Goal: Information Seeking & Learning: Learn about a topic

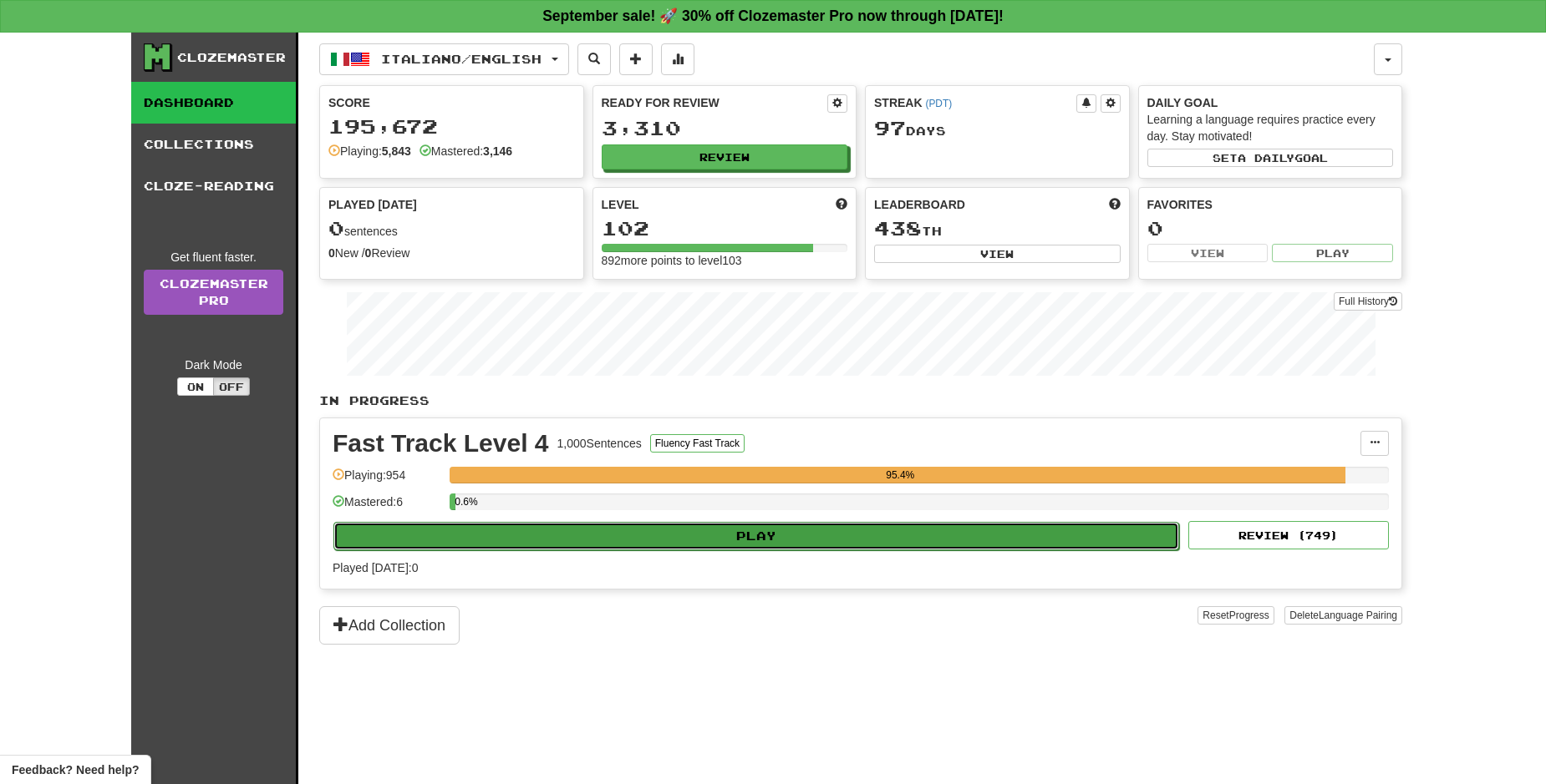
click at [914, 537] on button "Play" at bounding box center [756, 536] width 845 height 29
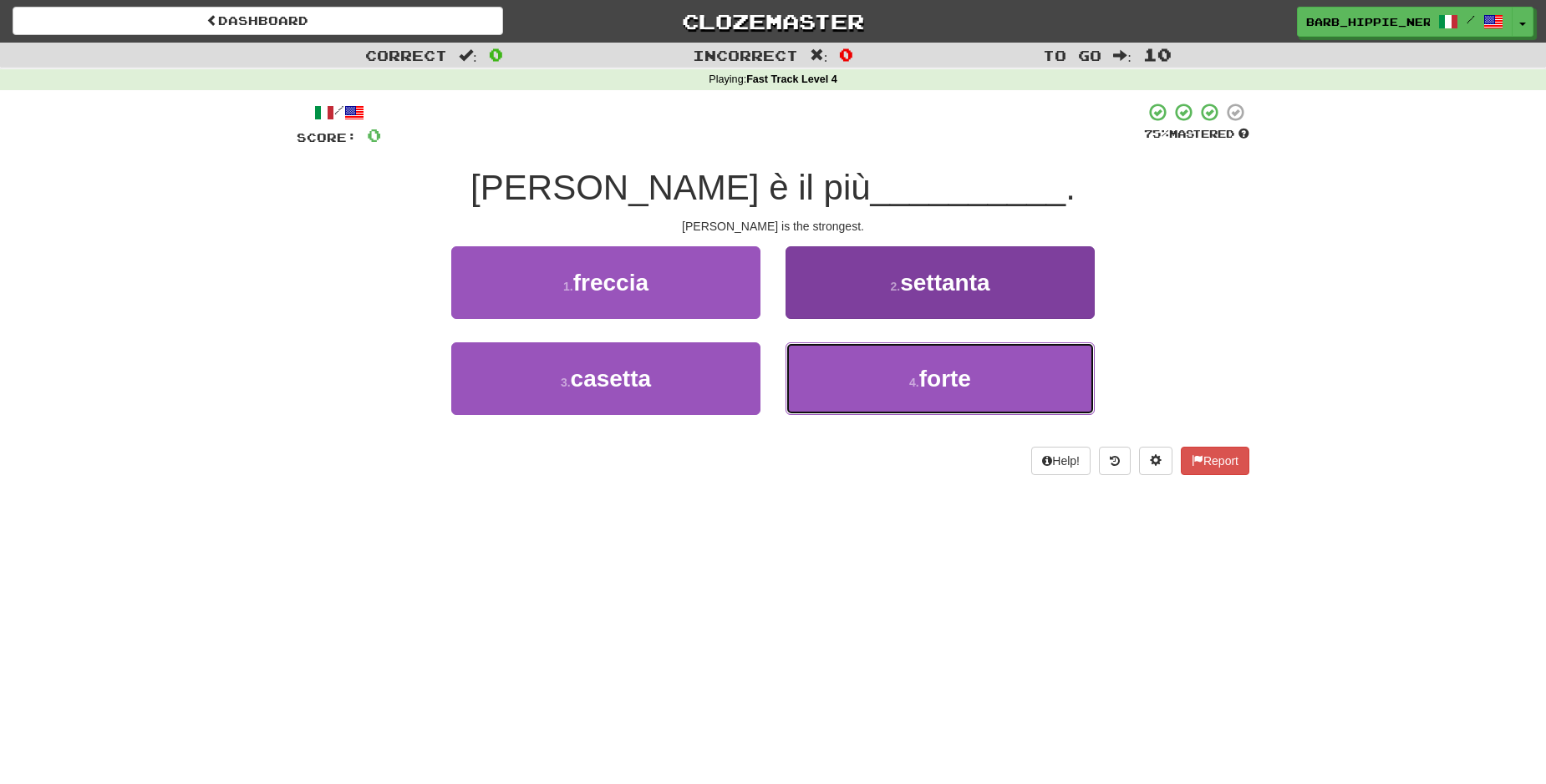
drag, startPoint x: 961, startPoint y: 382, endPoint x: 949, endPoint y: 382, distance: 12.0
click at [962, 382] on span "forte" at bounding box center [945, 378] width 51 height 26
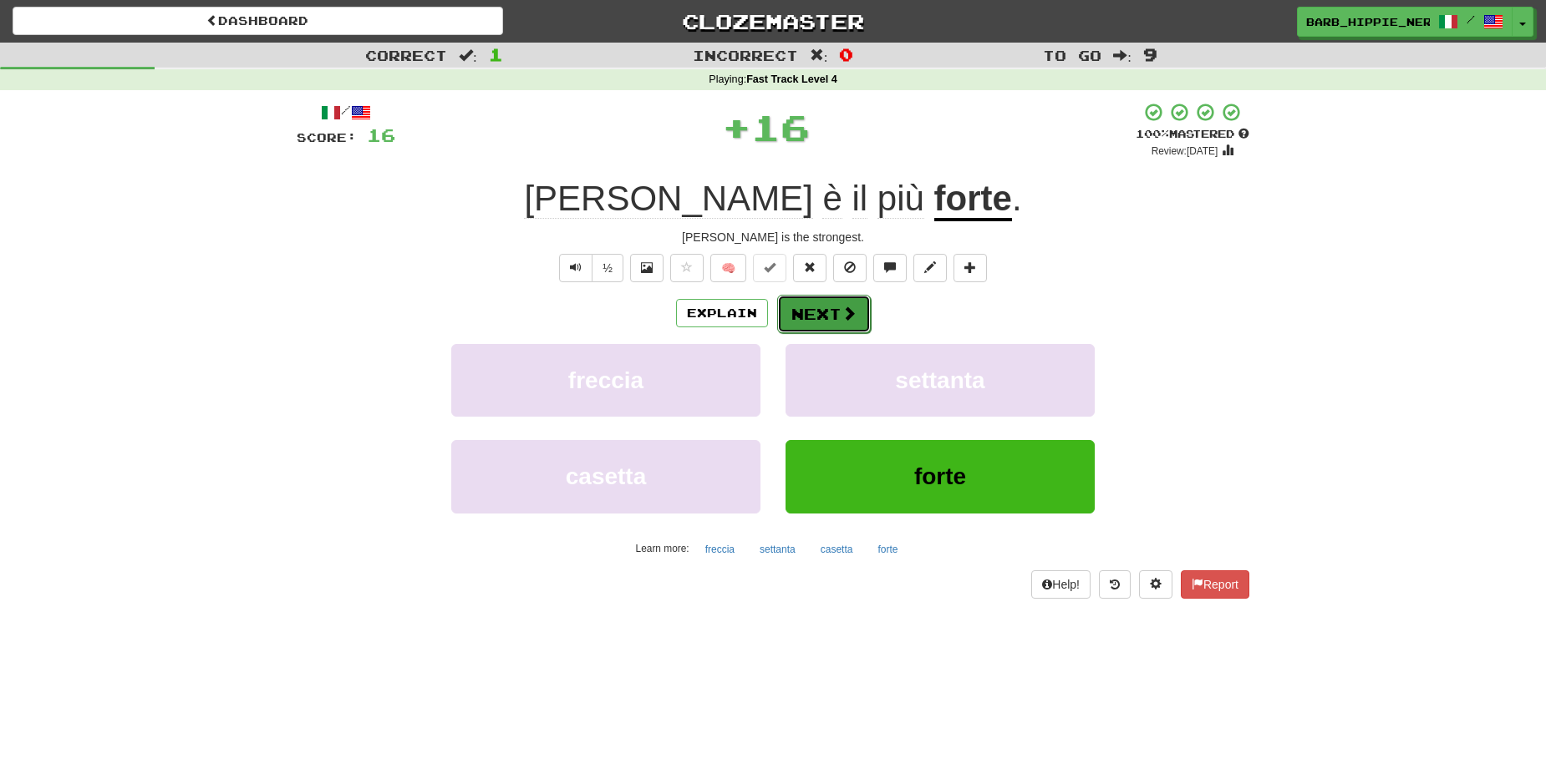
click at [827, 307] on button "Next" at bounding box center [823, 314] width 93 height 38
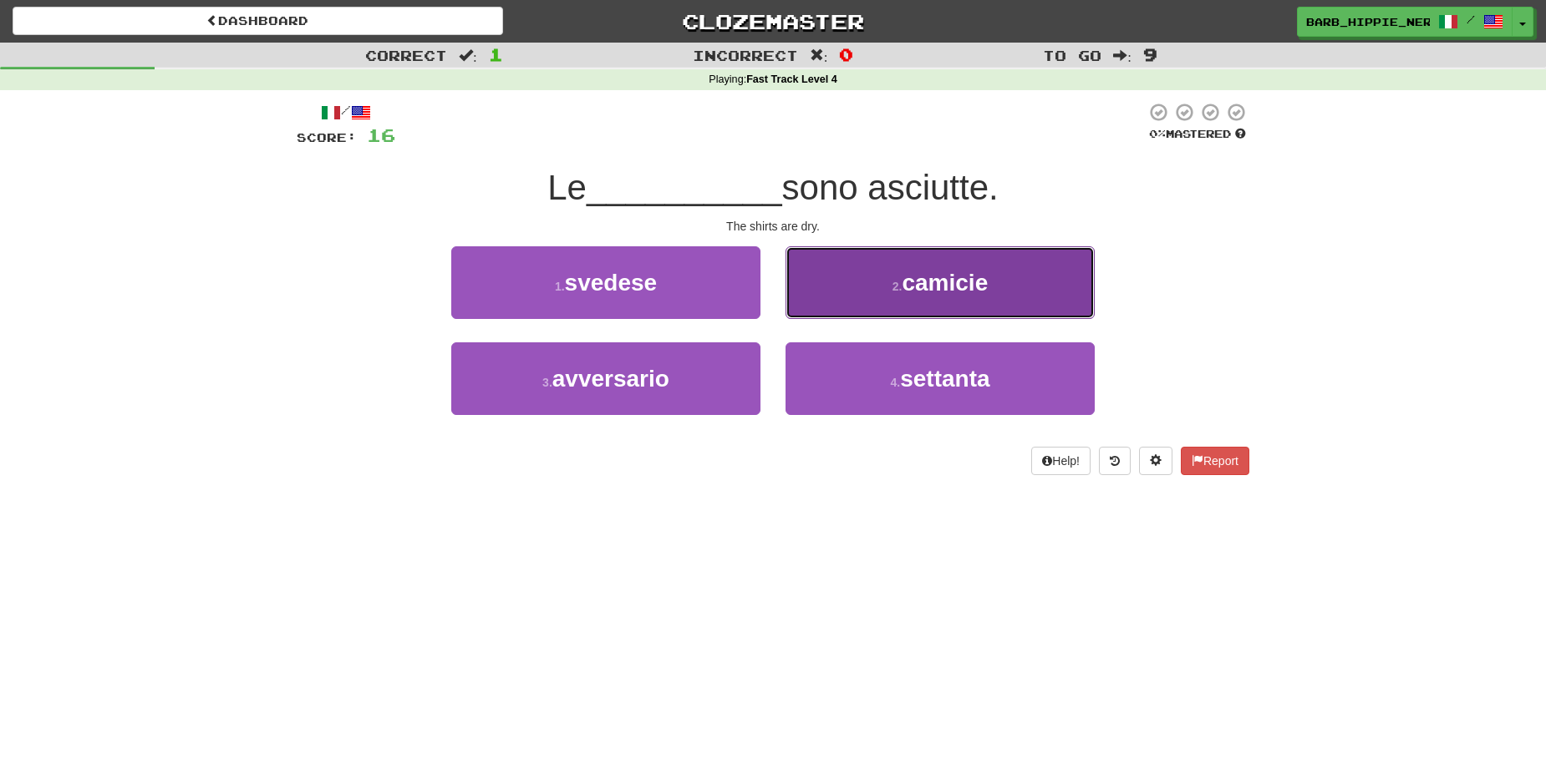
click at [959, 299] on button "2 . camicie" at bounding box center [939, 282] width 309 height 72
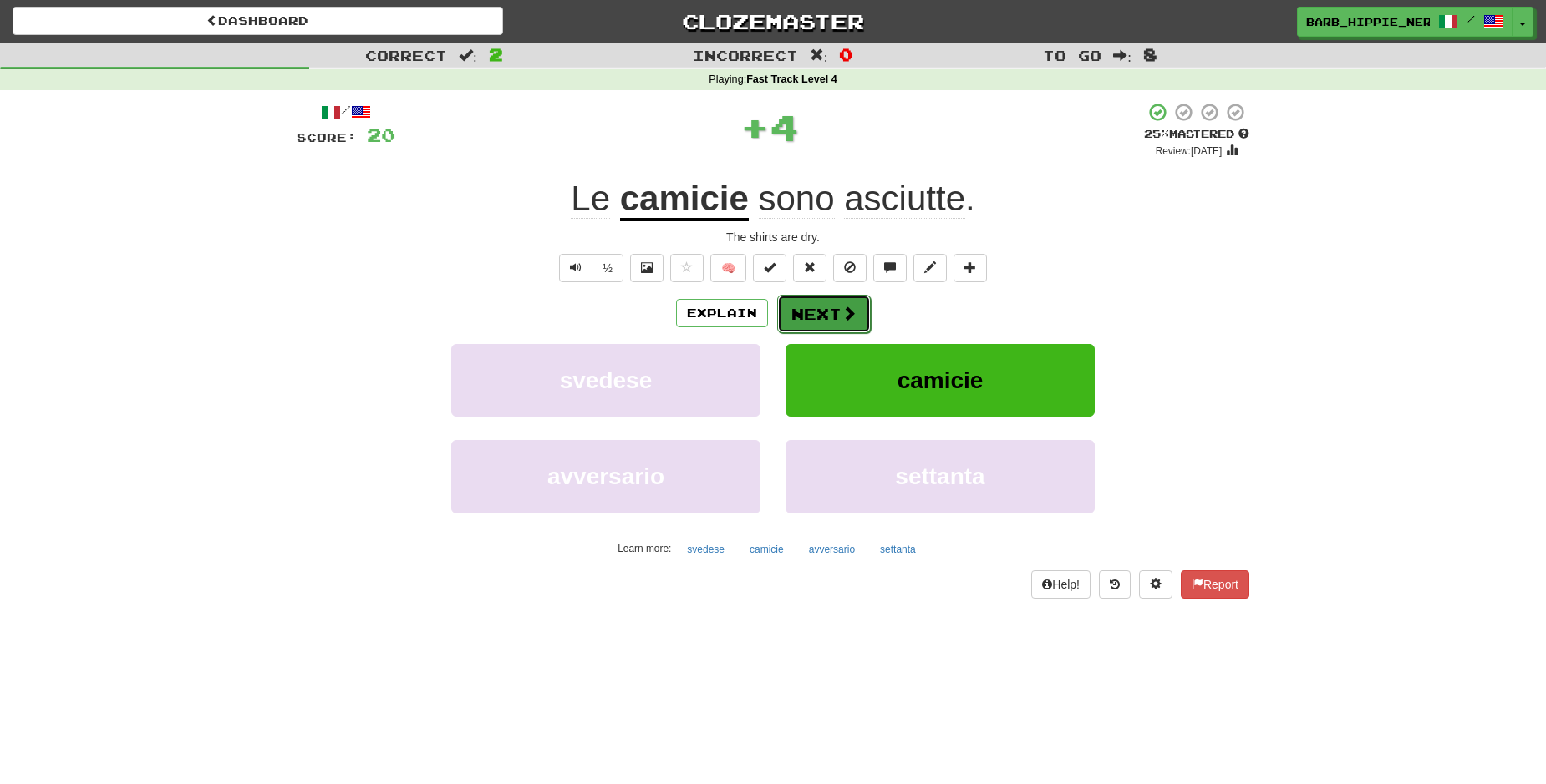
click at [813, 311] on button "Next" at bounding box center [823, 314] width 93 height 38
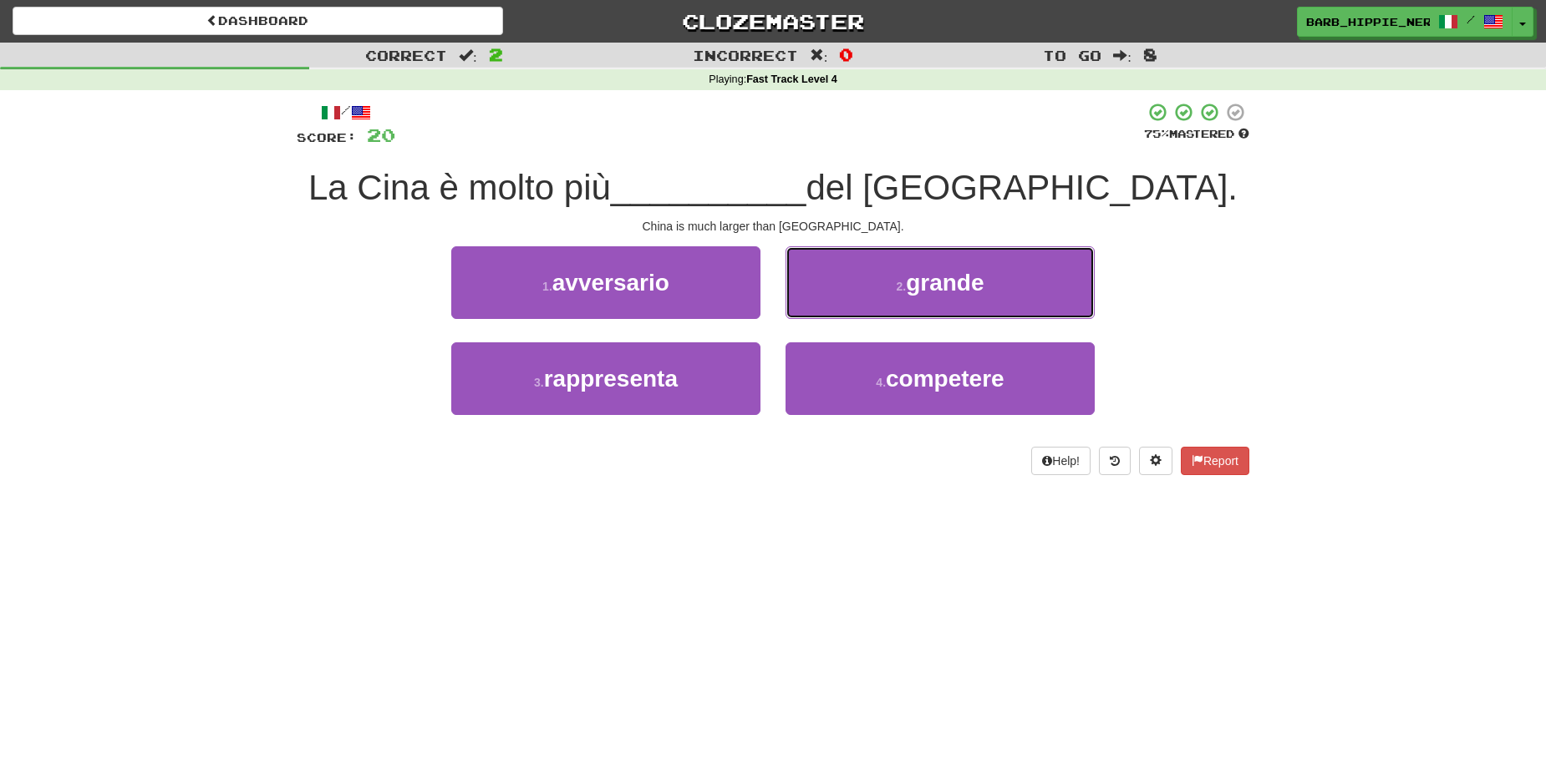
drag, startPoint x: 958, startPoint y: 296, endPoint x: 964, endPoint y: 285, distance: 12.5
click at [958, 296] on button "2 . grande" at bounding box center [939, 282] width 309 height 72
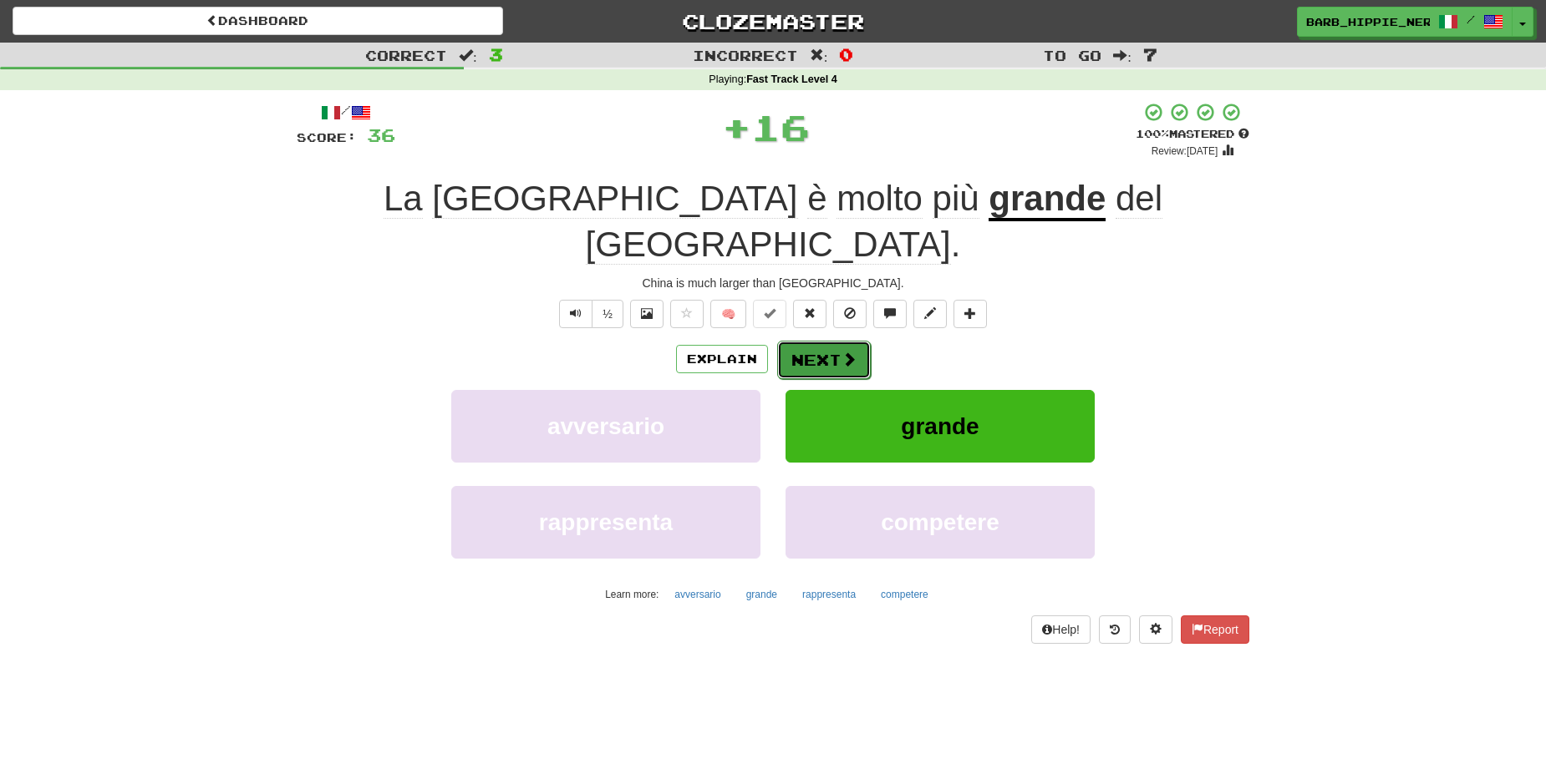
click at [810, 341] on button "Next" at bounding box center [823, 360] width 93 height 38
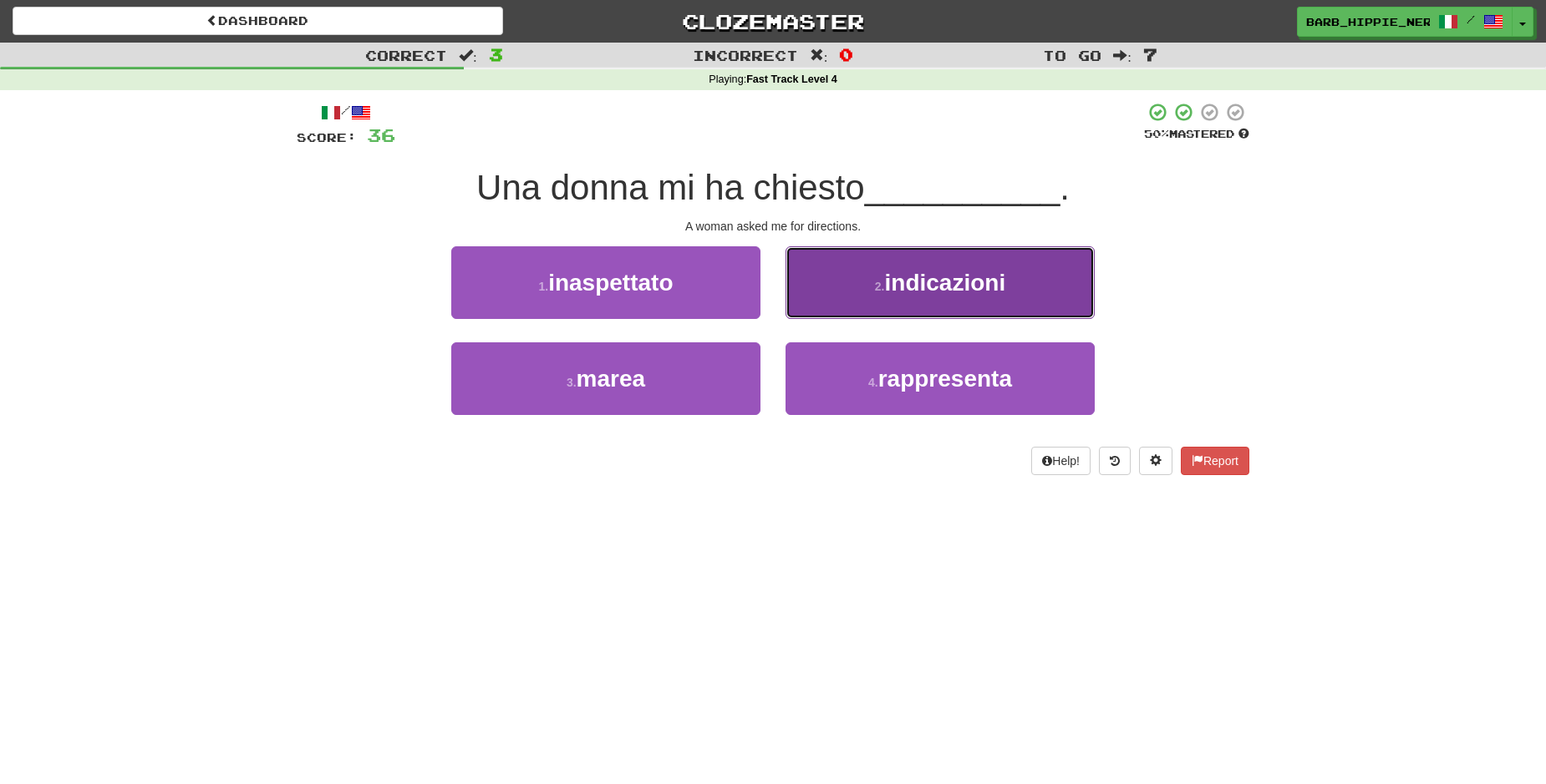
click at [976, 293] on span "indicazioni" at bounding box center [945, 282] width 121 height 26
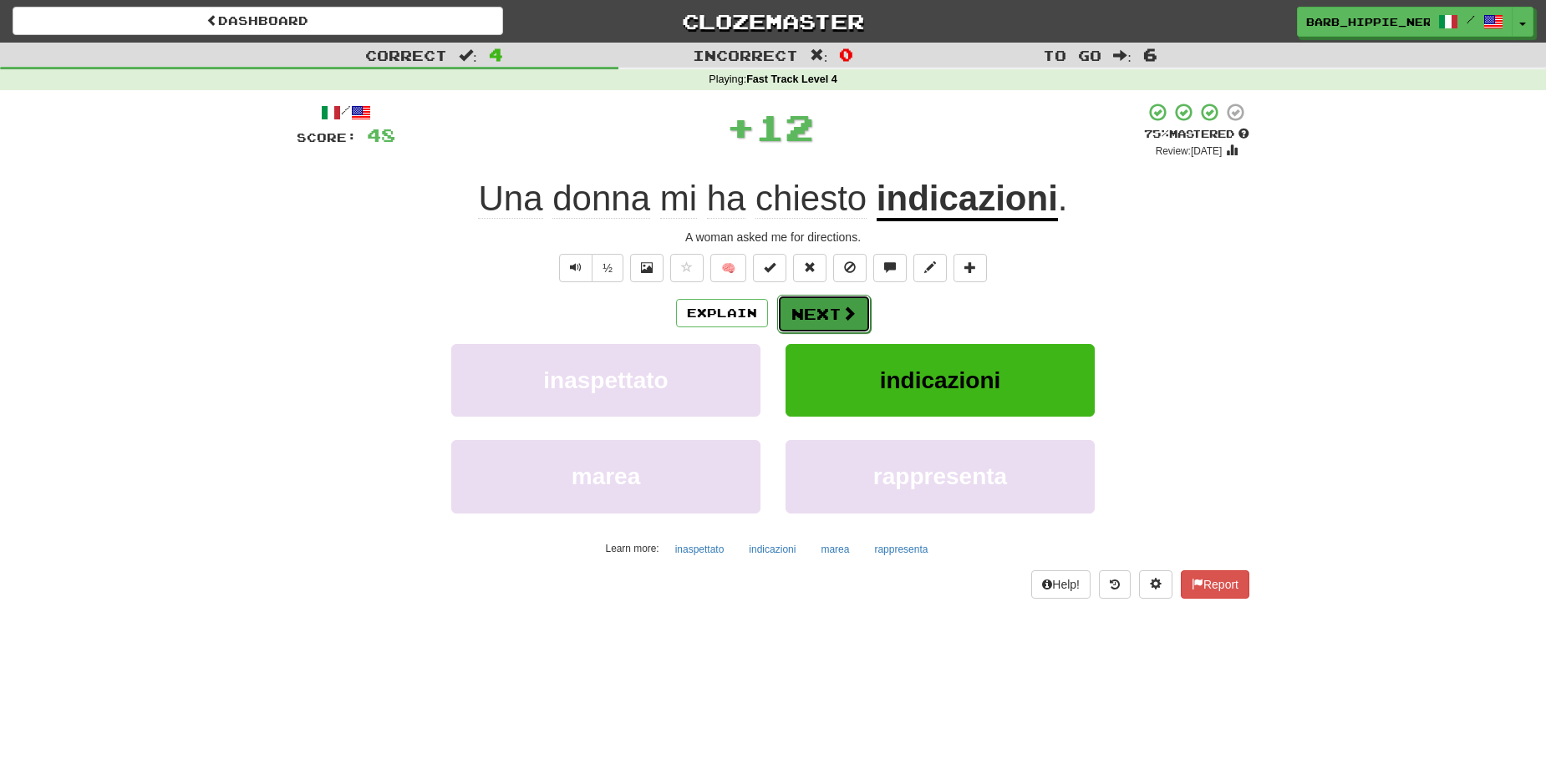
click at [815, 311] on button "Next" at bounding box center [823, 314] width 93 height 38
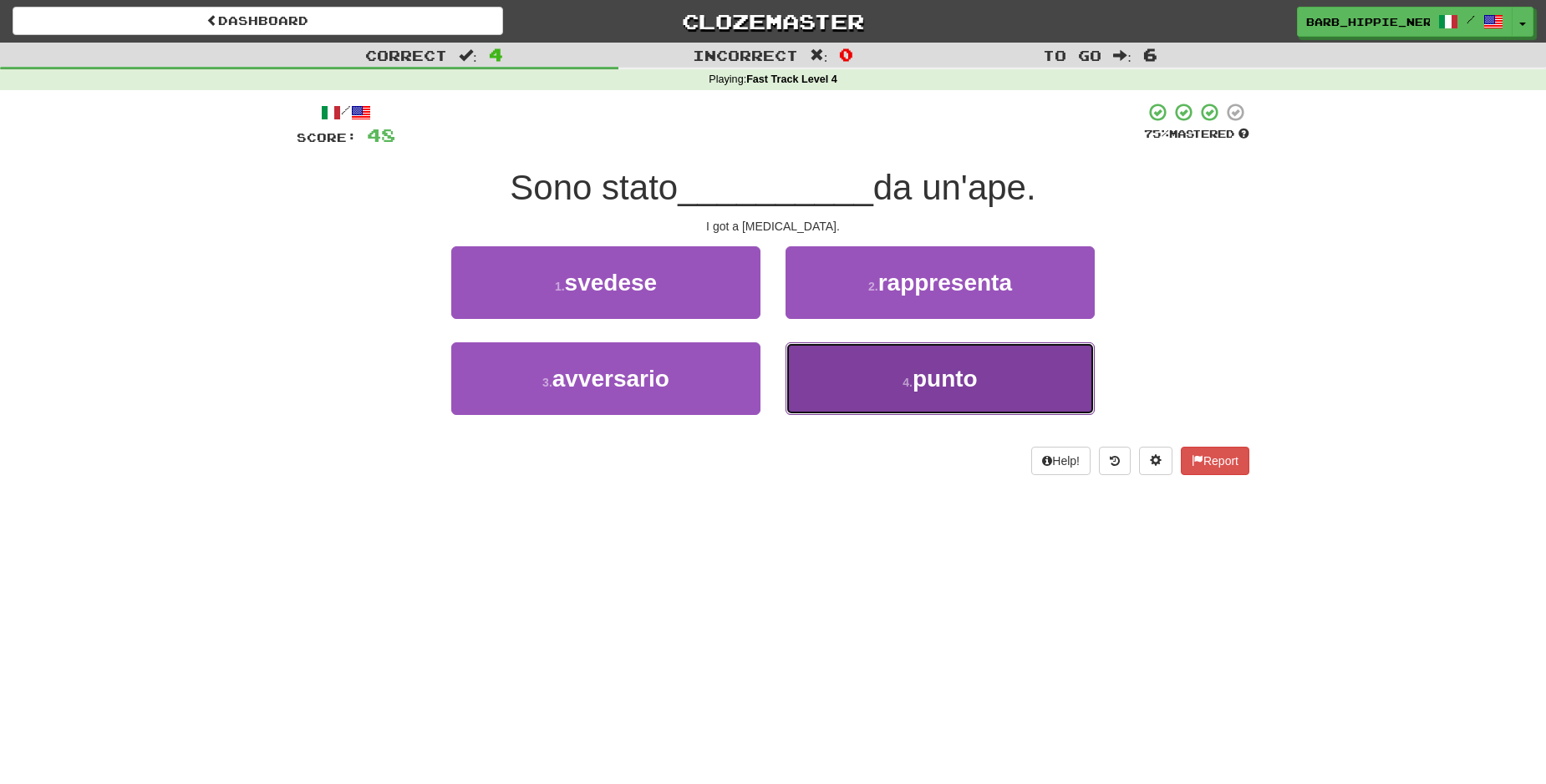
click at [1010, 379] on button "4 . punto" at bounding box center [939, 378] width 309 height 72
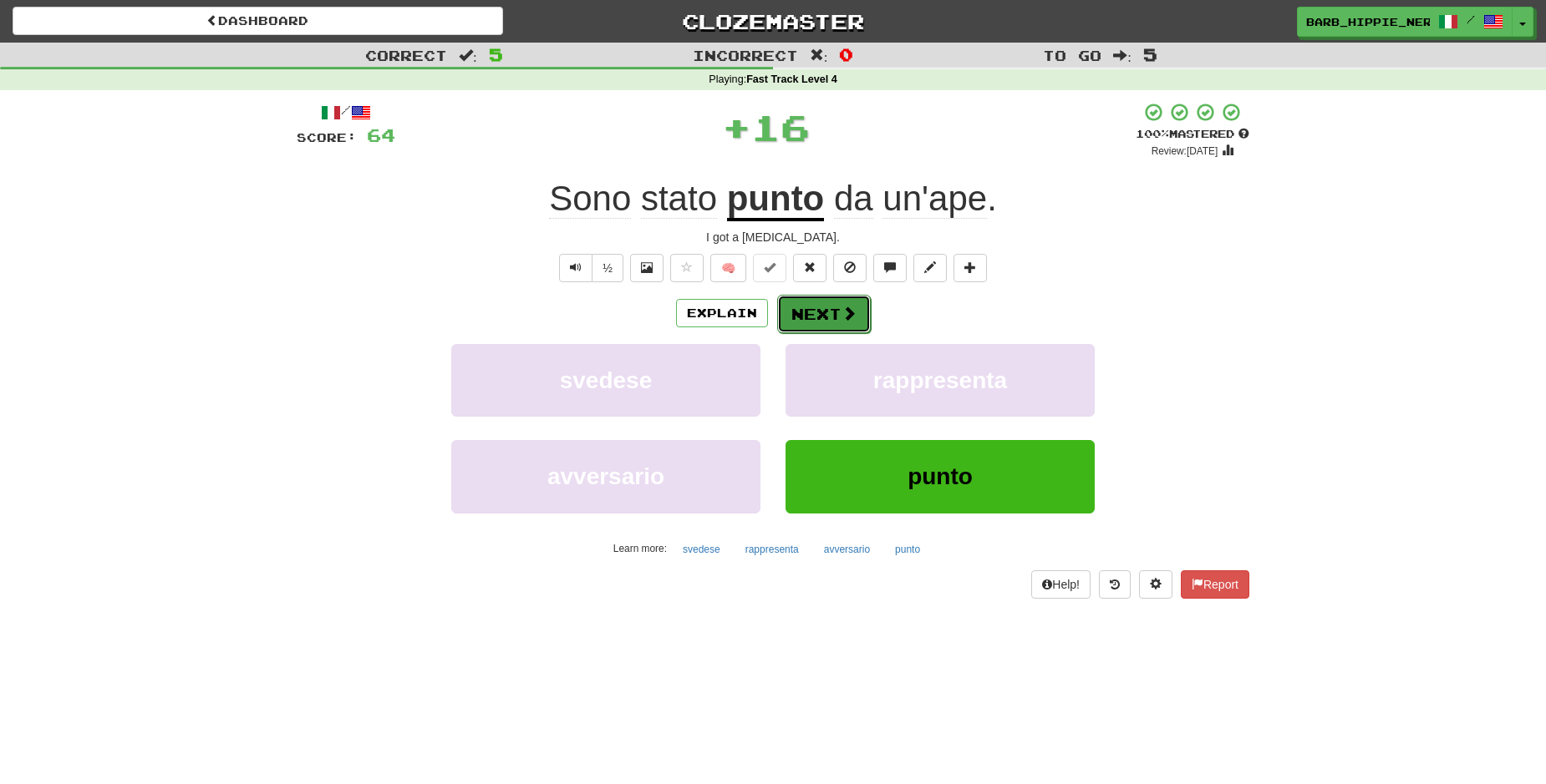
click at [814, 314] on button "Next" at bounding box center [823, 314] width 93 height 38
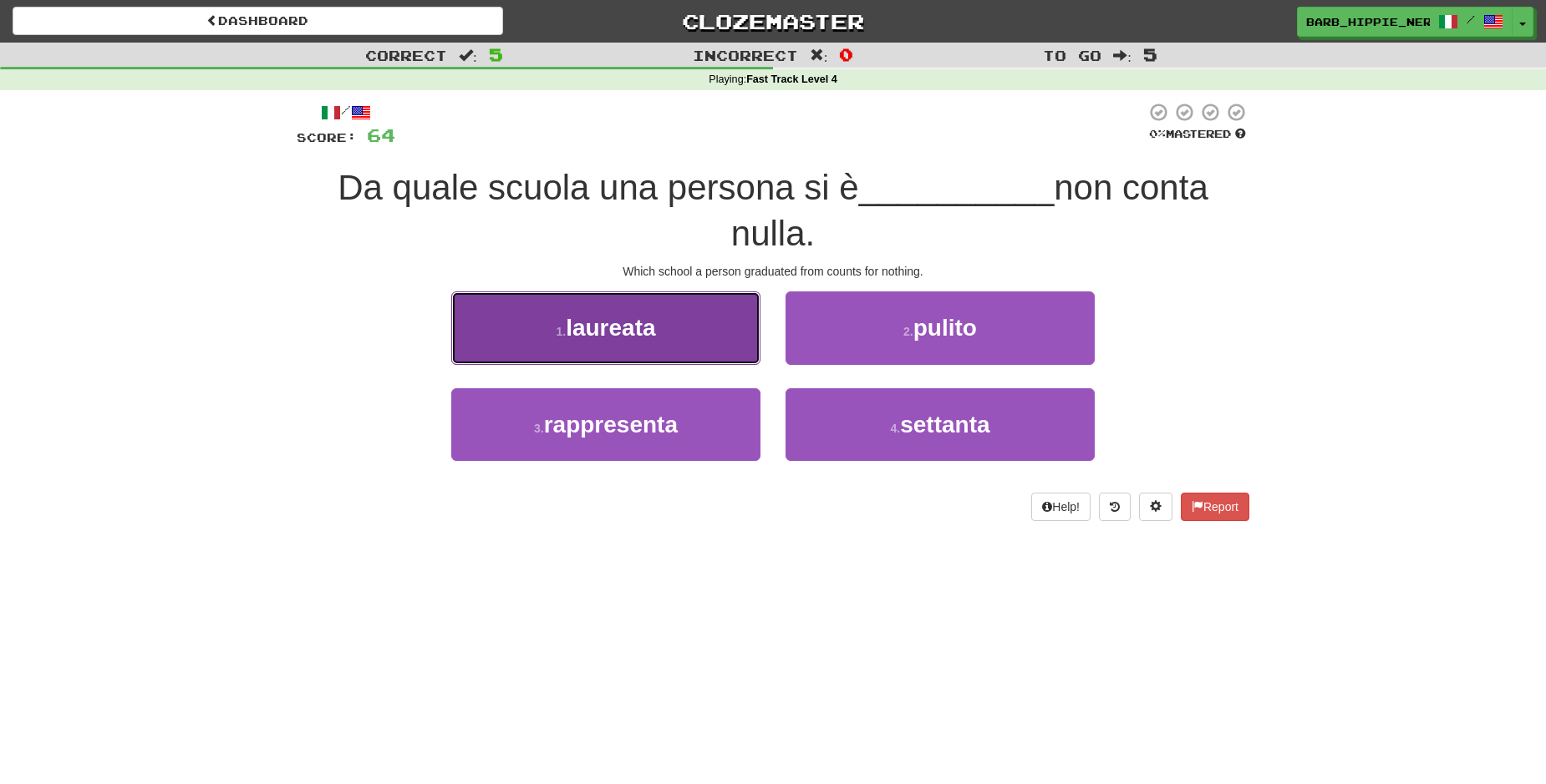
click at [667, 348] on button "1 . laureata" at bounding box center [606, 328] width 309 height 72
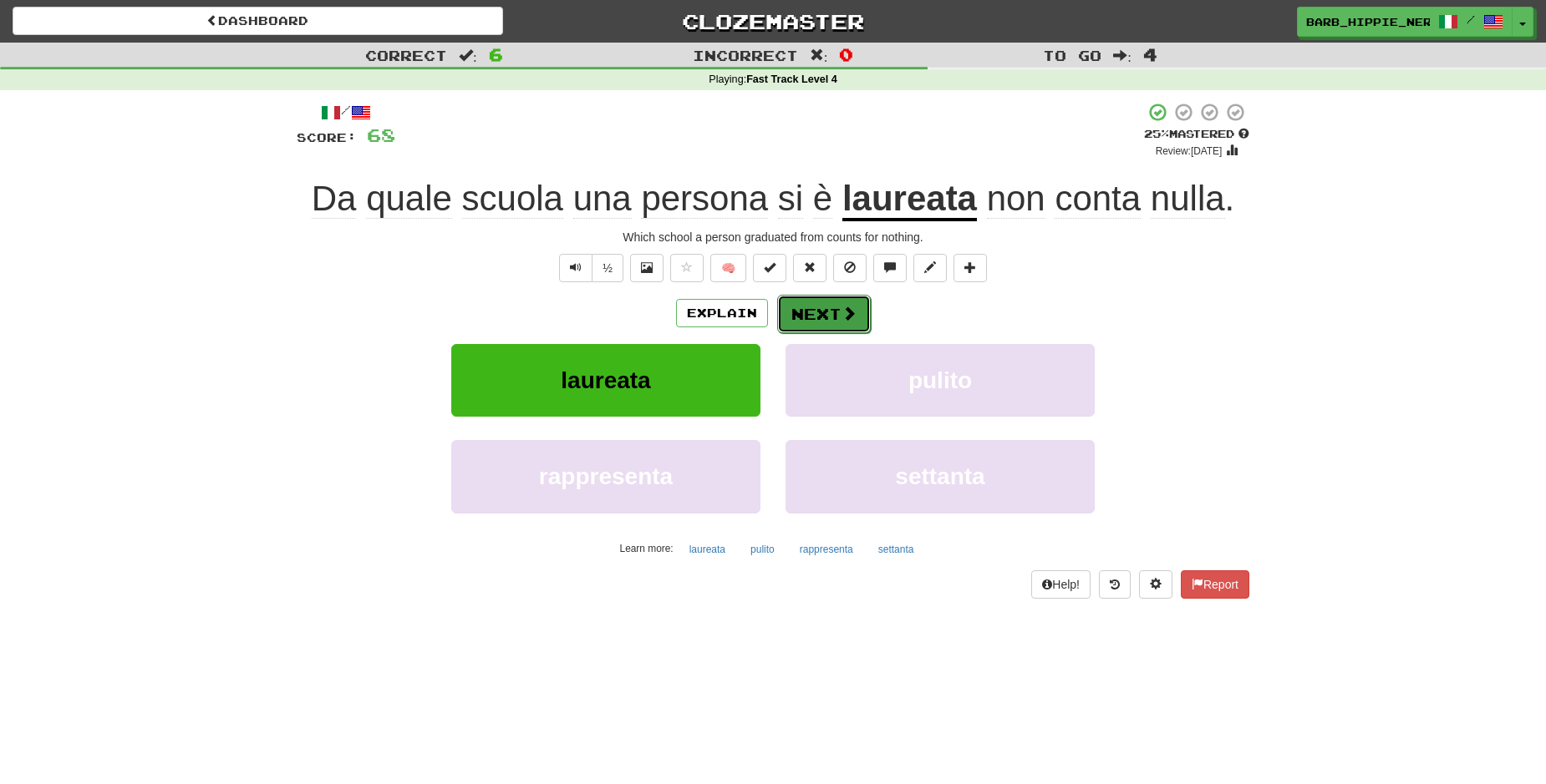
click at [829, 310] on button "Next" at bounding box center [823, 314] width 93 height 38
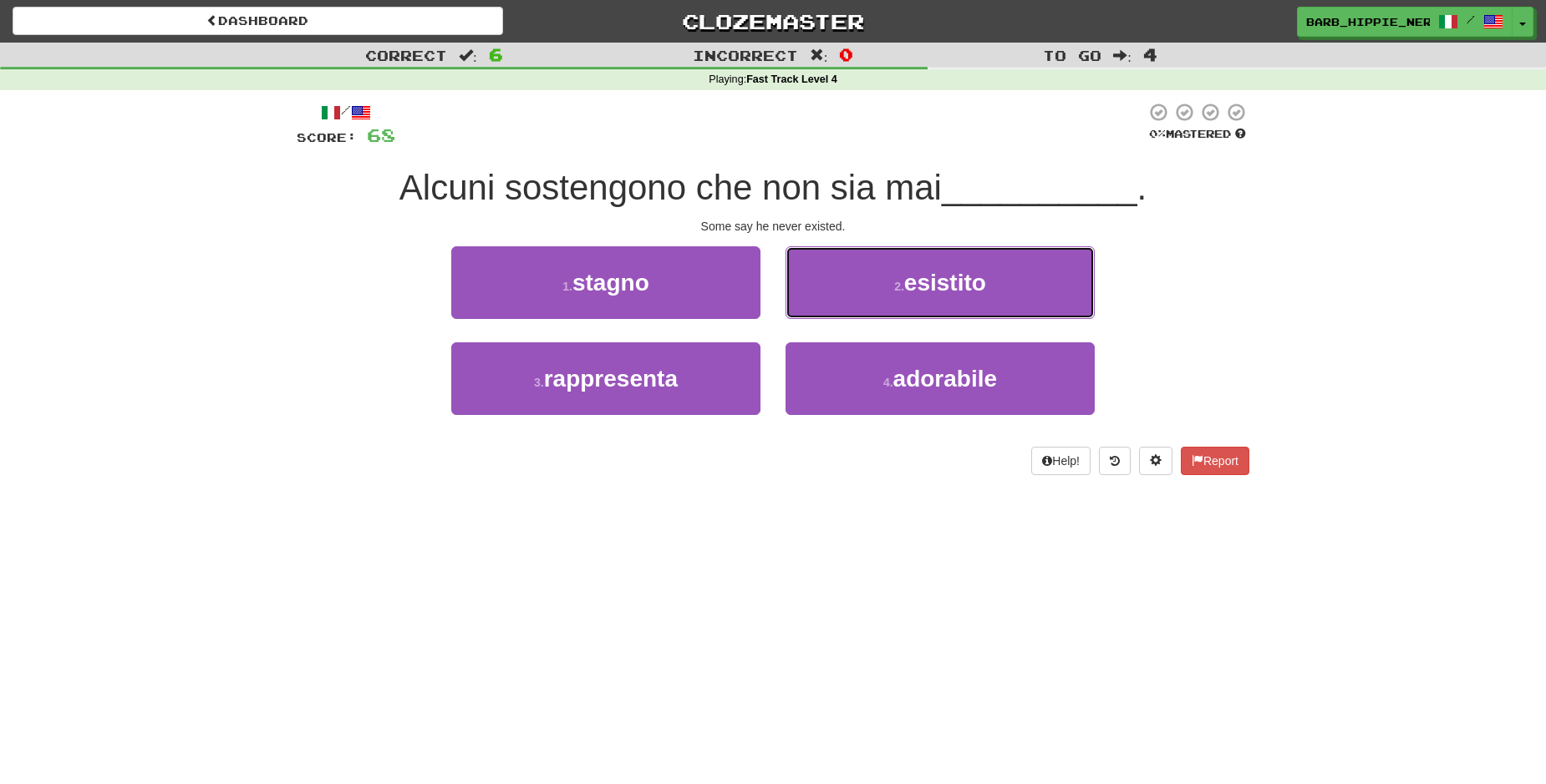
click at [968, 291] on span "esistito" at bounding box center [945, 282] width 82 height 26
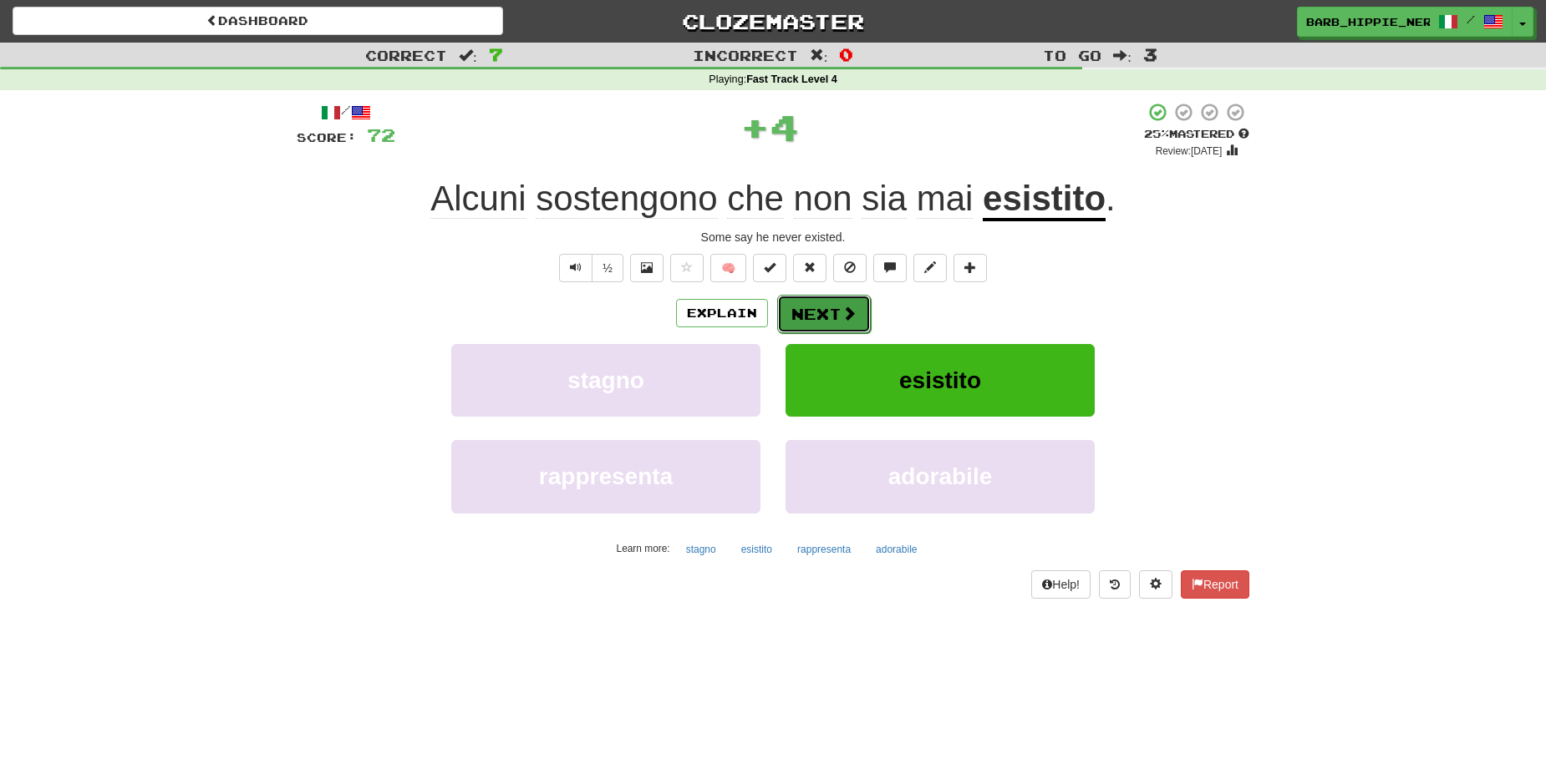
click at [841, 309] on span at bounding box center [849, 314] width 15 height 15
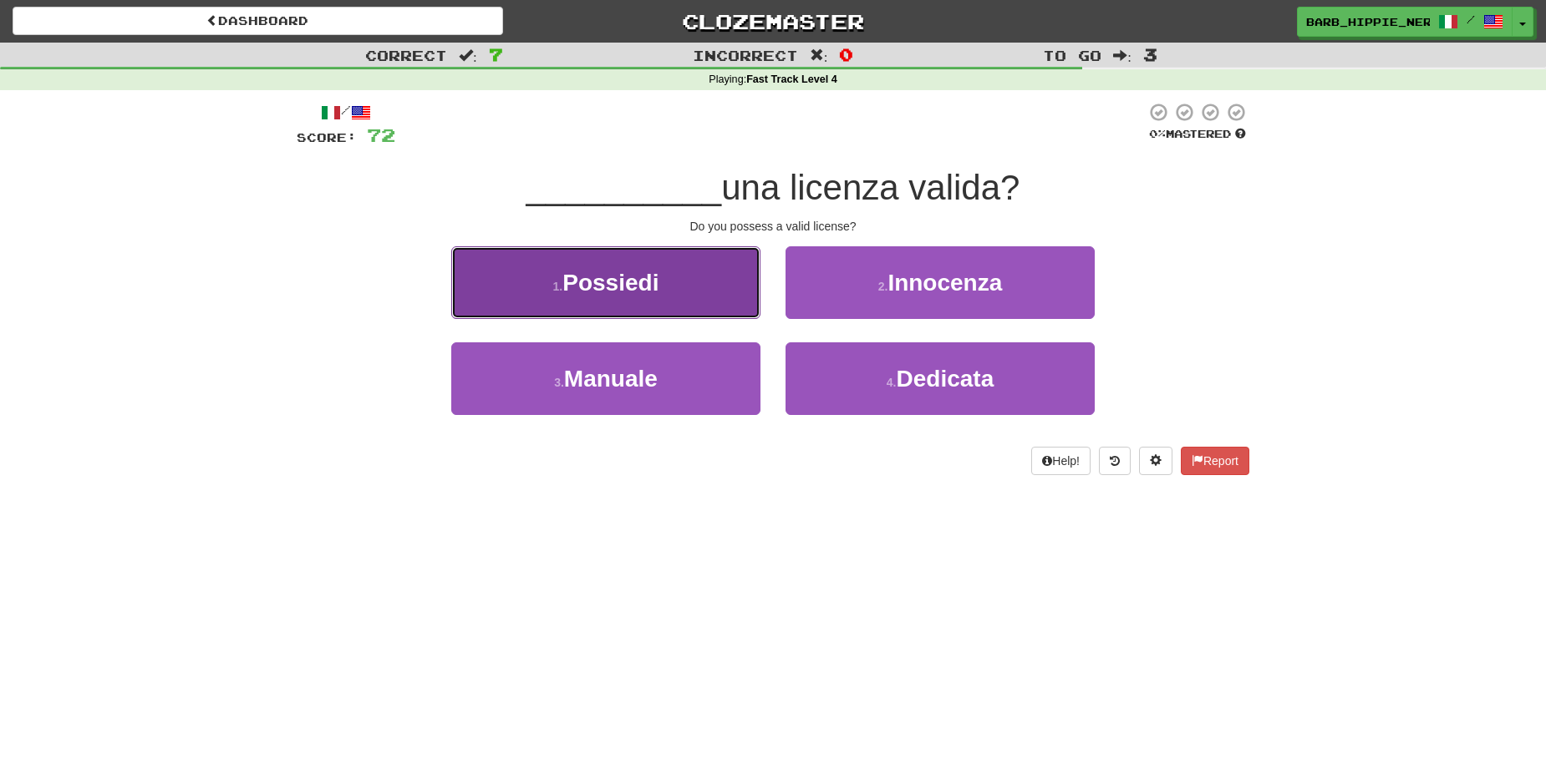
click at [675, 291] on button "1 . Possiedi" at bounding box center [606, 282] width 309 height 72
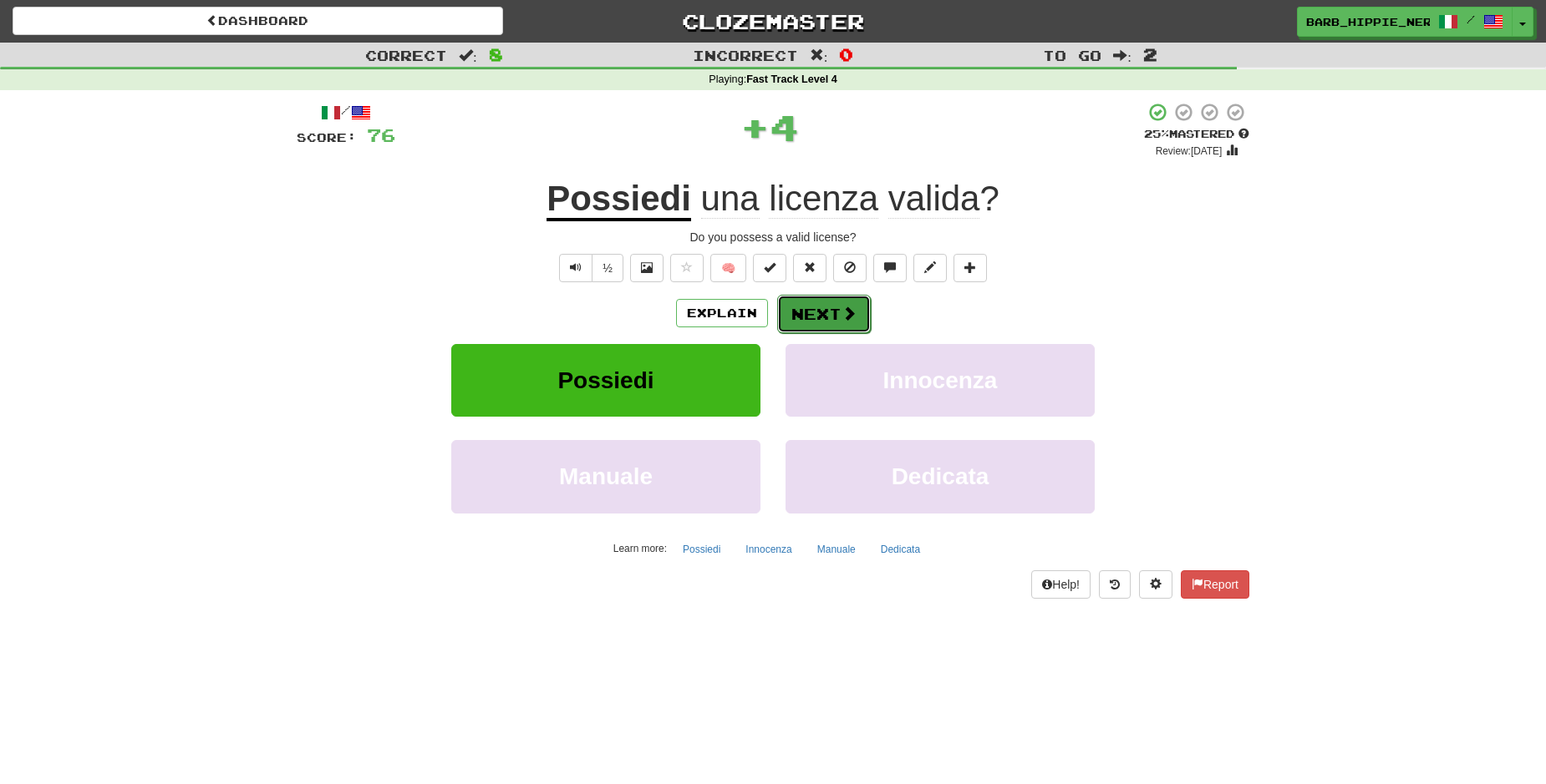
click at [841, 310] on span at bounding box center [849, 314] width 15 height 15
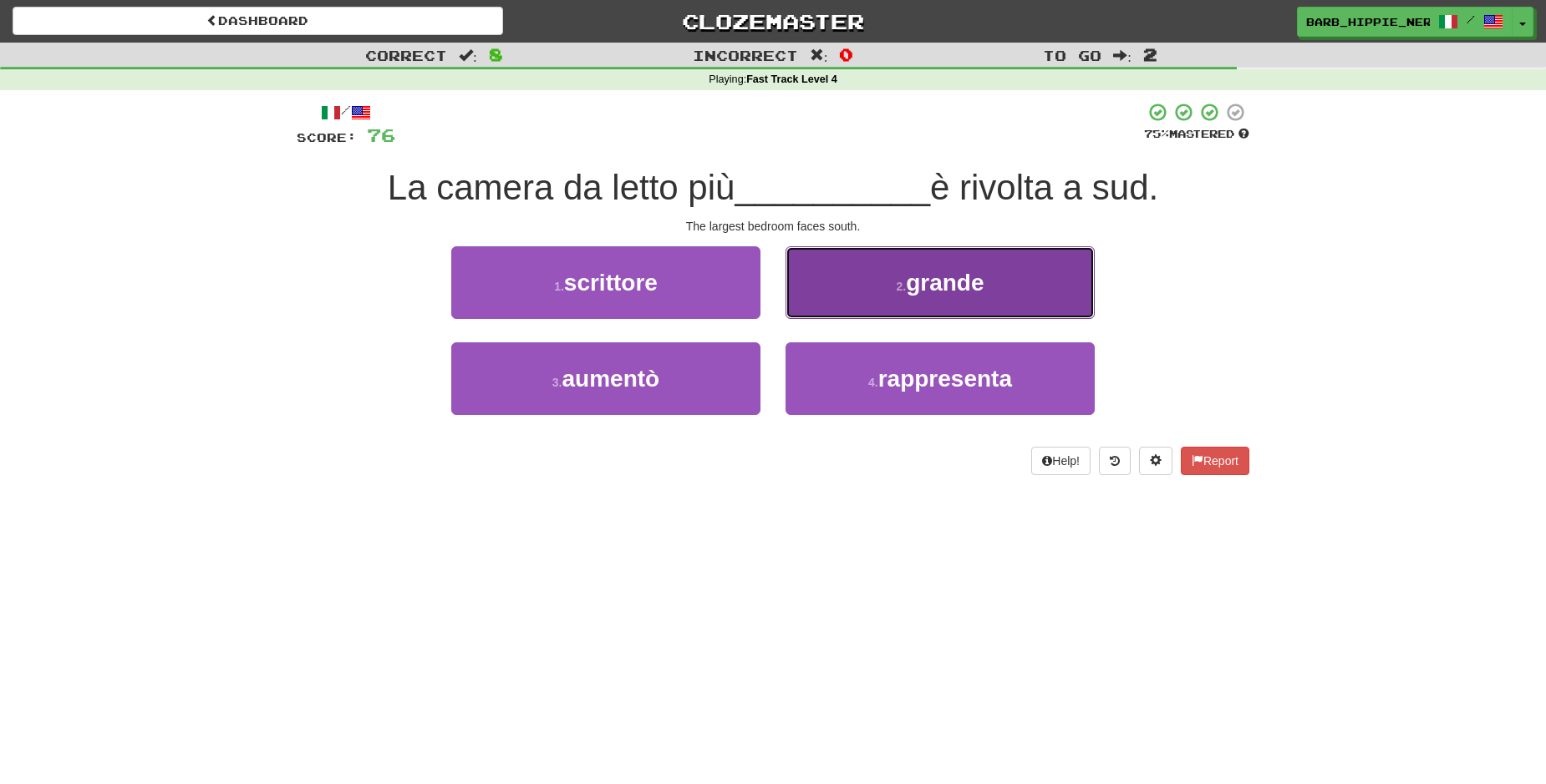
click at [987, 300] on button "2 . grande" at bounding box center [939, 282] width 309 height 72
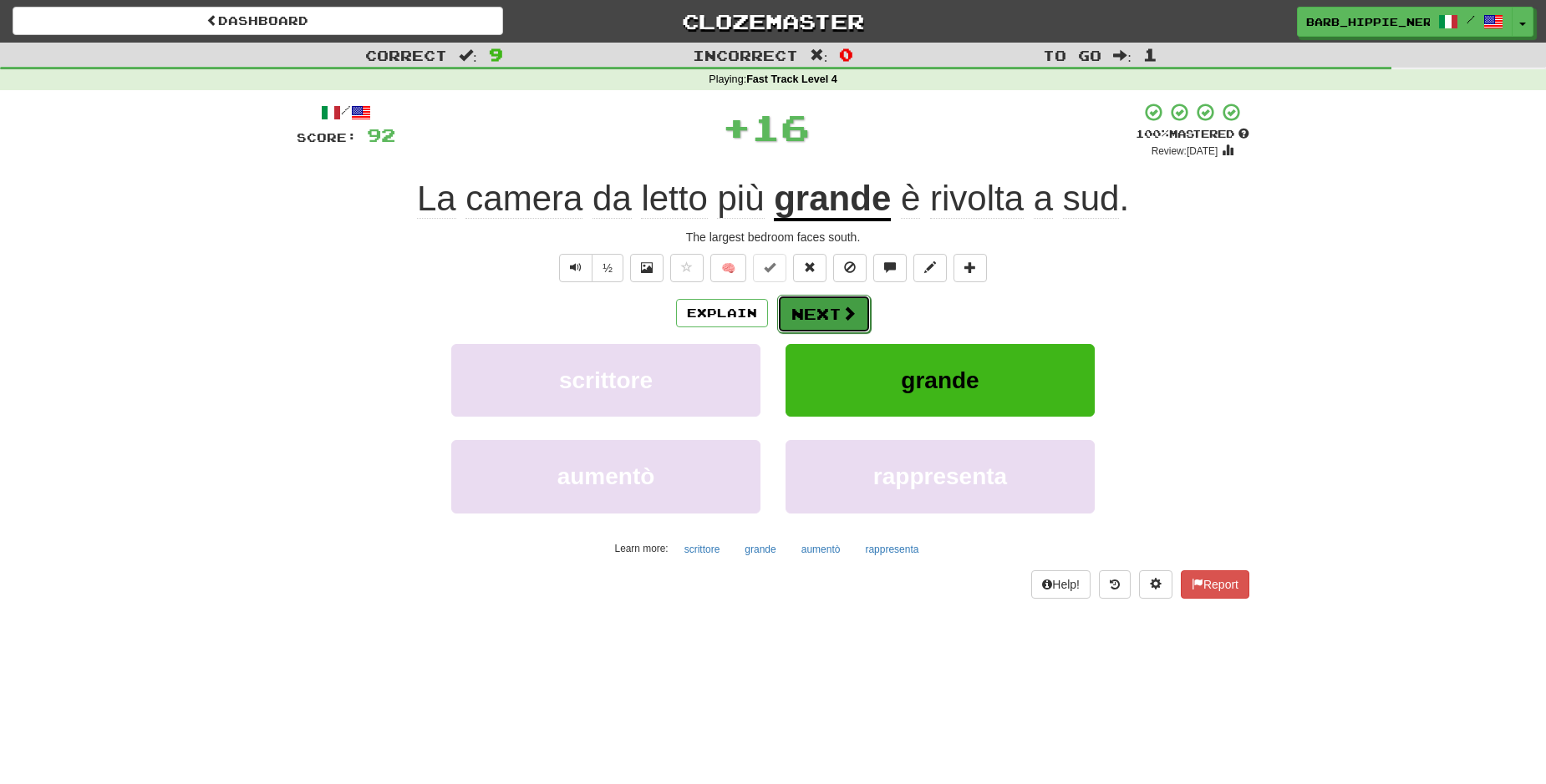
click at [827, 306] on button "Next" at bounding box center [823, 314] width 93 height 38
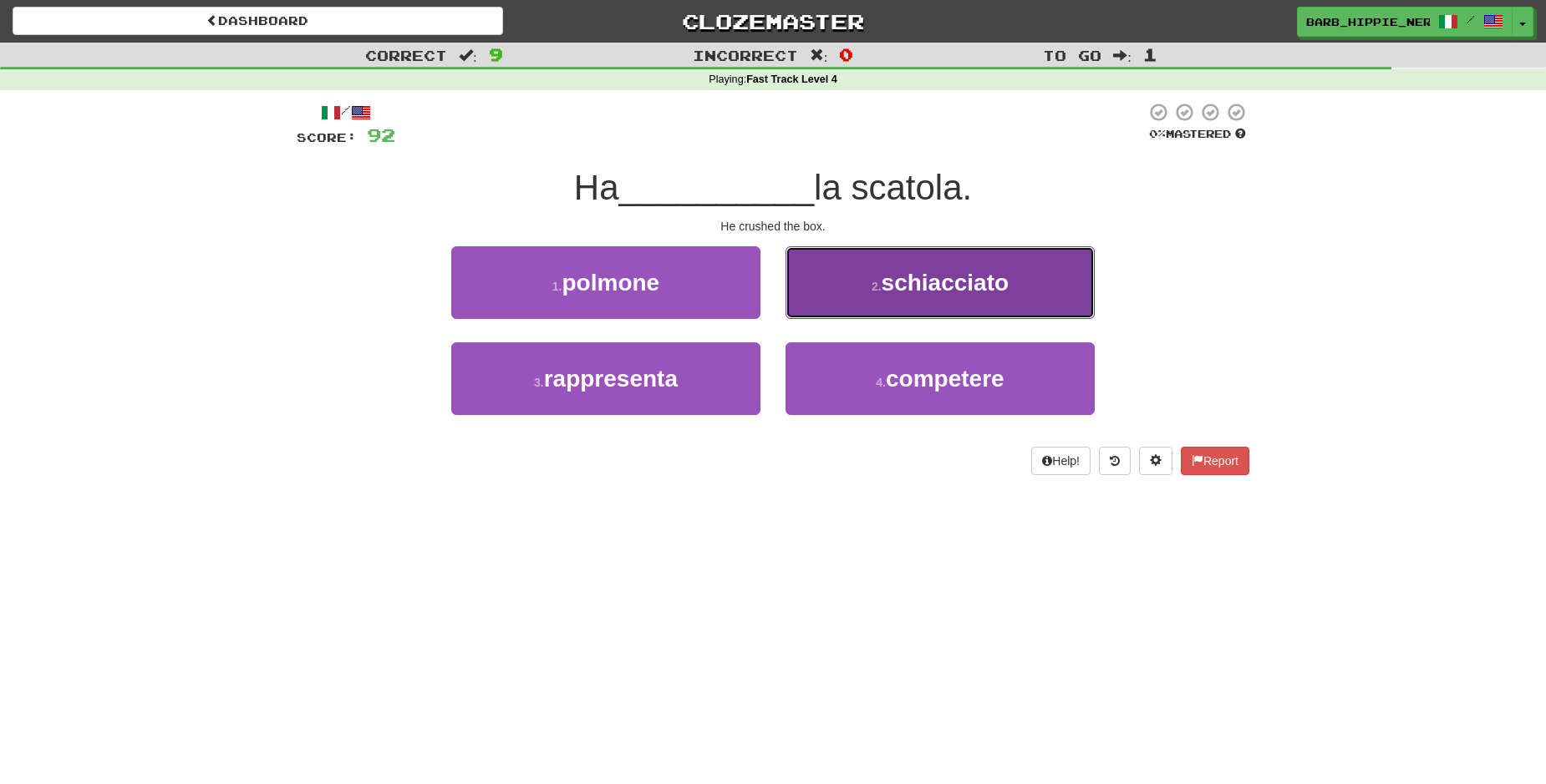
click at [1010, 278] on span "schiacciato" at bounding box center [945, 282] width 127 height 26
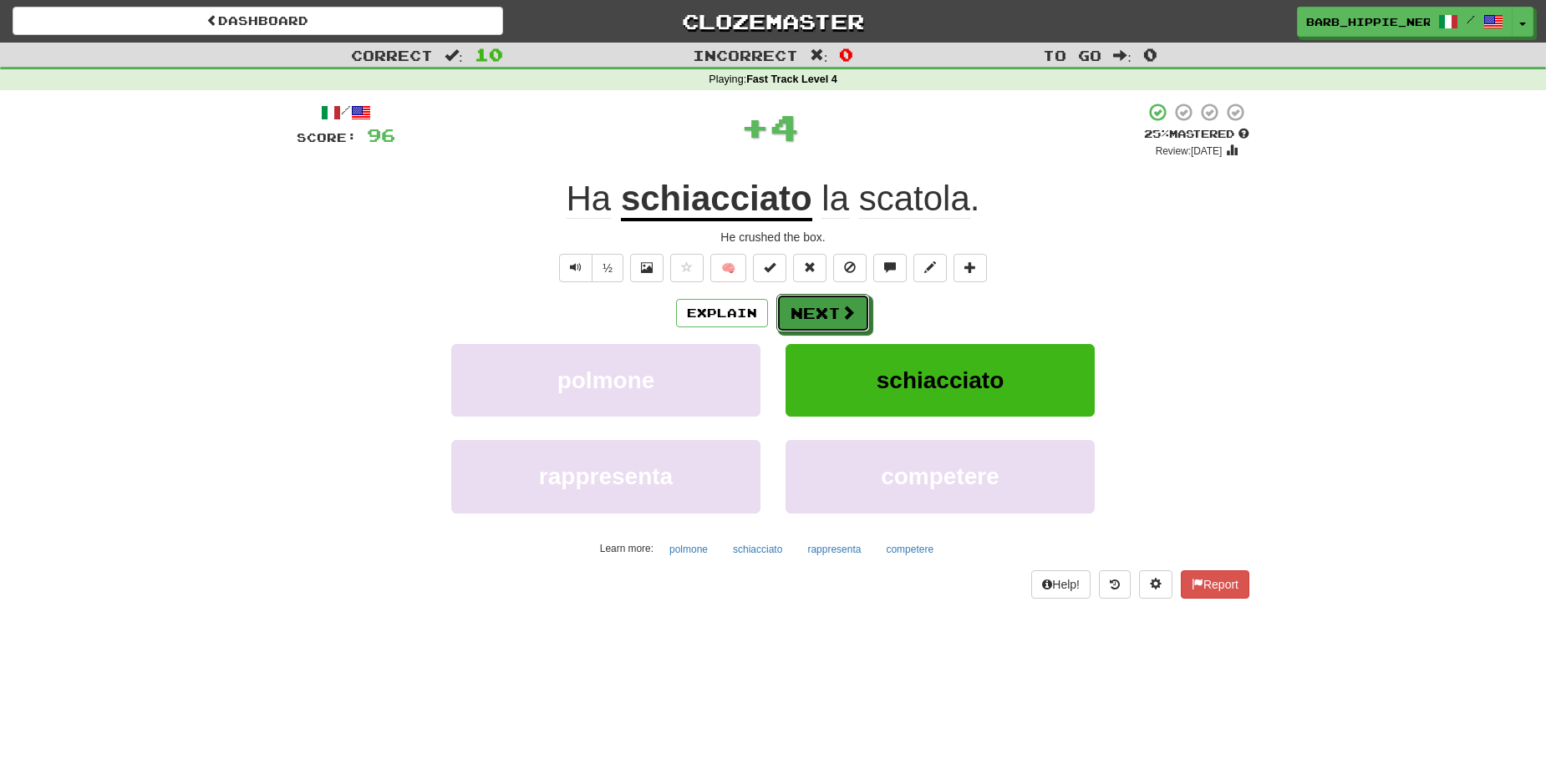
click at [813, 314] on button "Next" at bounding box center [822, 313] width 93 height 38
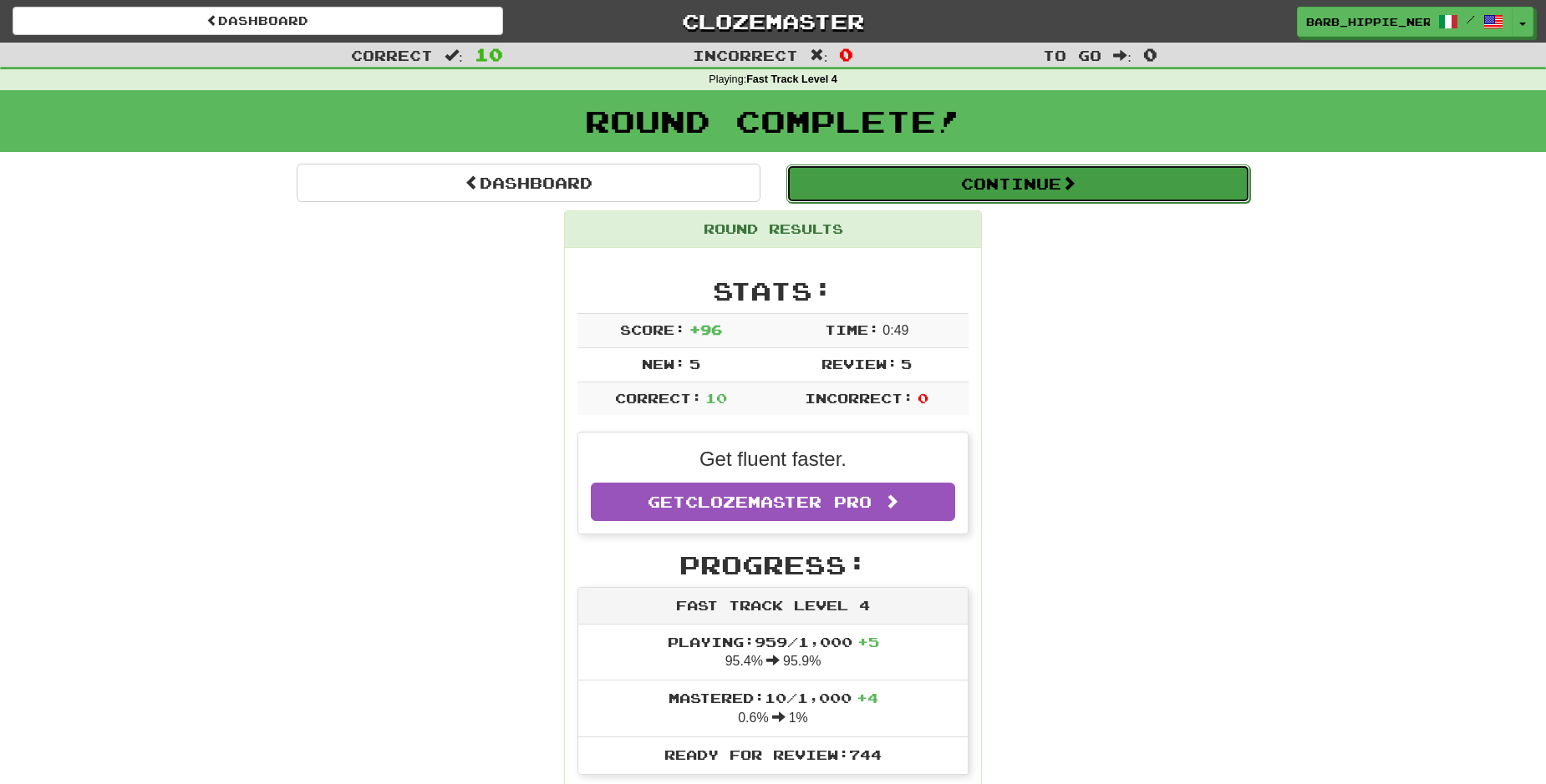
click at [1061, 180] on span at bounding box center [1069, 183] width 15 height 15
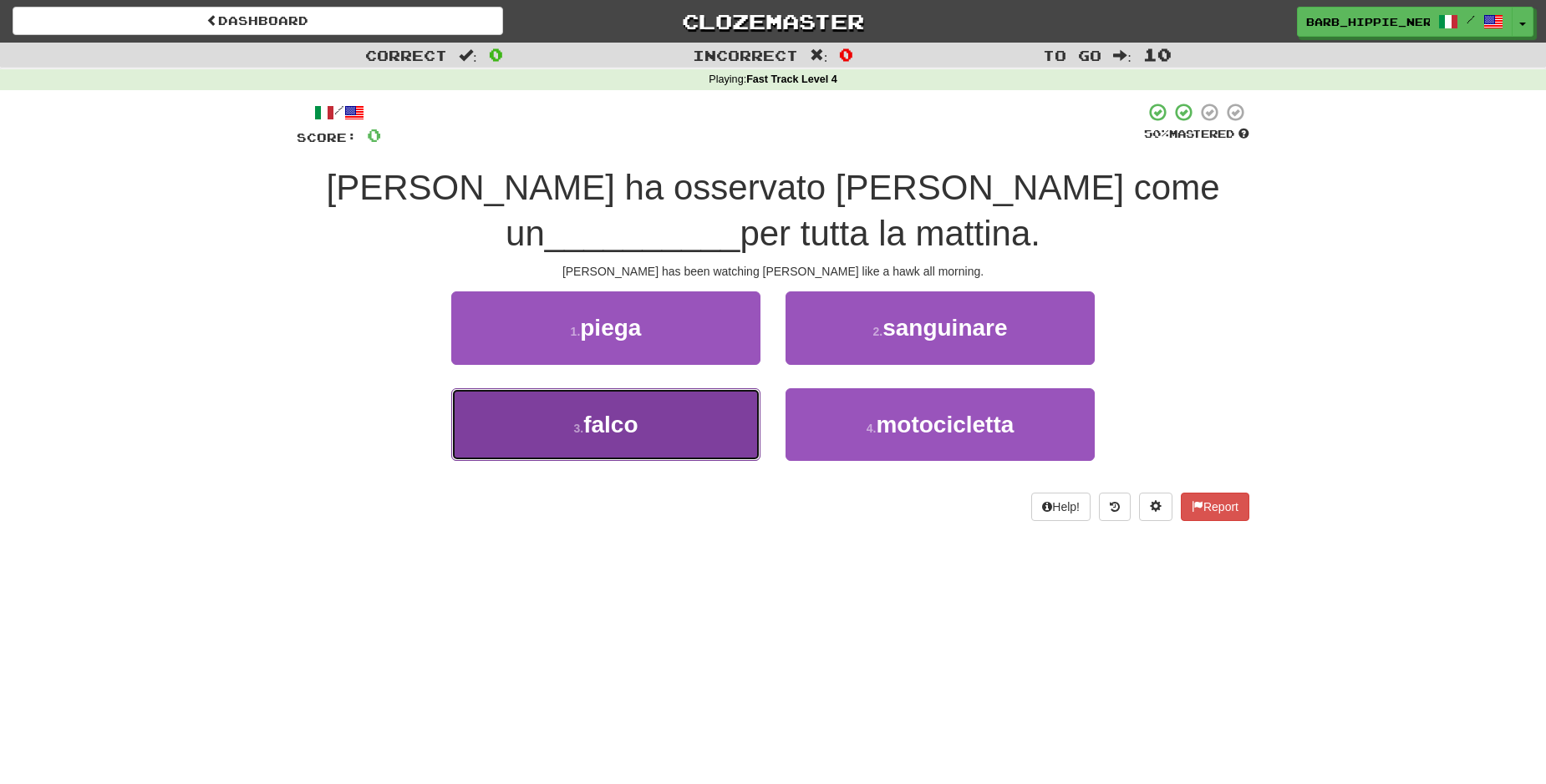
click at [649, 440] on button "3 . falco" at bounding box center [606, 425] width 309 height 72
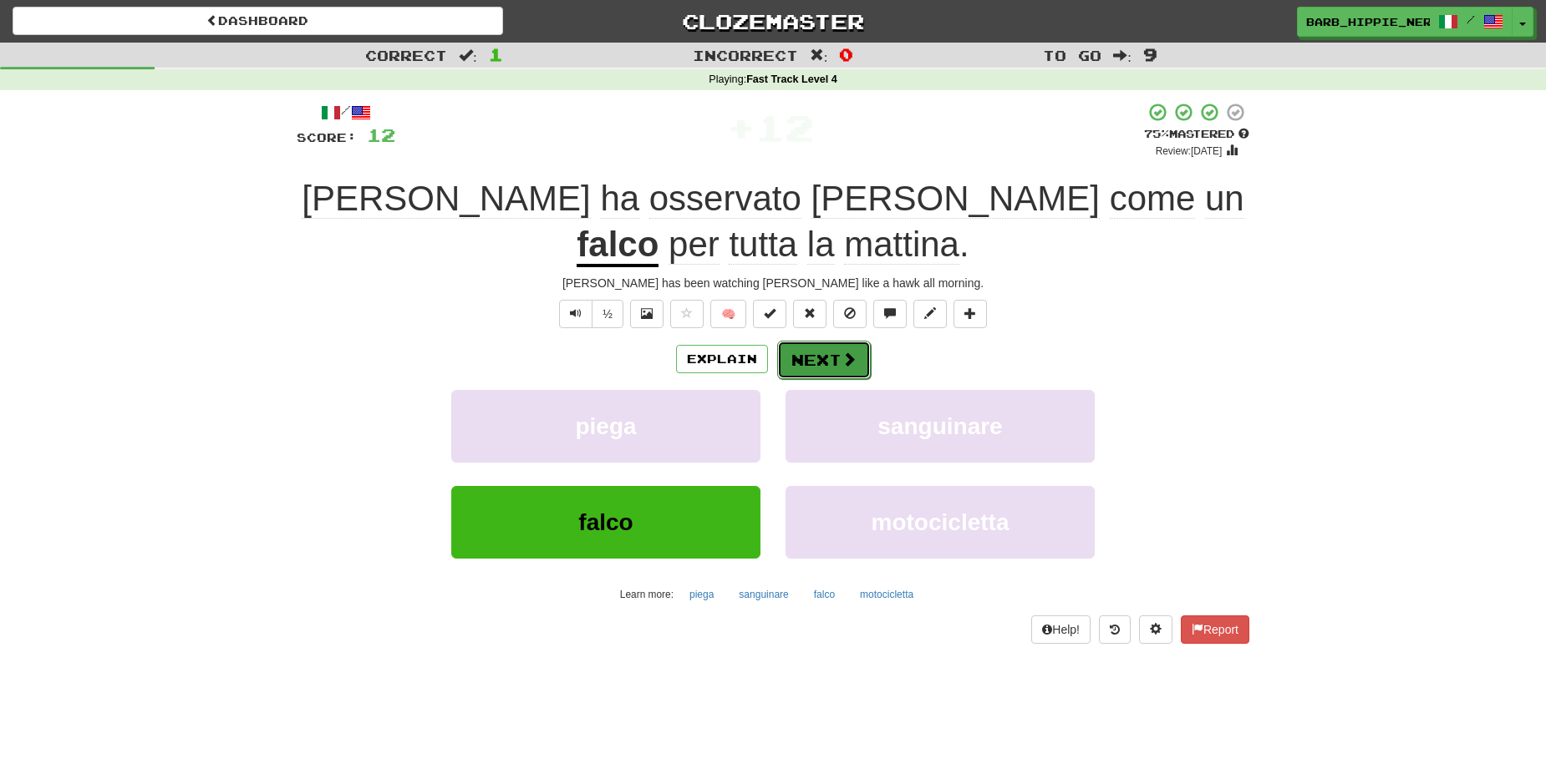
click at [841, 352] on span at bounding box center [849, 359] width 15 height 15
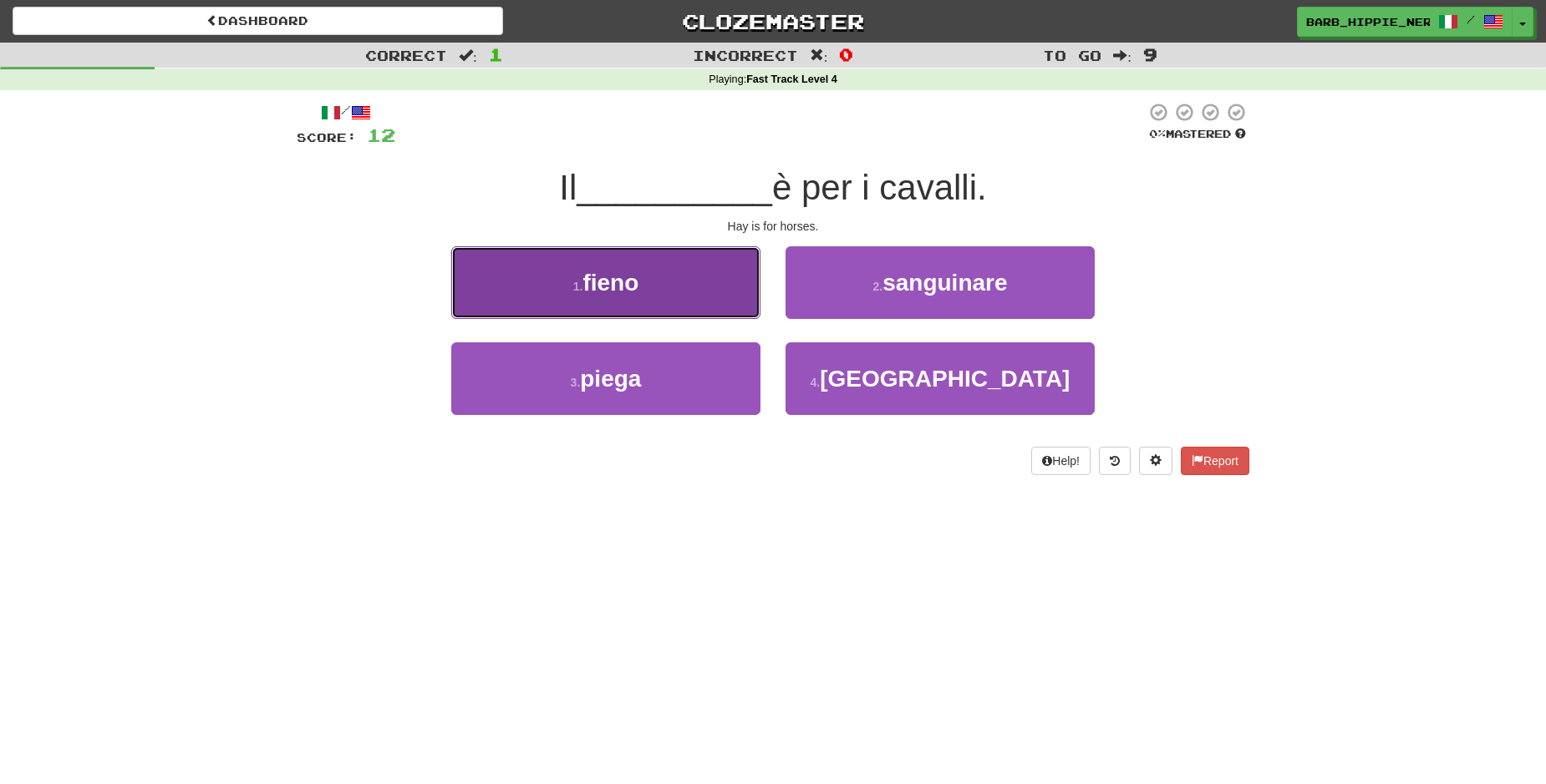
click at [699, 279] on button "1 . fieno" at bounding box center [606, 282] width 309 height 72
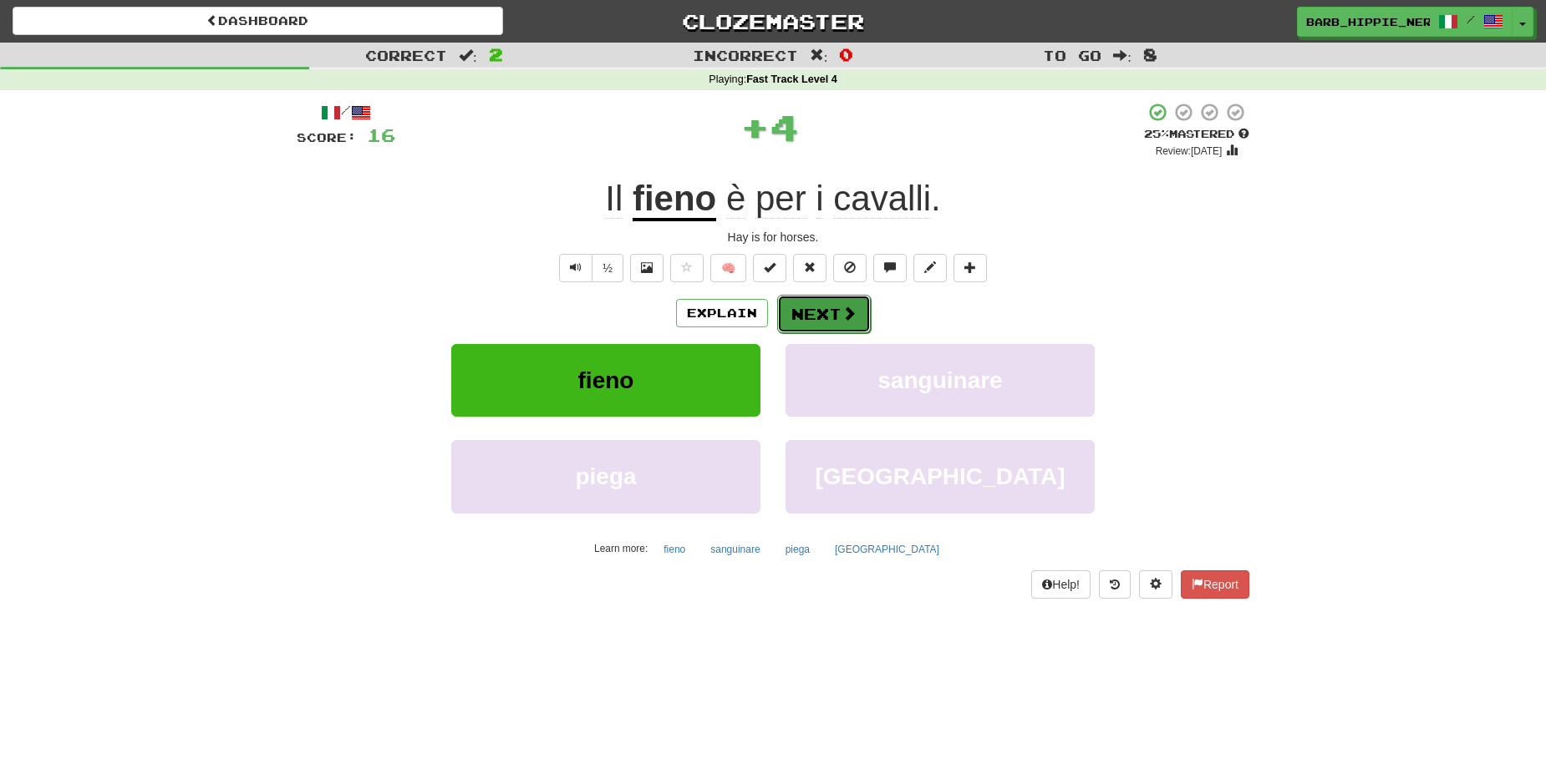
click at [841, 315] on span at bounding box center [849, 314] width 15 height 15
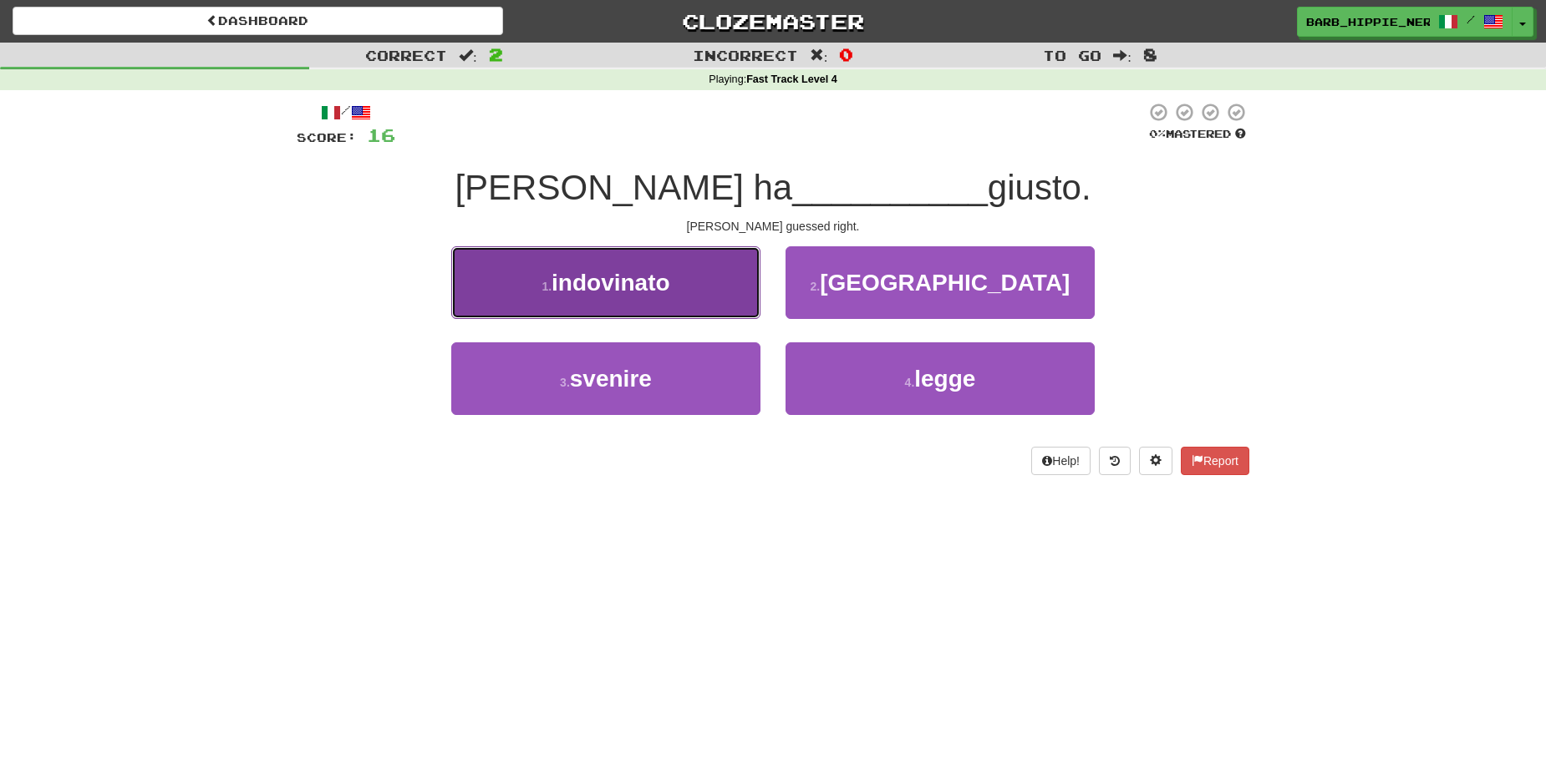
click at [688, 284] on button "1 . indovinato" at bounding box center [606, 282] width 309 height 72
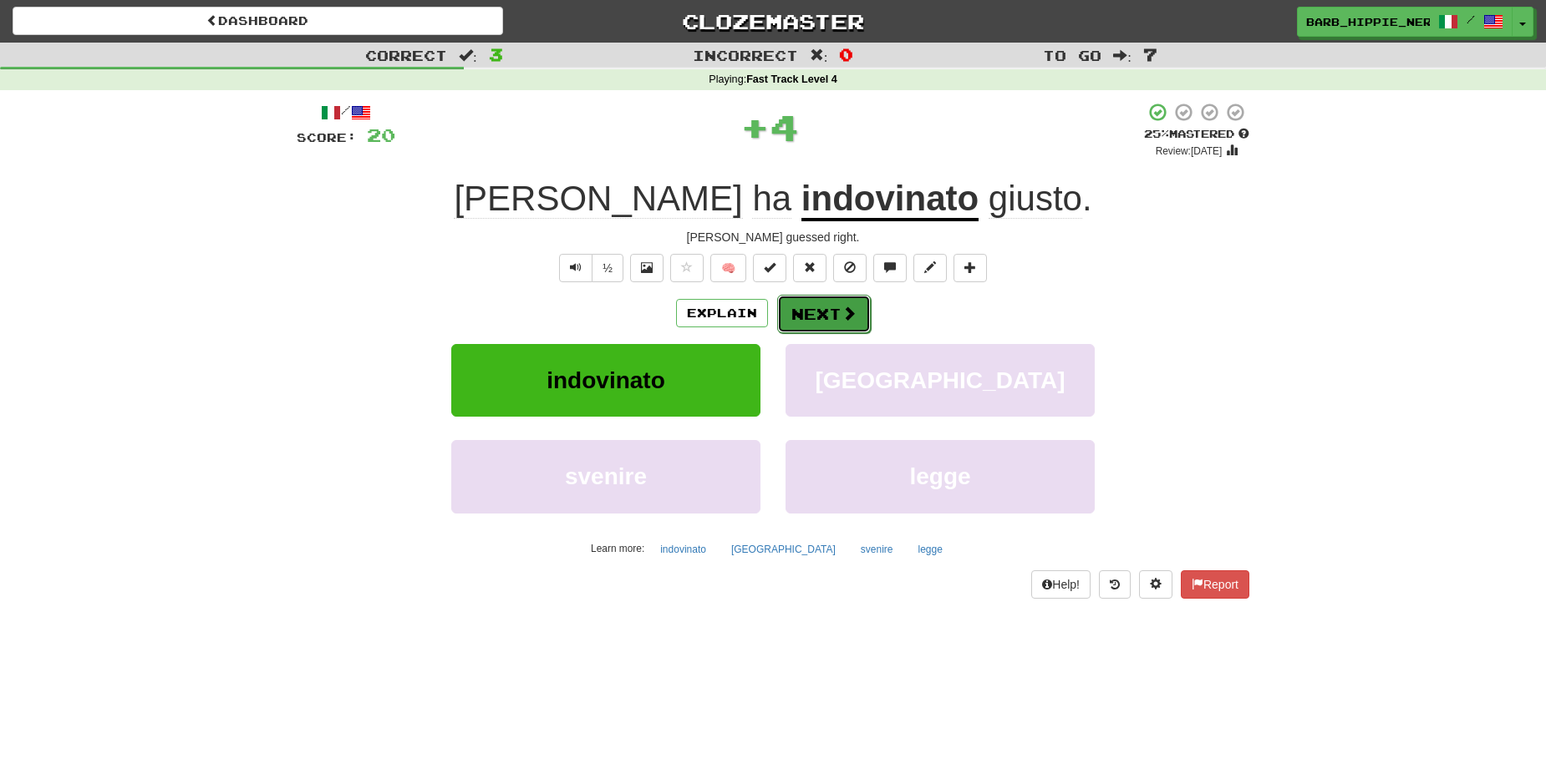
click at [841, 313] on span at bounding box center [849, 314] width 15 height 15
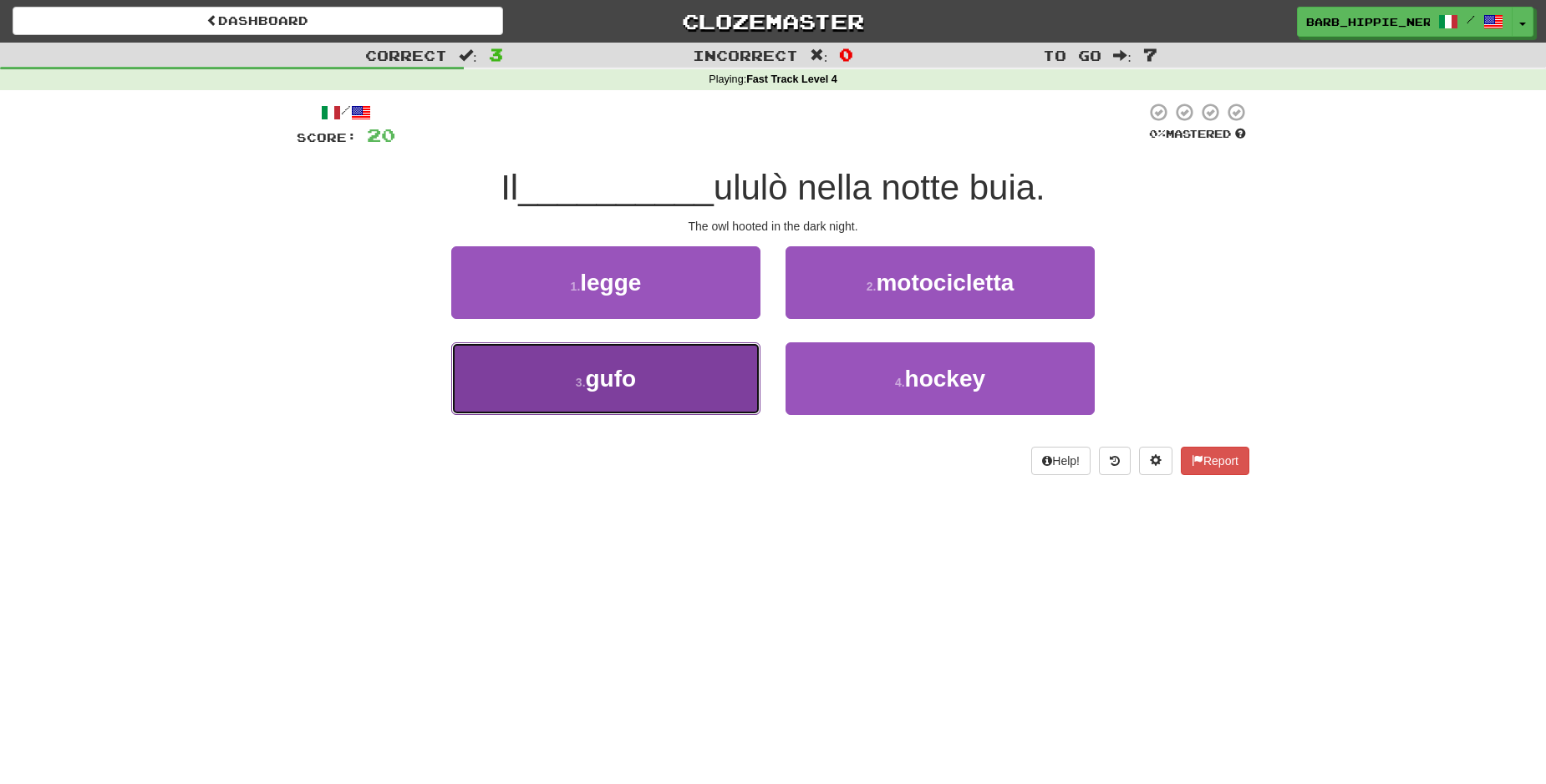
click at [660, 394] on button "3 . gufo" at bounding box center [606, 378] width 309 height 72
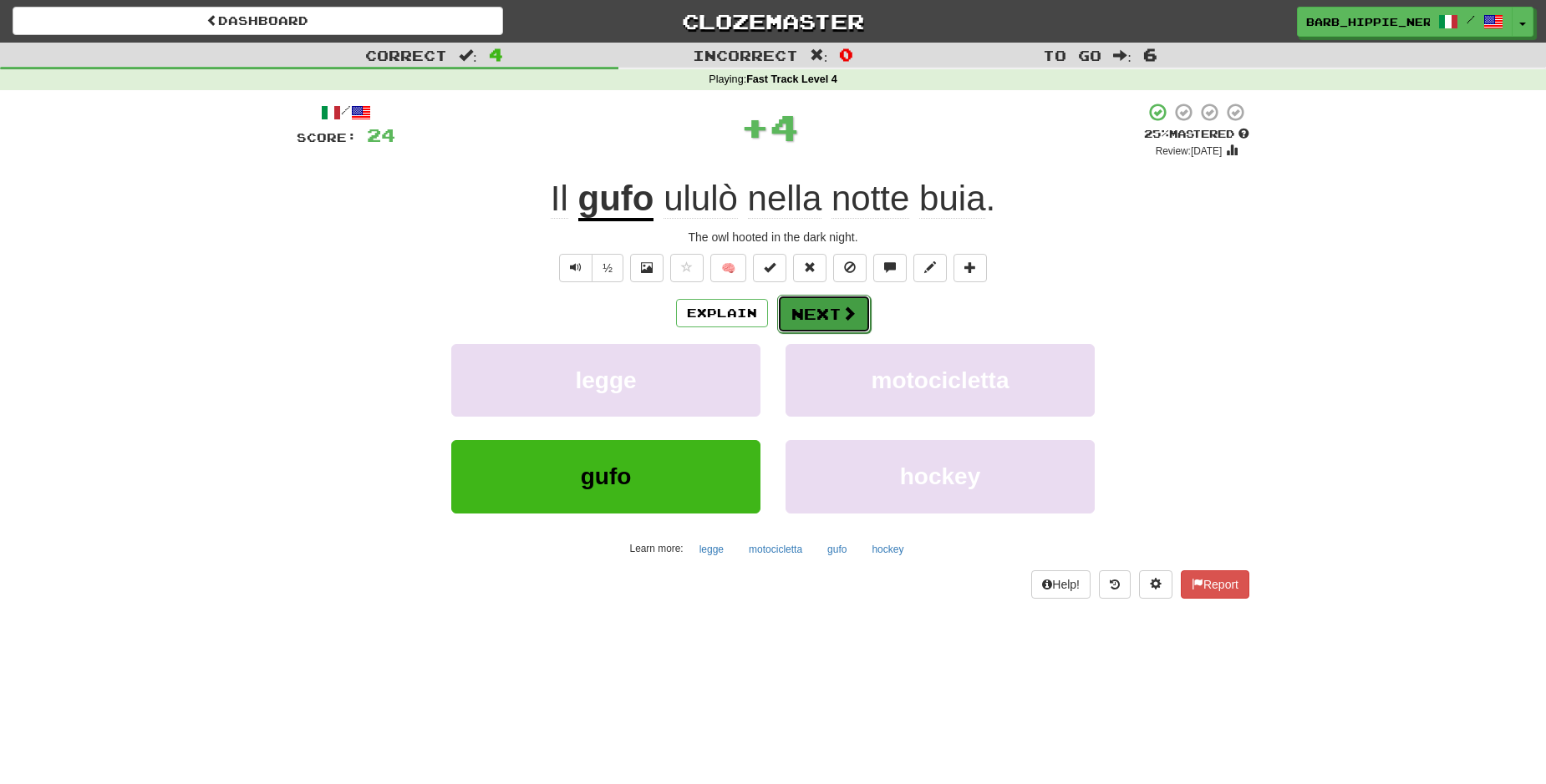
click at [812, 316] on button "Next" at bounding box center [823, 314] width 93 height 38
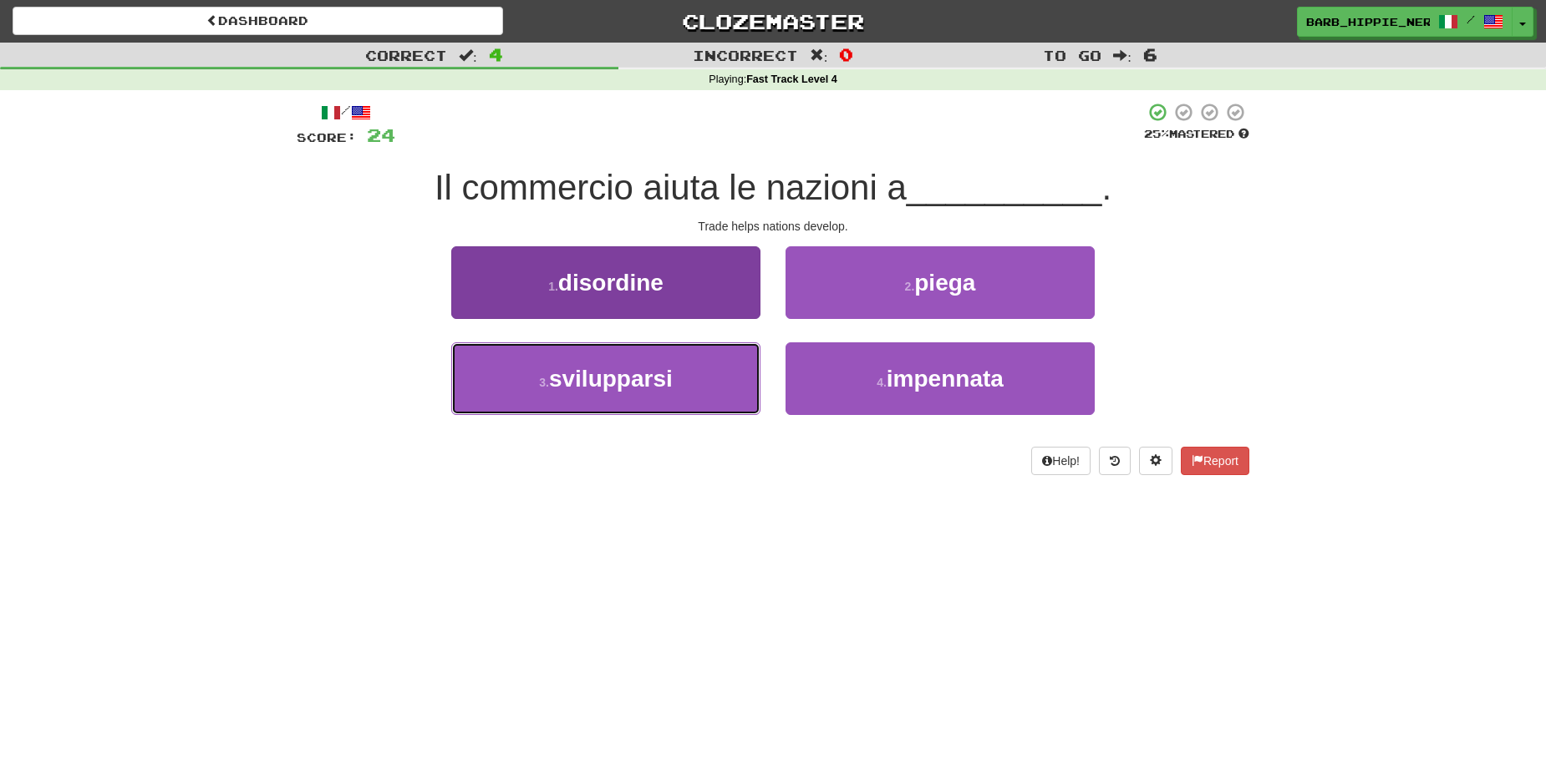
drag, startPoint x: 692, startPoint y: 398, endPoint x: 695, endPoint y: 411, distance: 13.3
click at [694, 402] on button "3 . svilupparsi" at bounding box center [606, 378] width 309 height 72
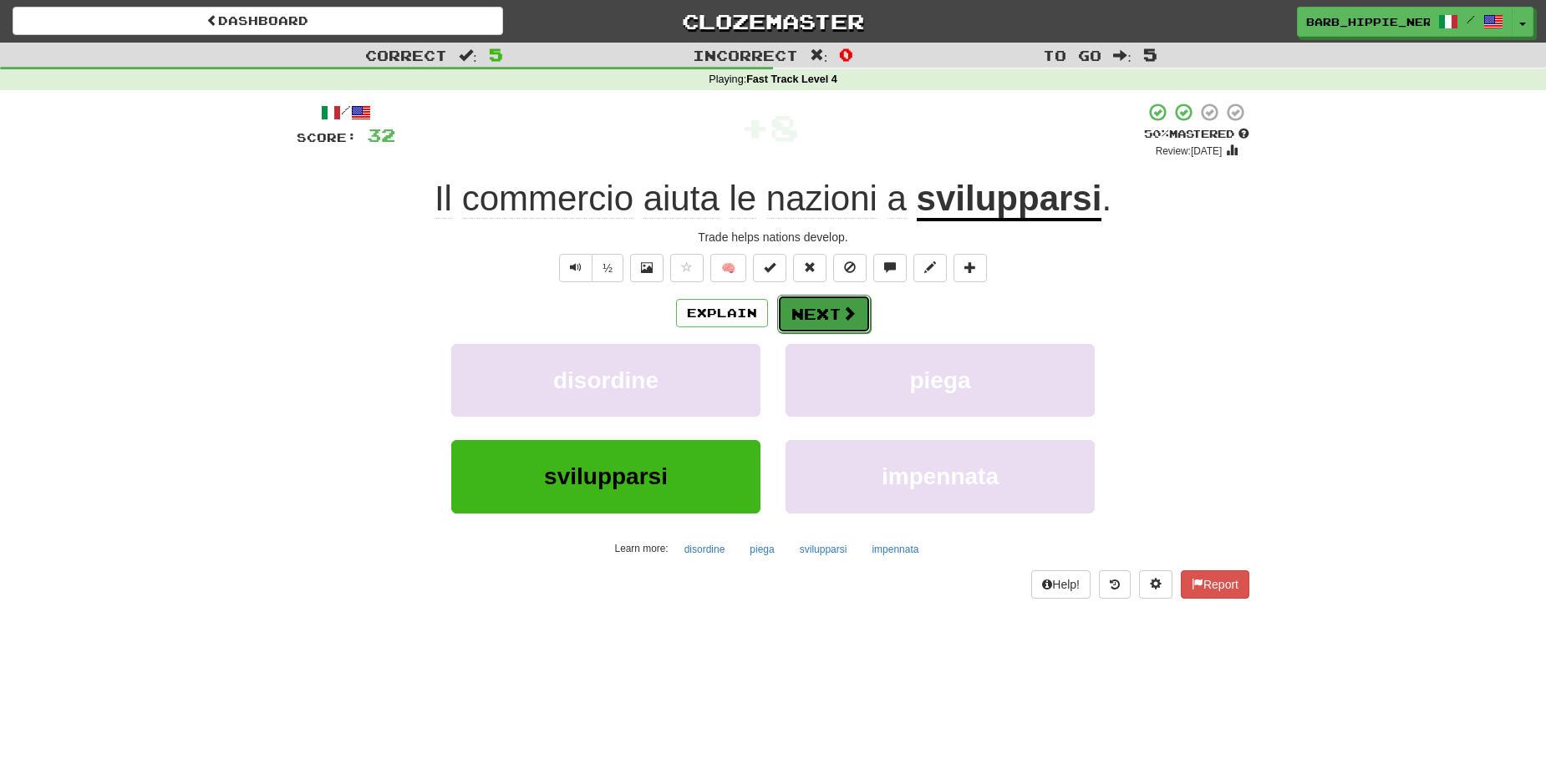
click at [841, 312] on span at bounding box center [849, 314] width 15 height 15
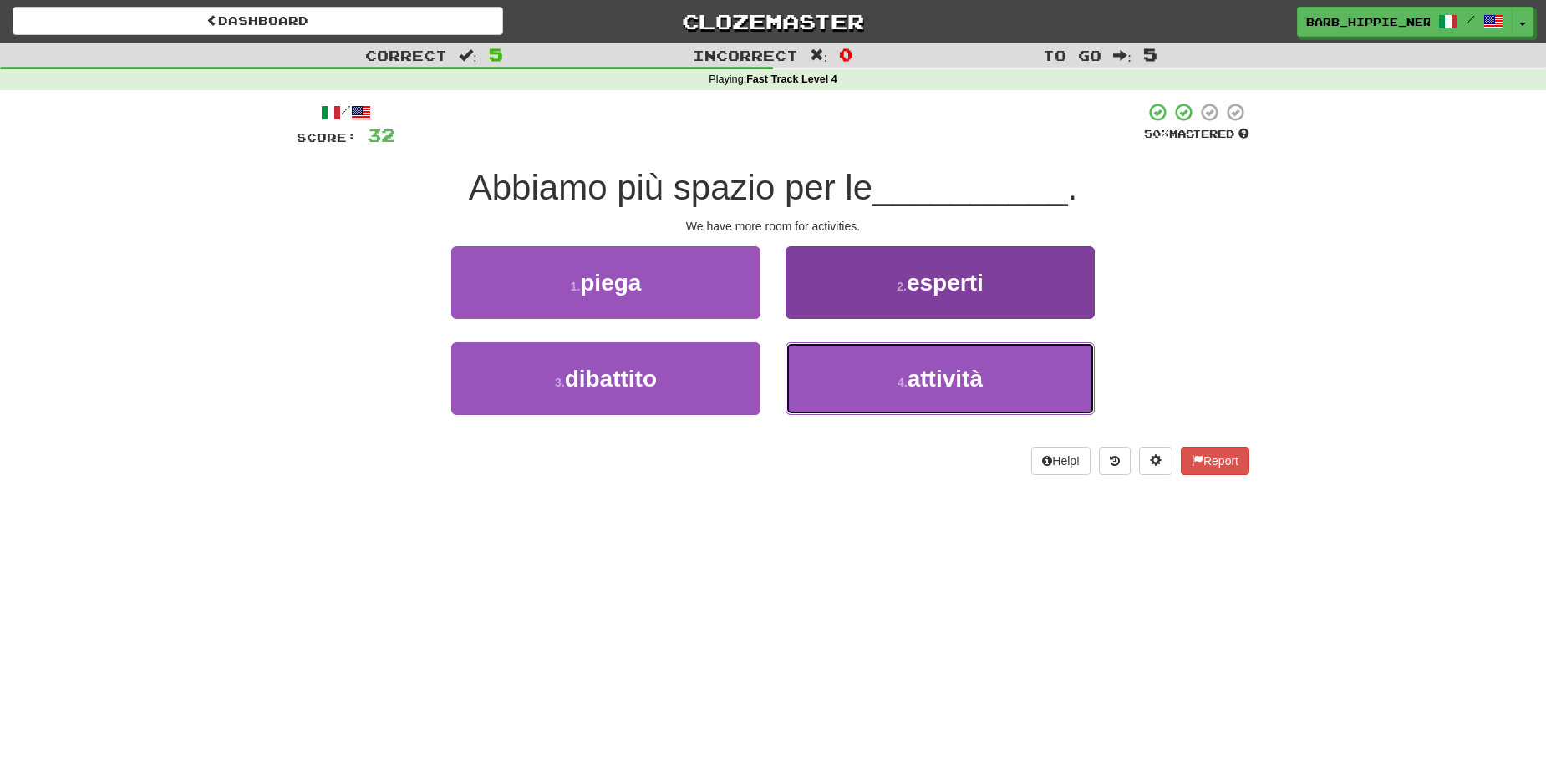
click at [947, 380] on span "attività" at bounding box center [944, 378] width 75 height 26
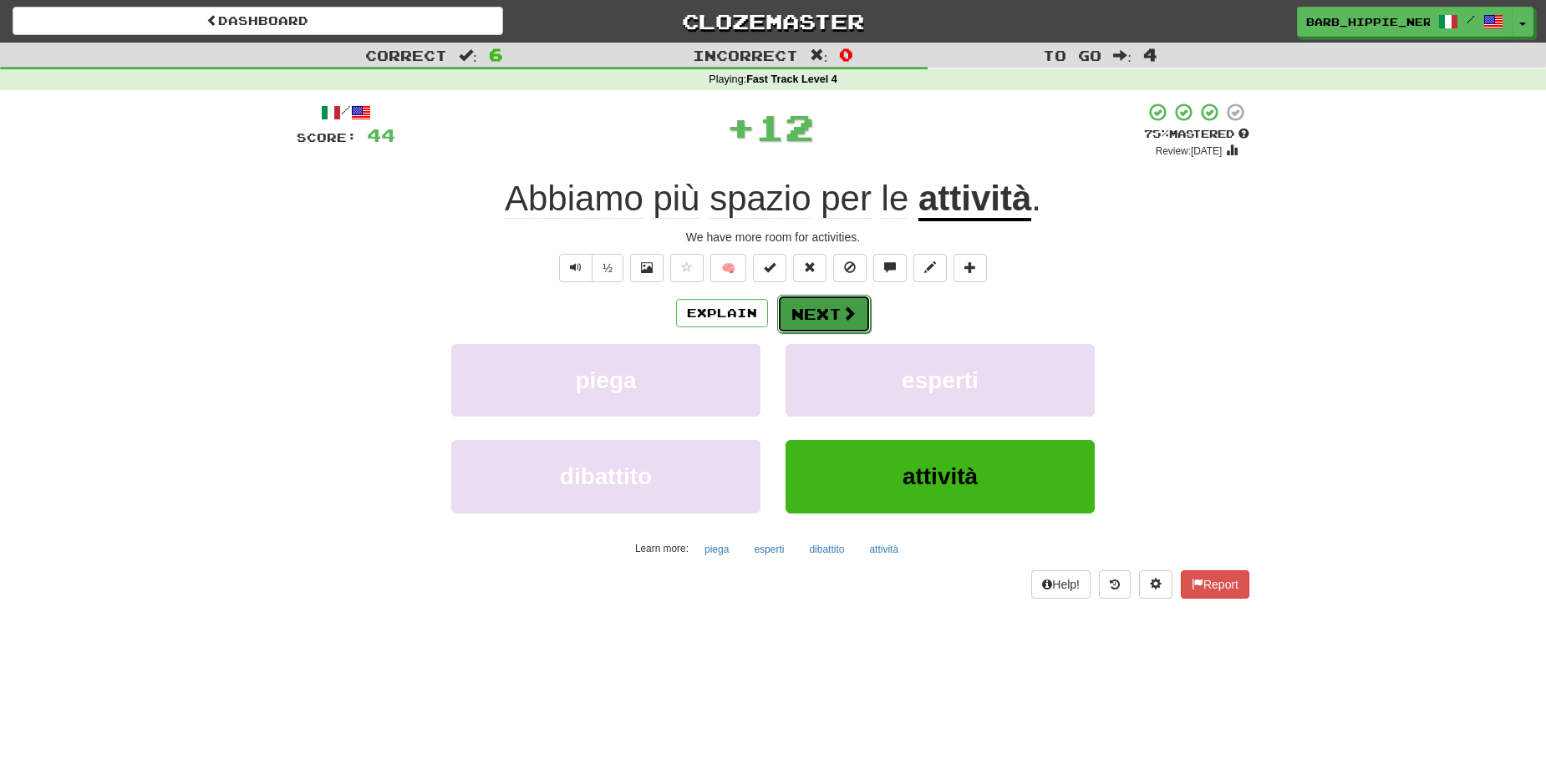
click at [841, 318] on span at bounding box center [849, 314] width 15 height 15
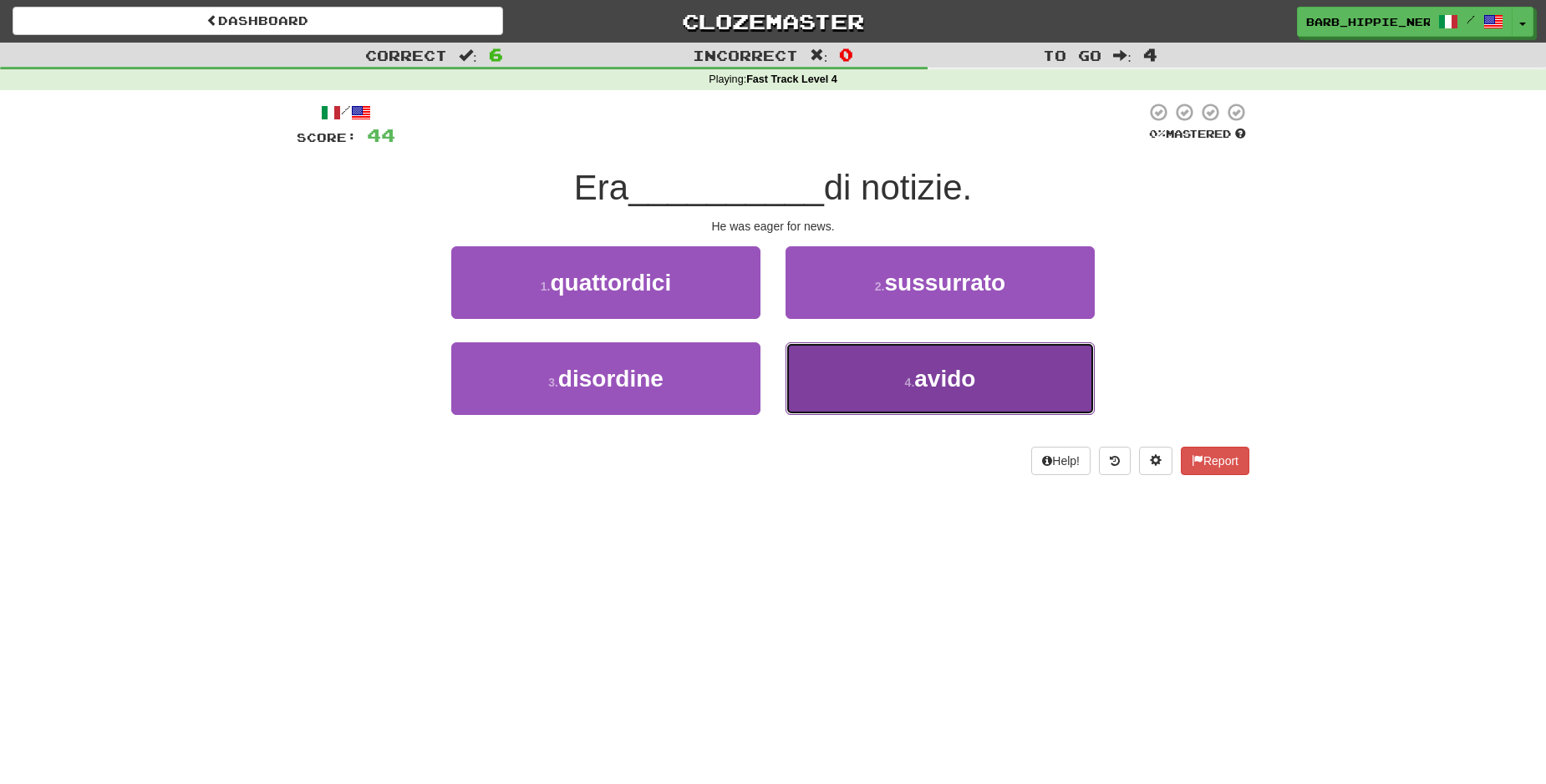
click at [942, 382] on span "avido" at bounding box center [944, 378] width 61 height 26
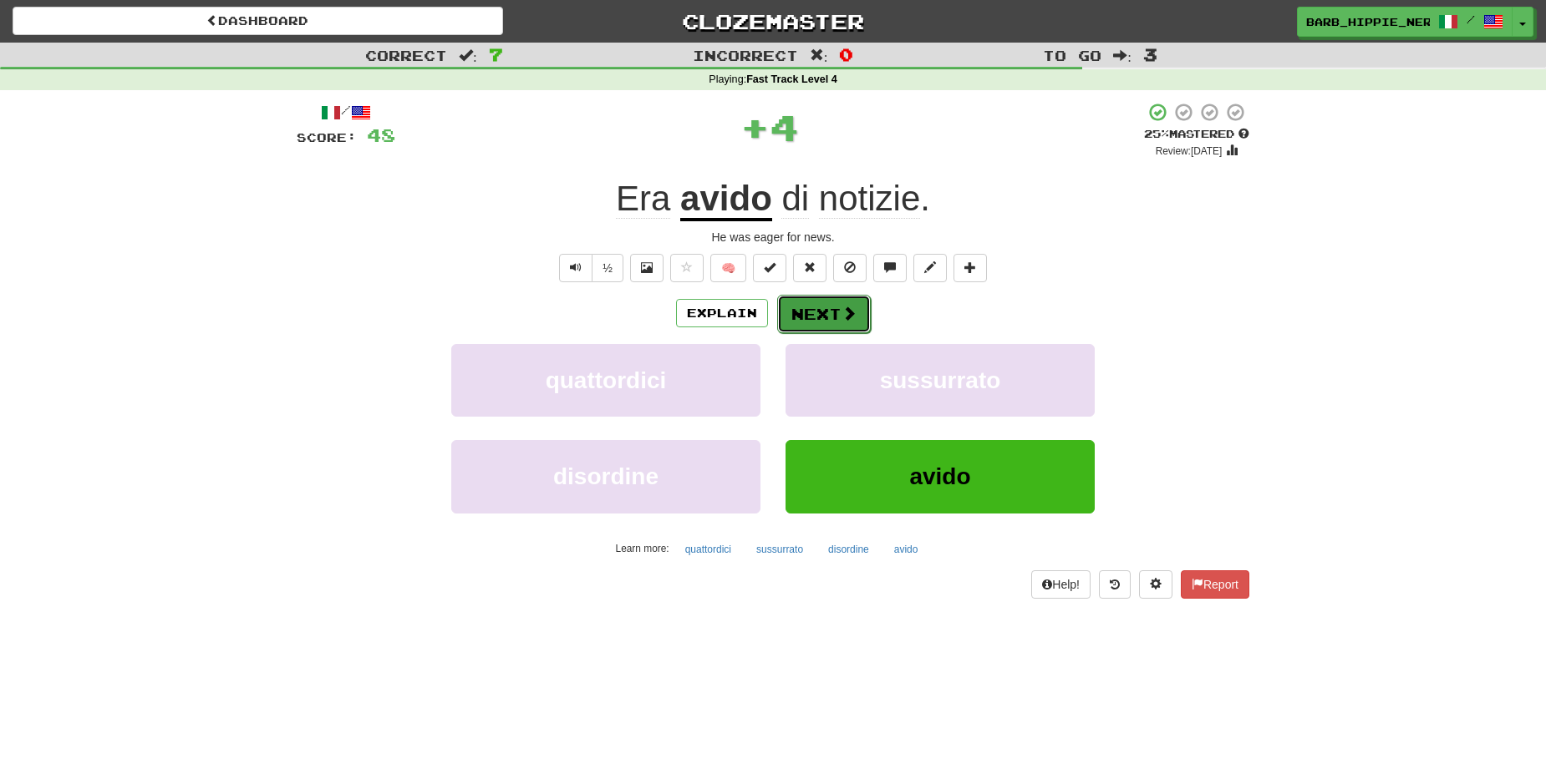
click at [841, 315] on span at bounding box center [849, 314] width 15 height 15
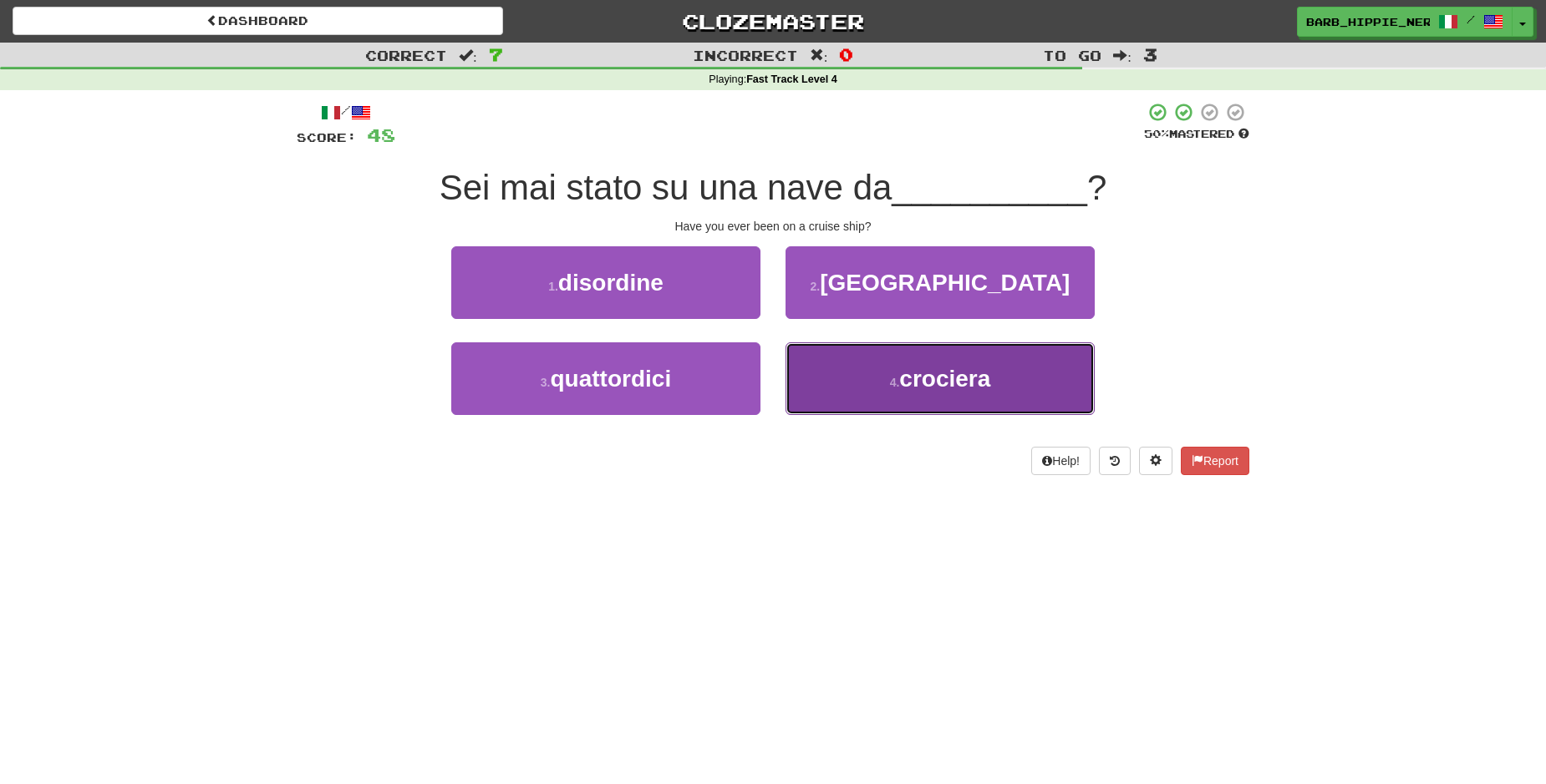
click at [937, 374] on span "crociera" at bounding box center [945, 378] width 91 height 26
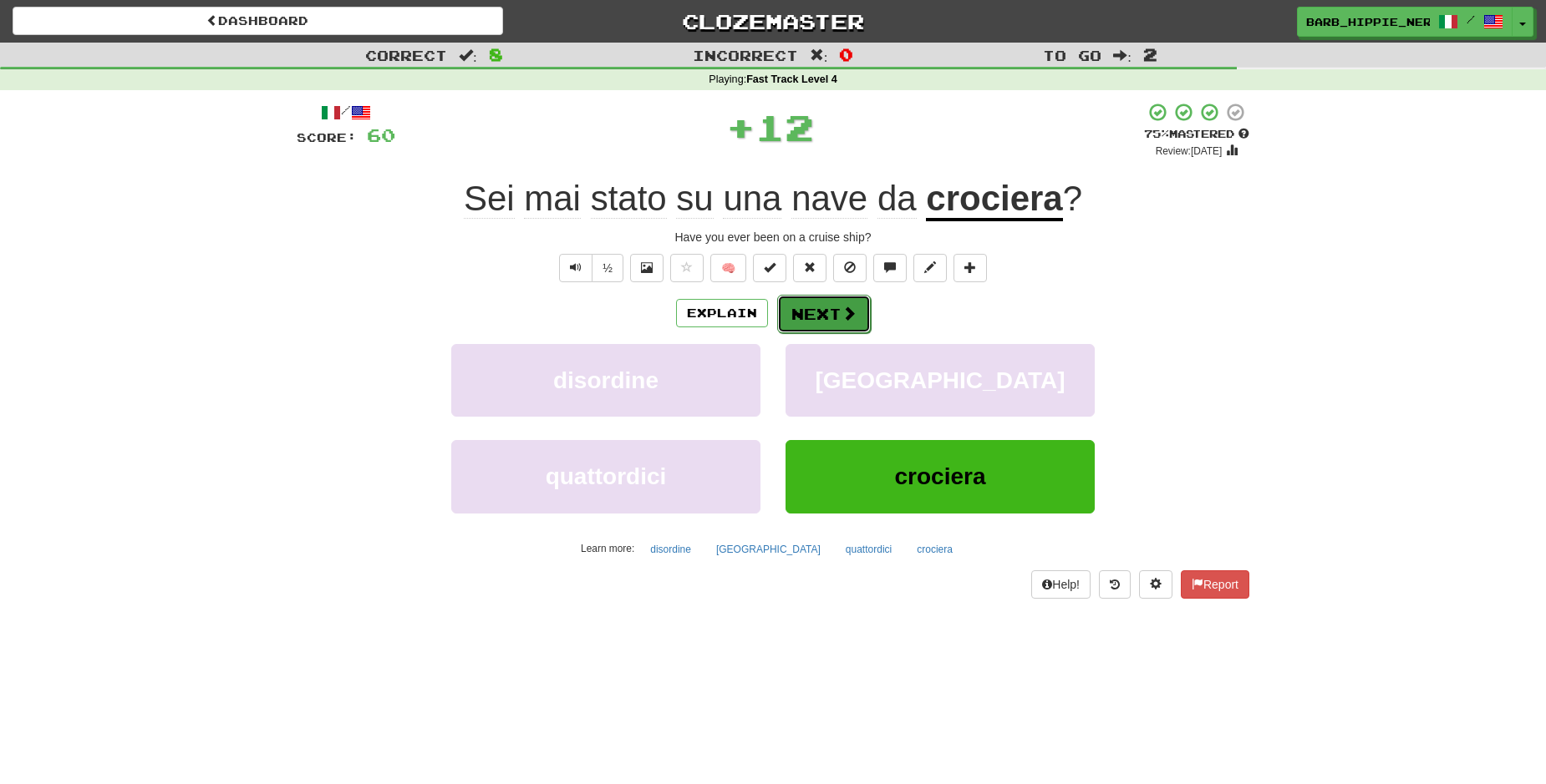
click at [841, 308] on span at bounding box center [849, 314] width 15 height 15
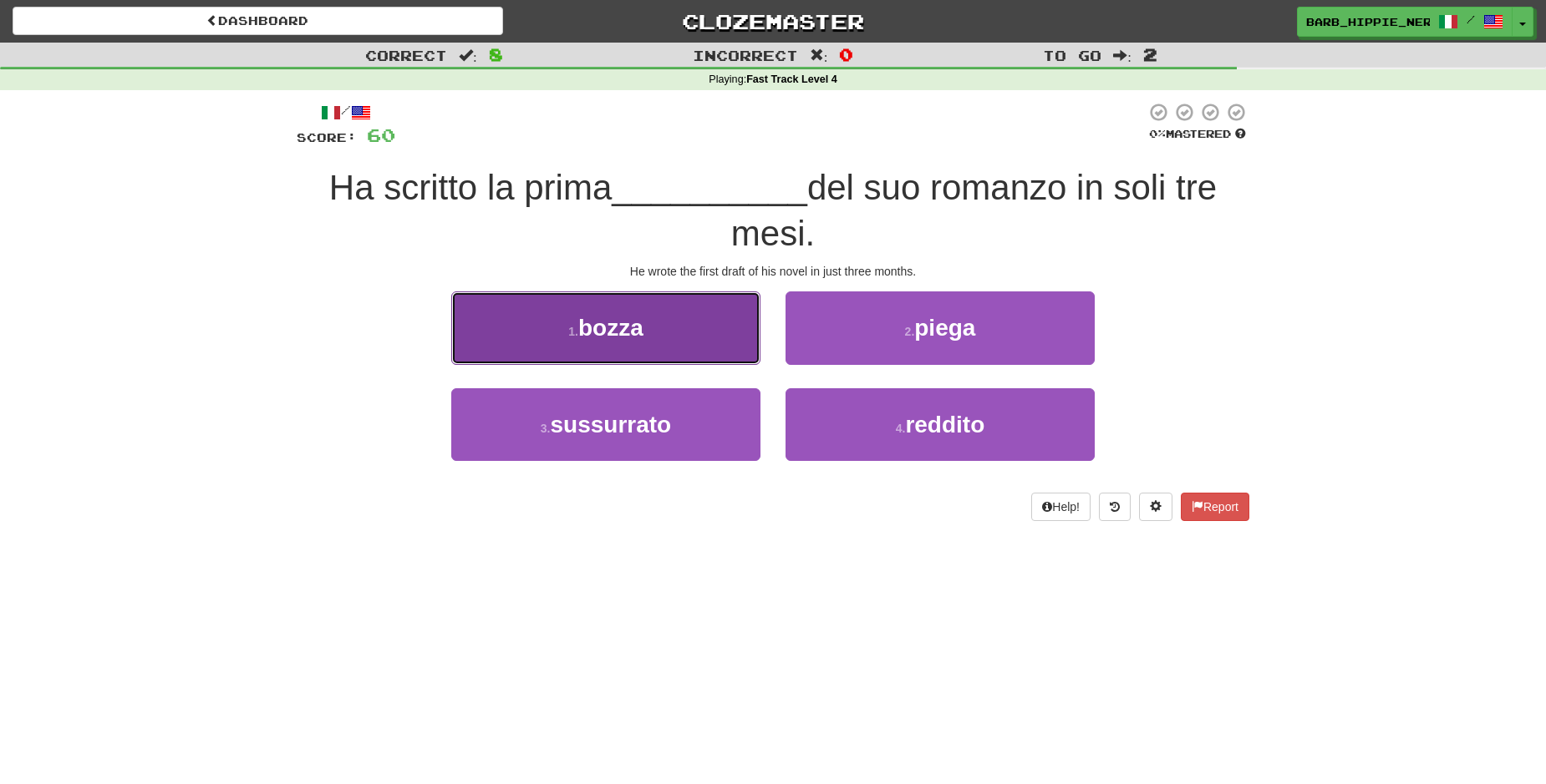
click at [674, 353] on button "1 . bozza" at bounding box center [606, 328] width 309 height 72
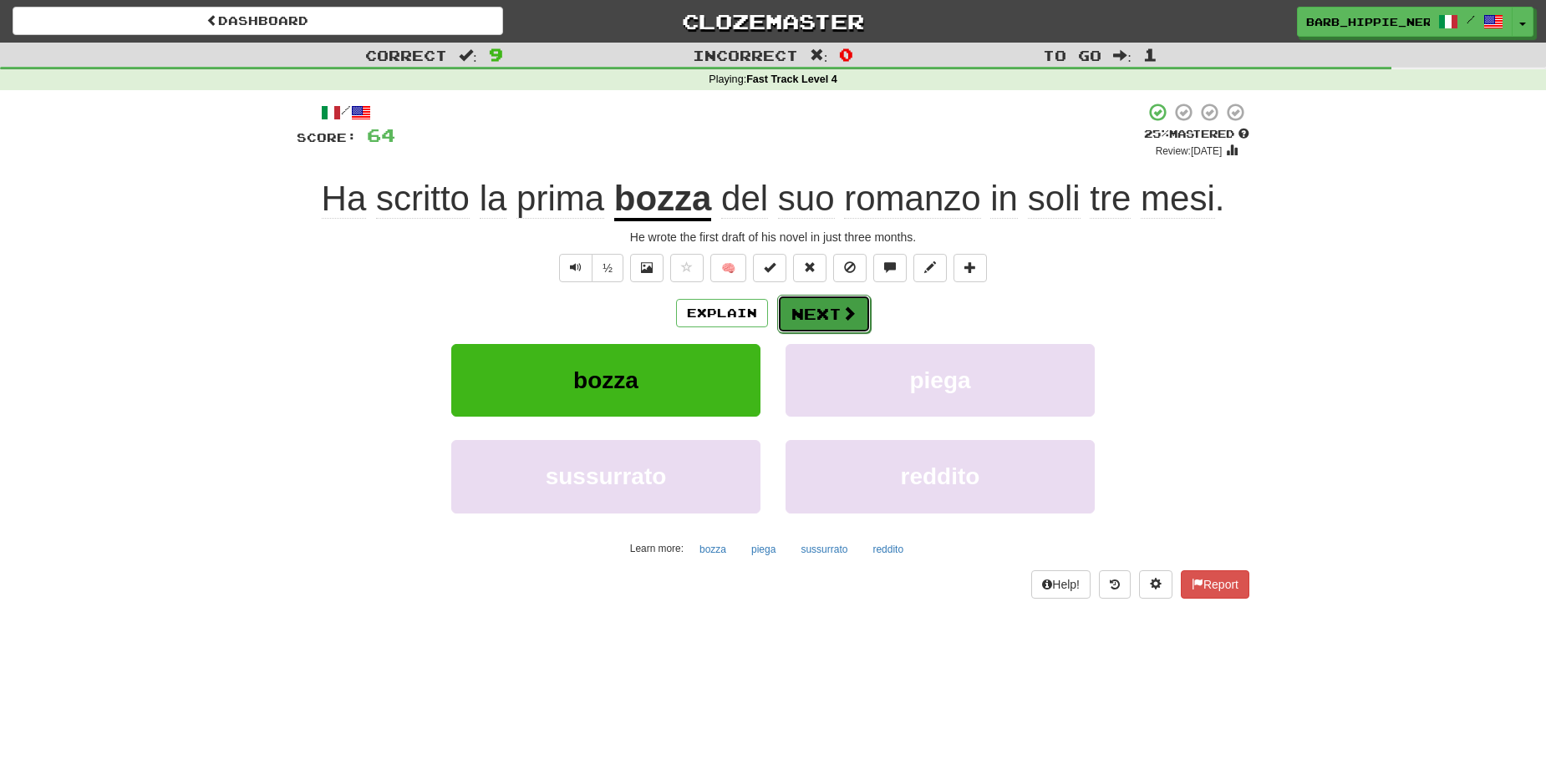
click at [818, 323] on button "Next" at bounding box center [823, 314] width 93 height 38
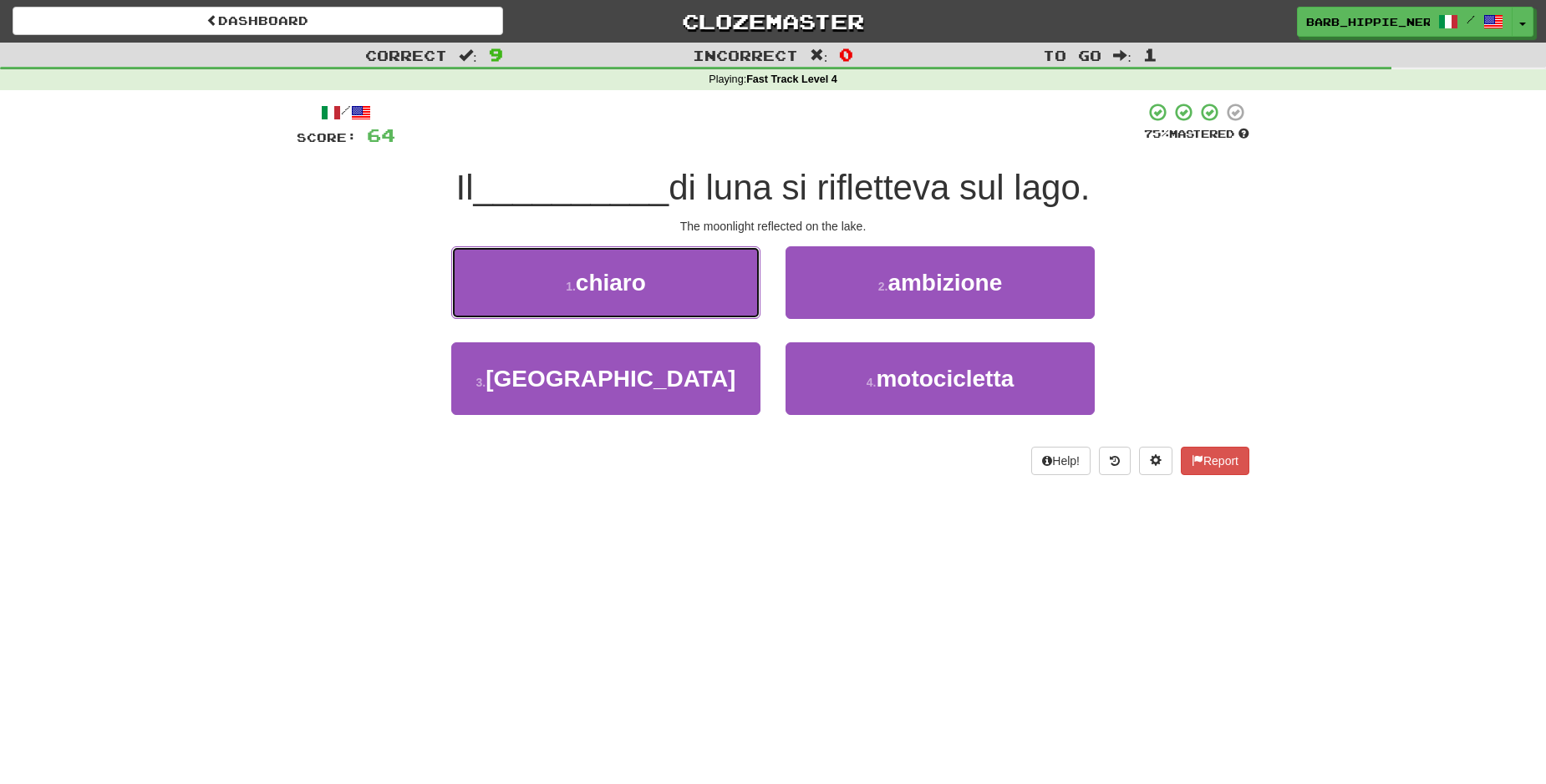
click at [673, 286] on button "1 . chiaro" at bounding box center [606, 282] width 309 height 72
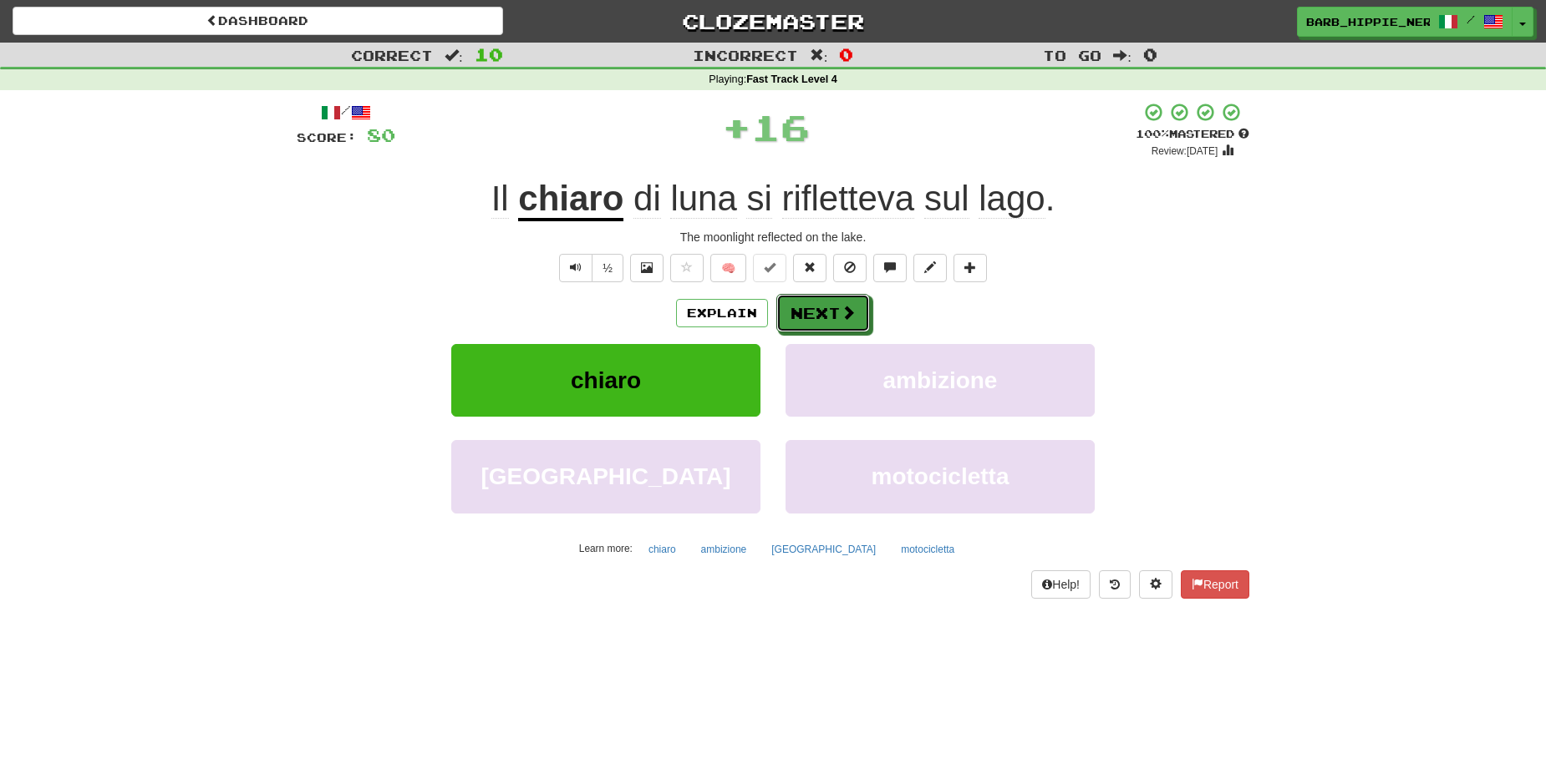
click at [841, 309] on span at bounding box center [848, 313] width 15 height 15
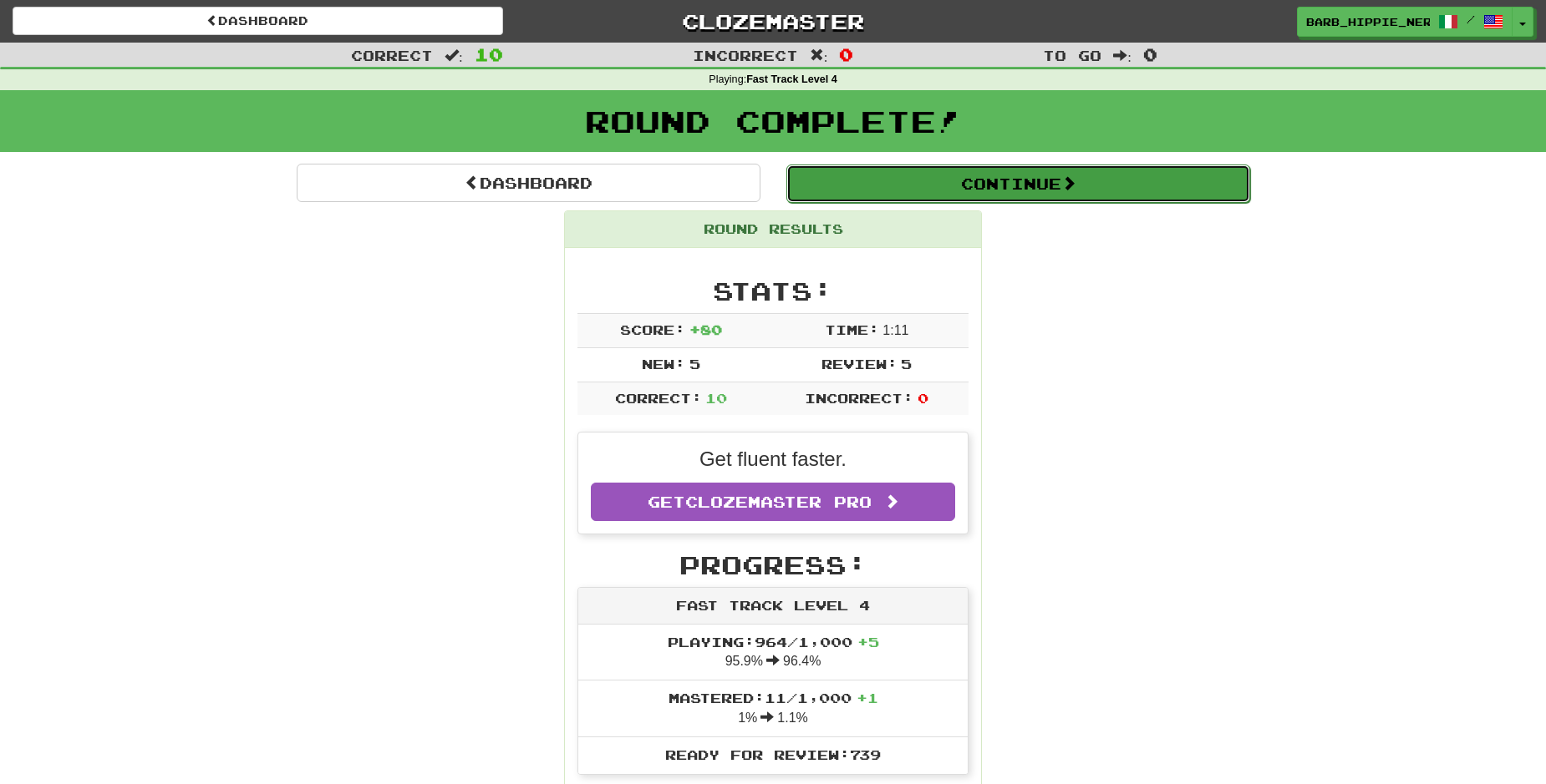
click at [1061, 184] on span at bounding box center [1069, 183] width 15 height 15
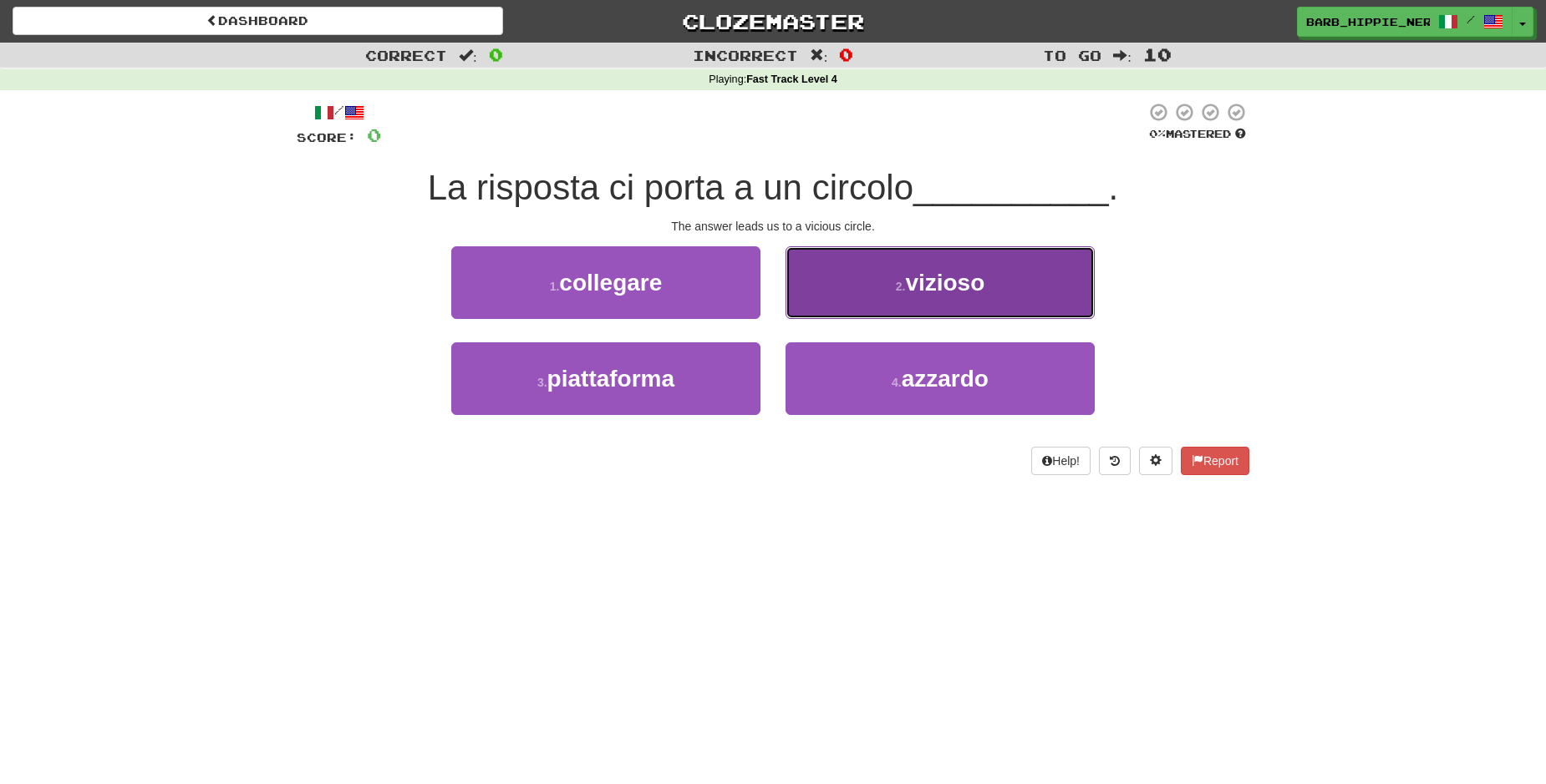
click at [951, 289] on span "vizioso" at bounding box center [944, 282] width 79 height 26
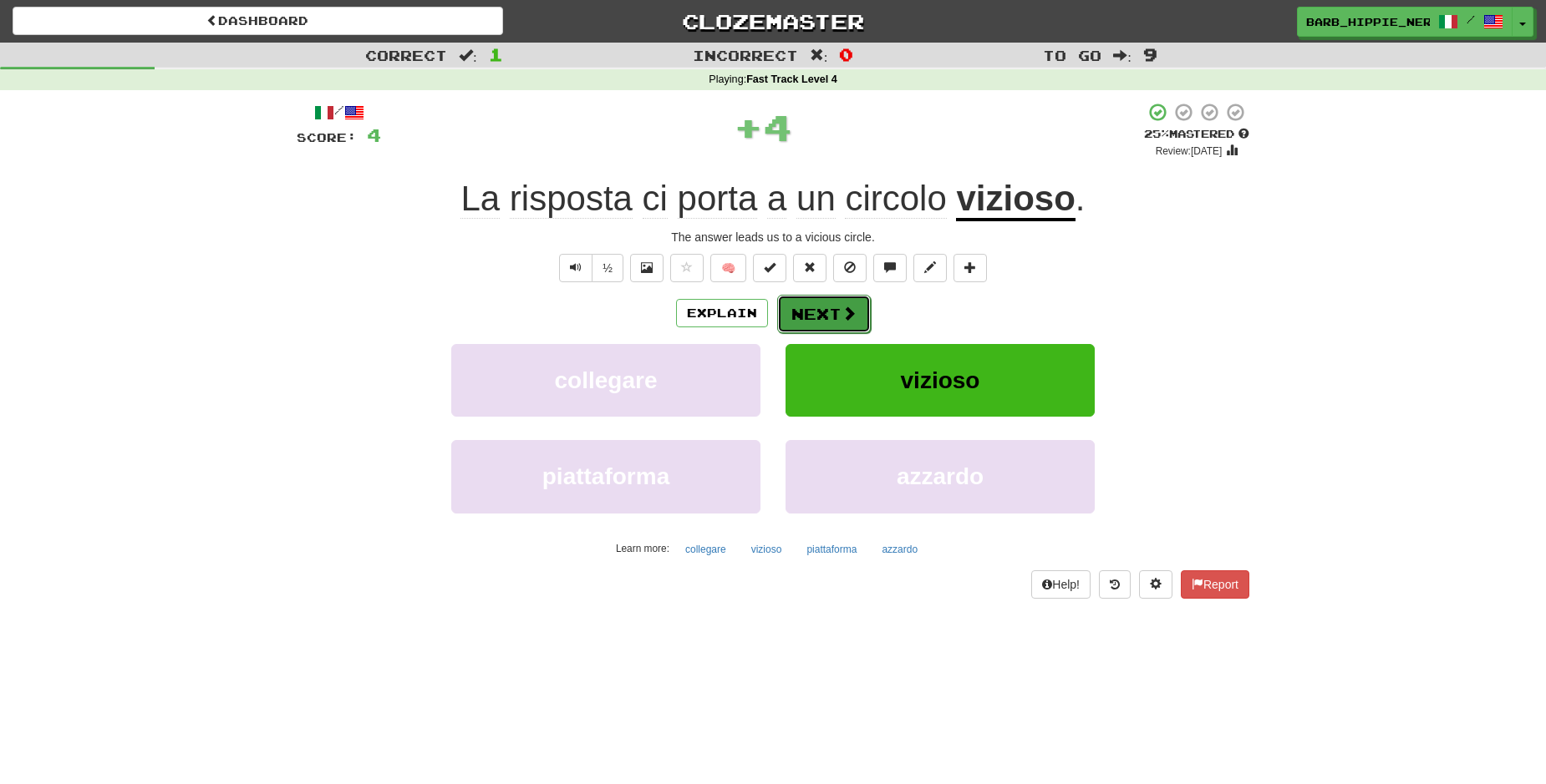
click at [841, 320] on span at bounding box center [849, 314] width 15 height 15
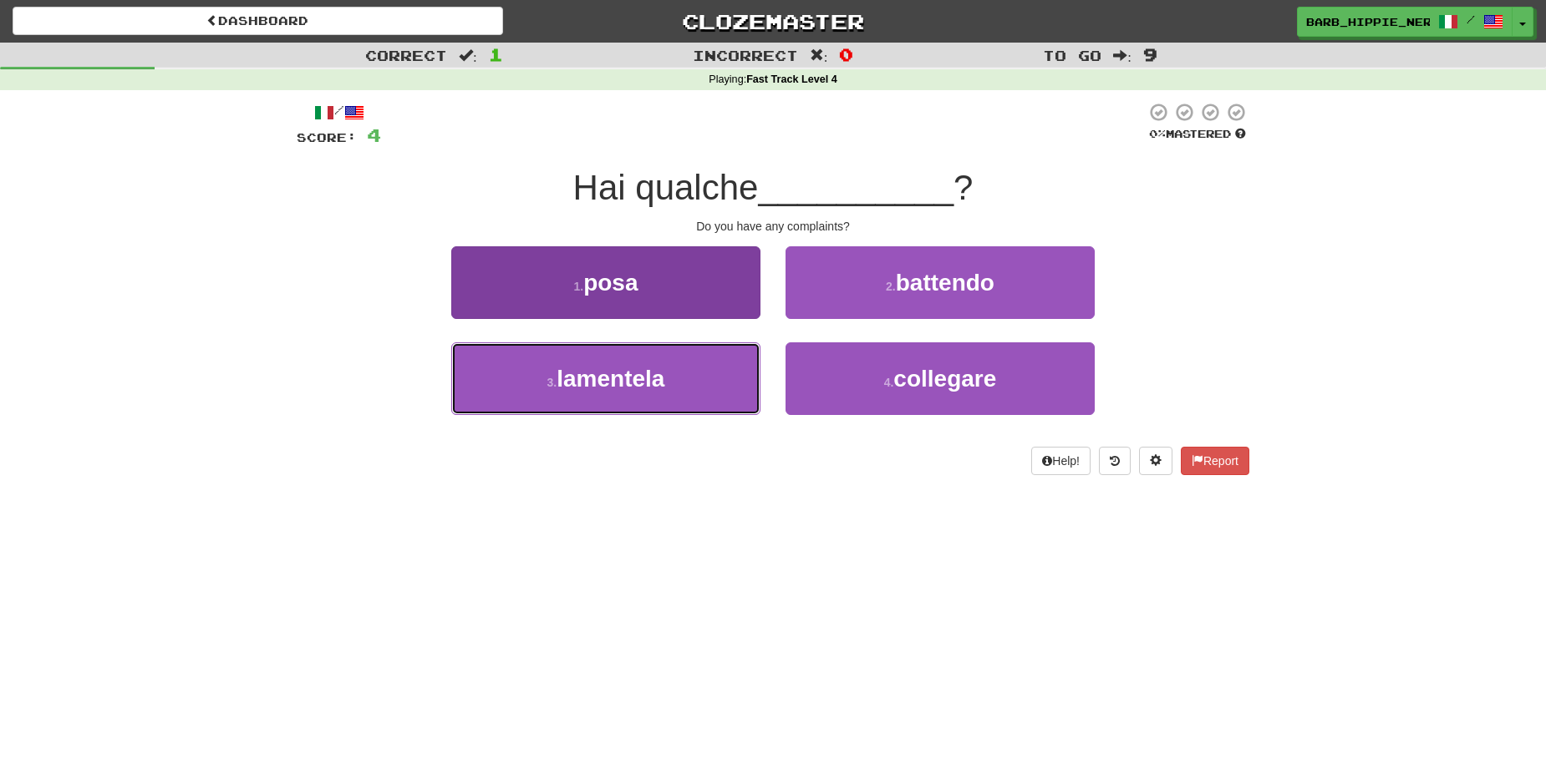
click at [713, 392] on button "3 . lamentela" at bounding box center [606, 378] width 309 height 72
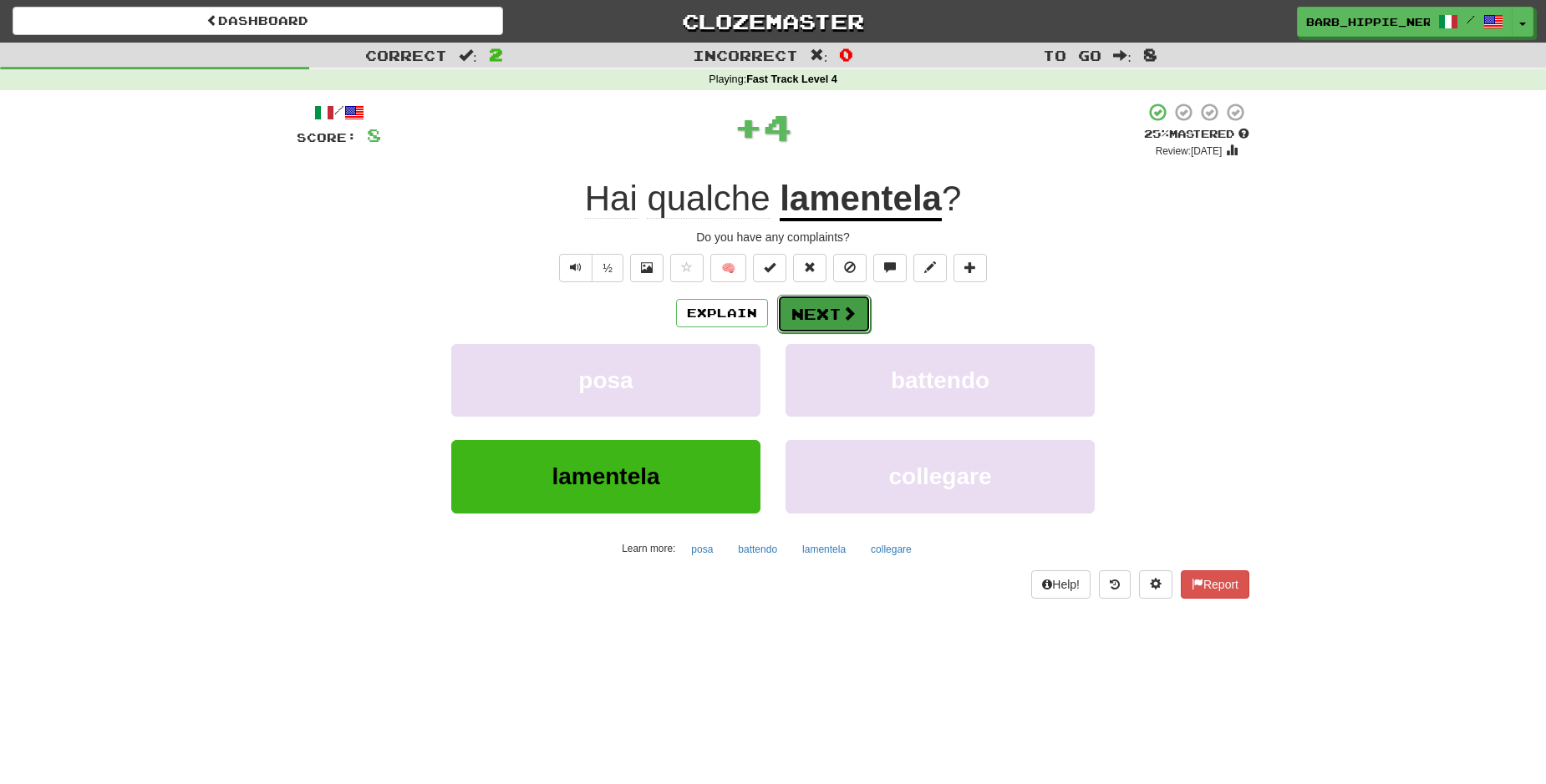
click at [811, 321] on button "Next" at bounding box center [823, 314] width 93 height 38
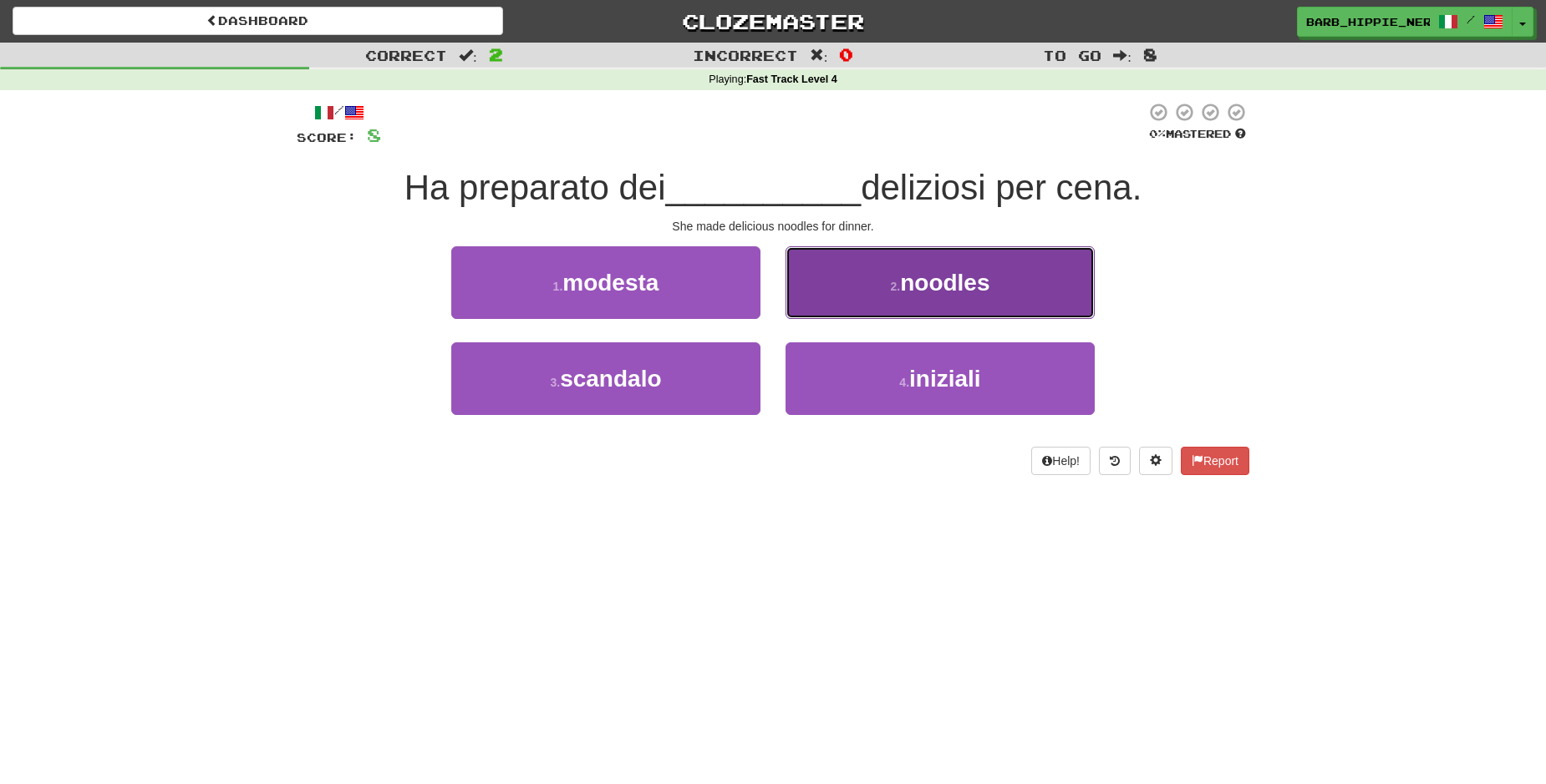
click at [908, 300] on button "2 . noodles" at bounding box center [939, 282] width 309 height 72
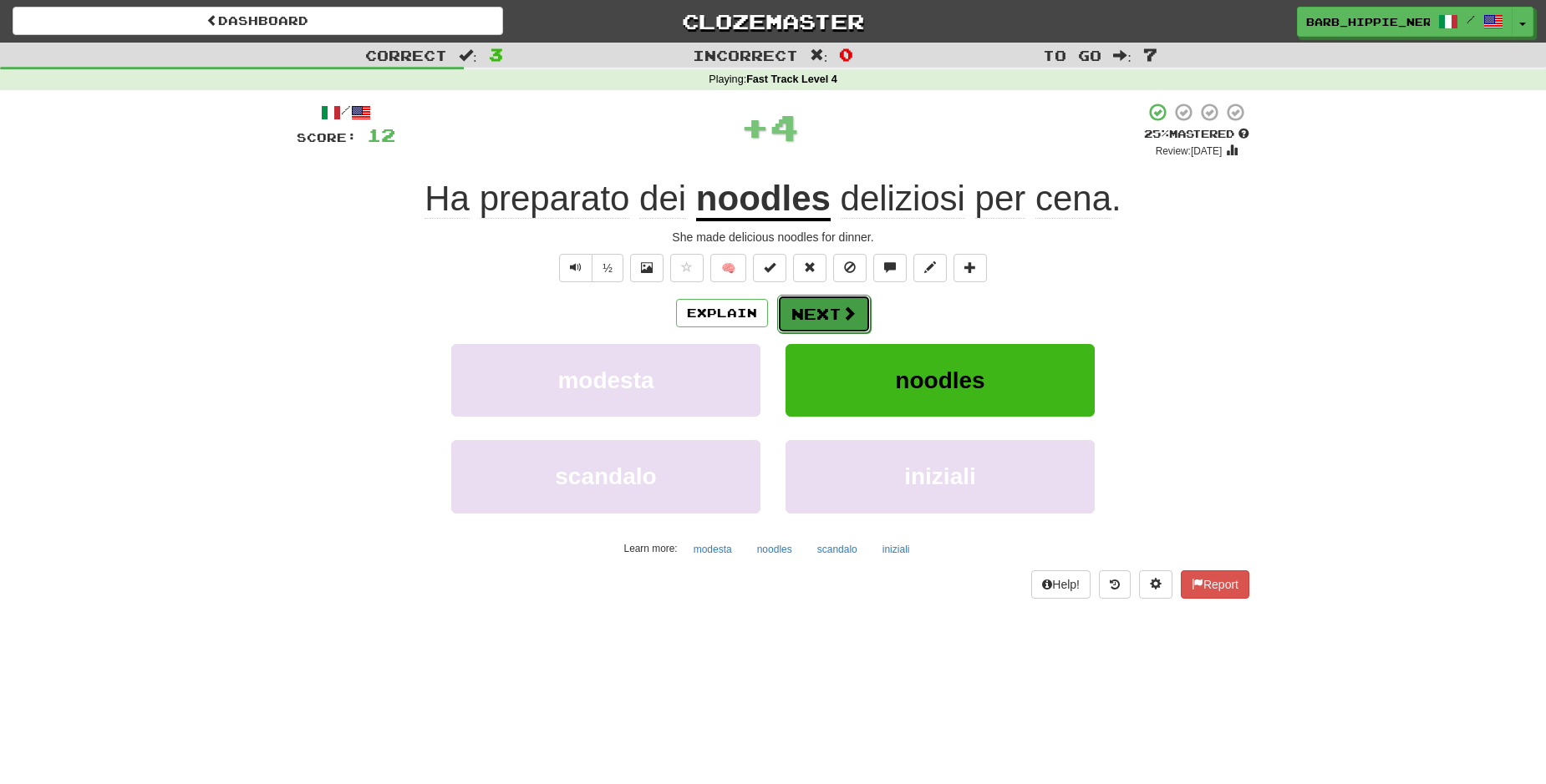
click at [841, 309] on span at bounding box center [849, 314] width 15 height 15
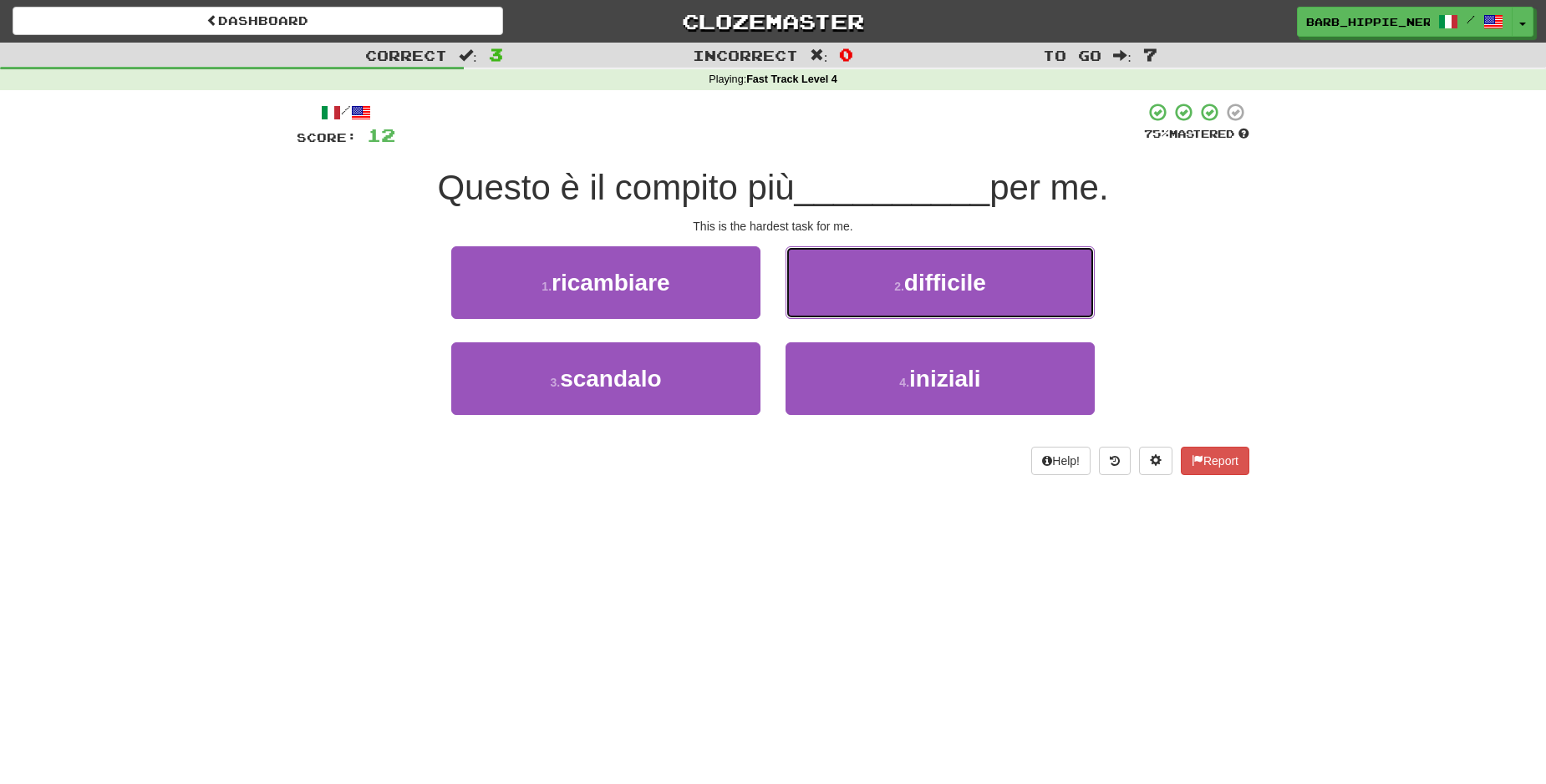
click at [989, 289] on button "2 . difficile" at bounding box center [939, 282] width 309 height 72
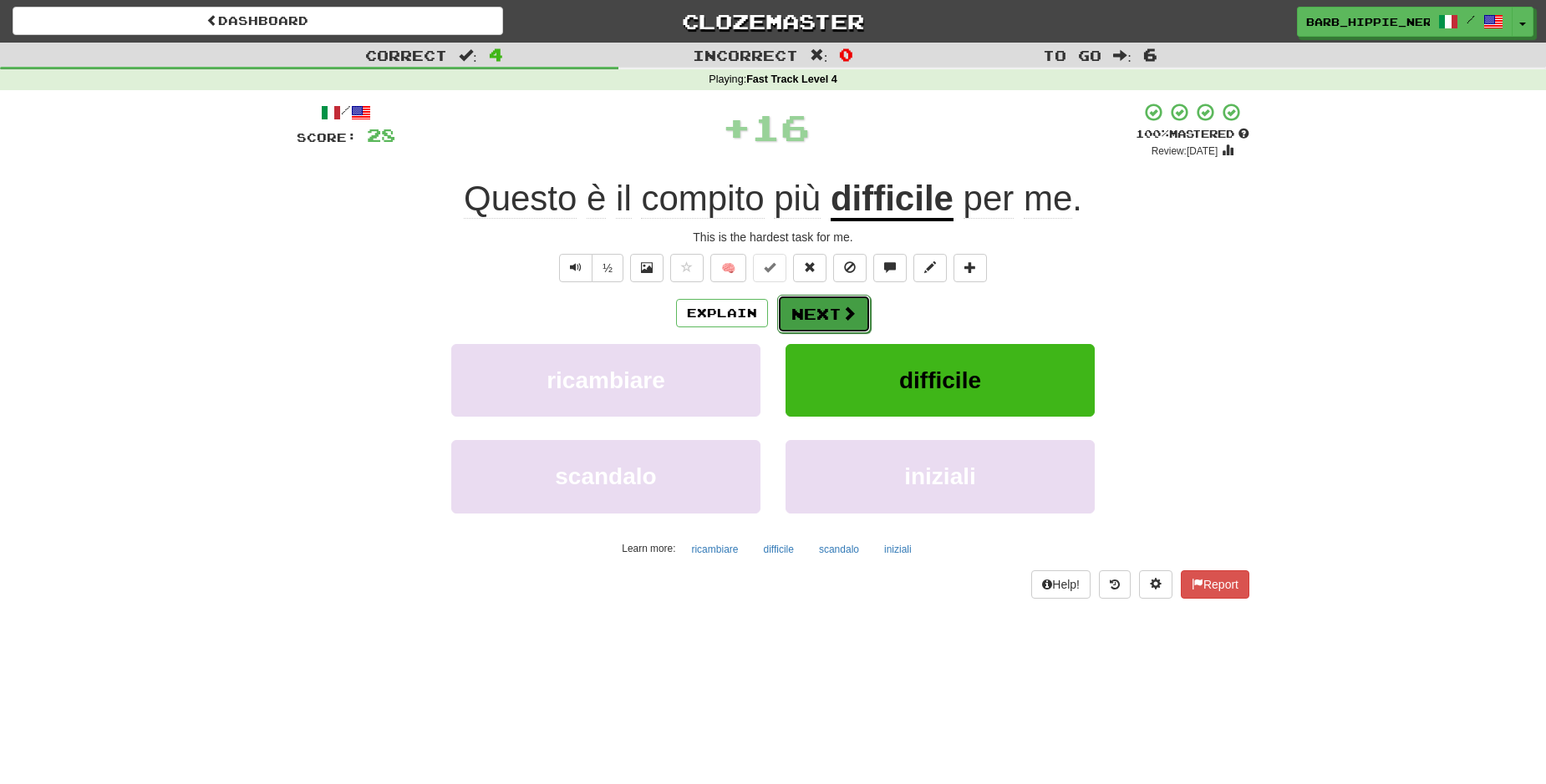
click at [841, 315] on span at bounding box center [849, 314] width 15 height 15
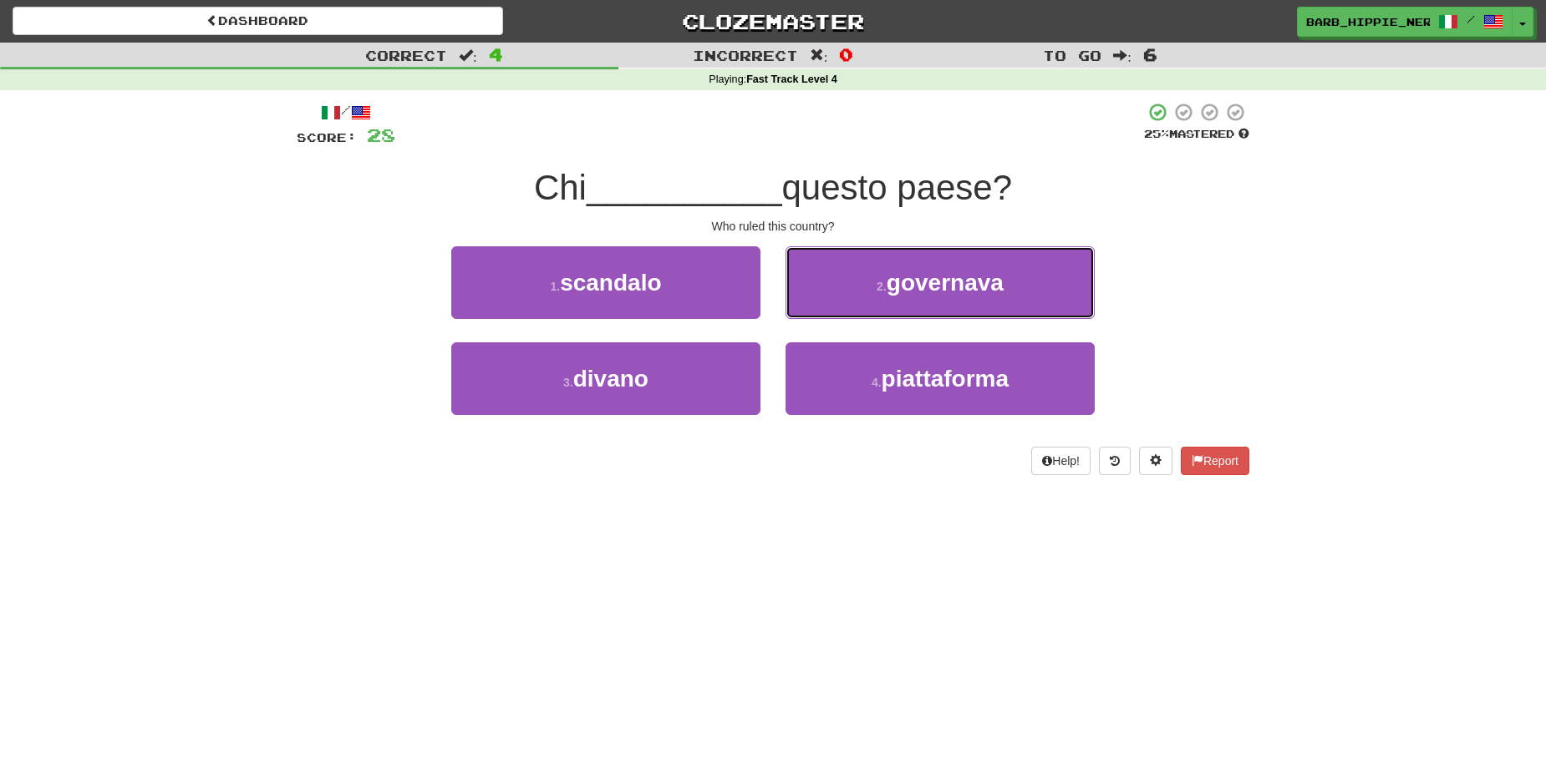
click at [948, 284] on span "governava" at bounding box center [944, 282] width 117 height 26
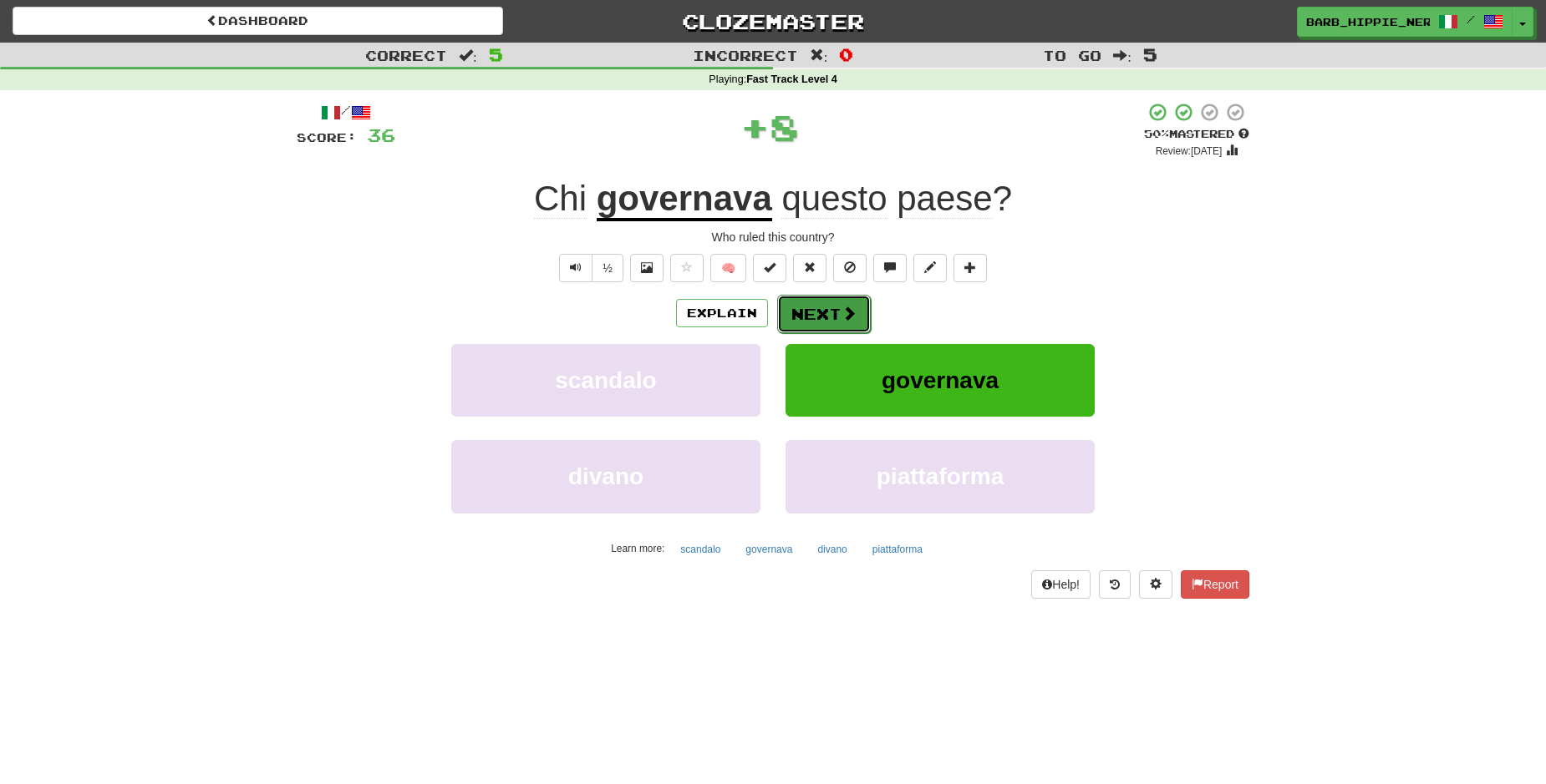
click at [841, 310] on span at bounding box center [849, 314] width 15 height 15
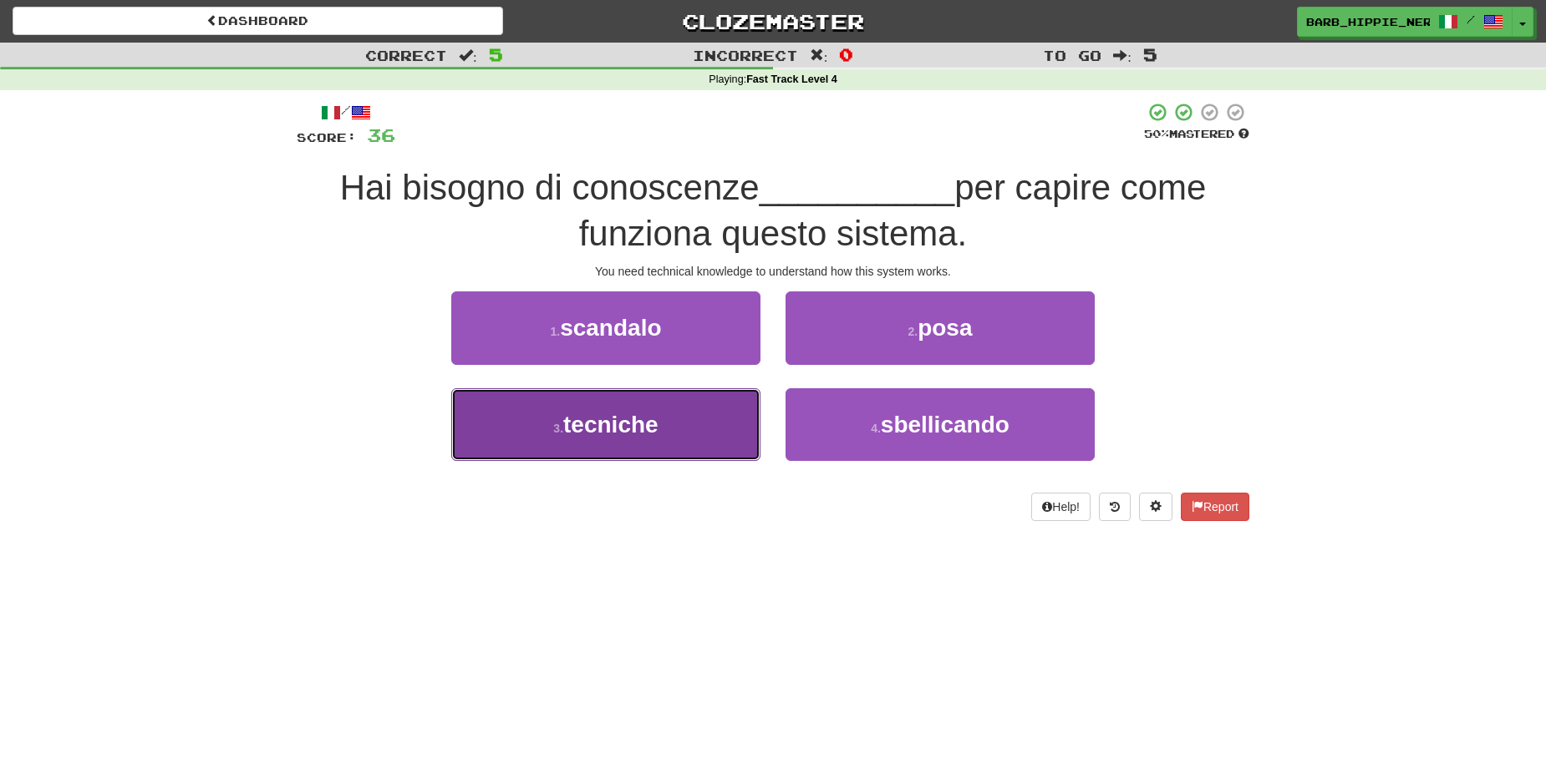
click at [713, 442] on button "3 . tecniche" at bounding box center [606, 425] width 309 height 72
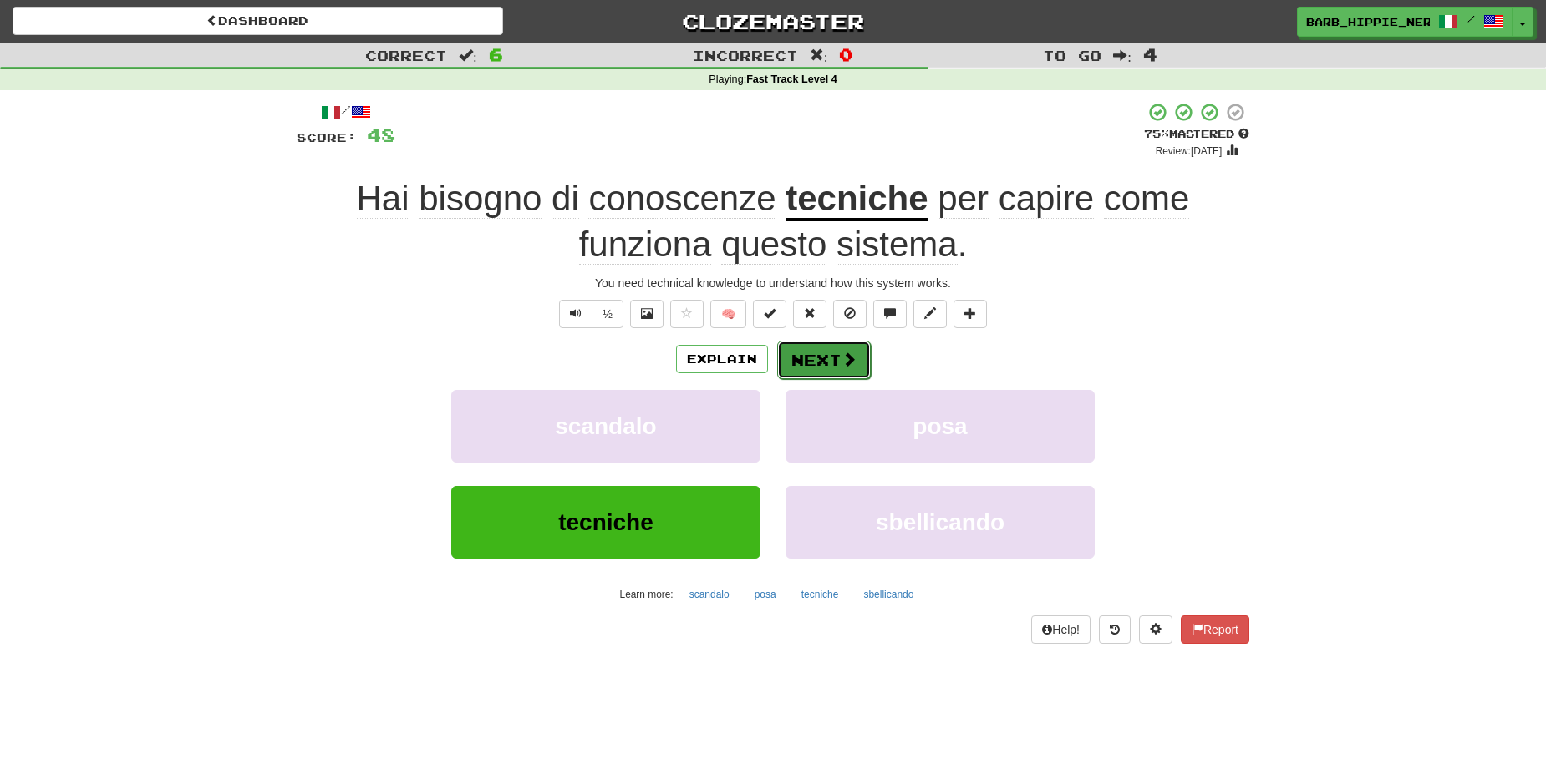
click at [841, 354] on span at bounding box center [849, 359] width 15 height 15
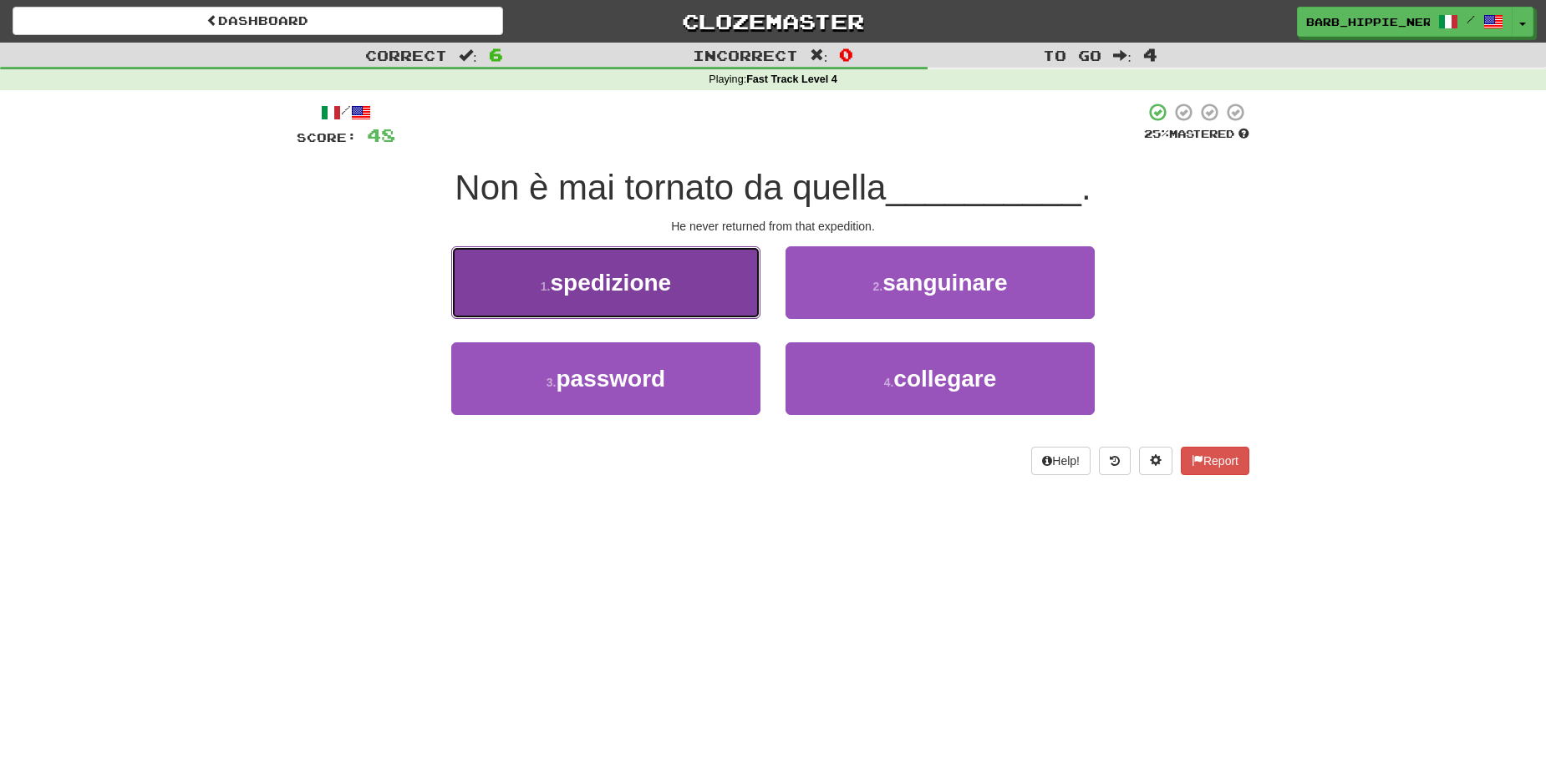
click at [696, 291] on button "1 . spedizione" at bounding box center [606, 282] width 309 height 72
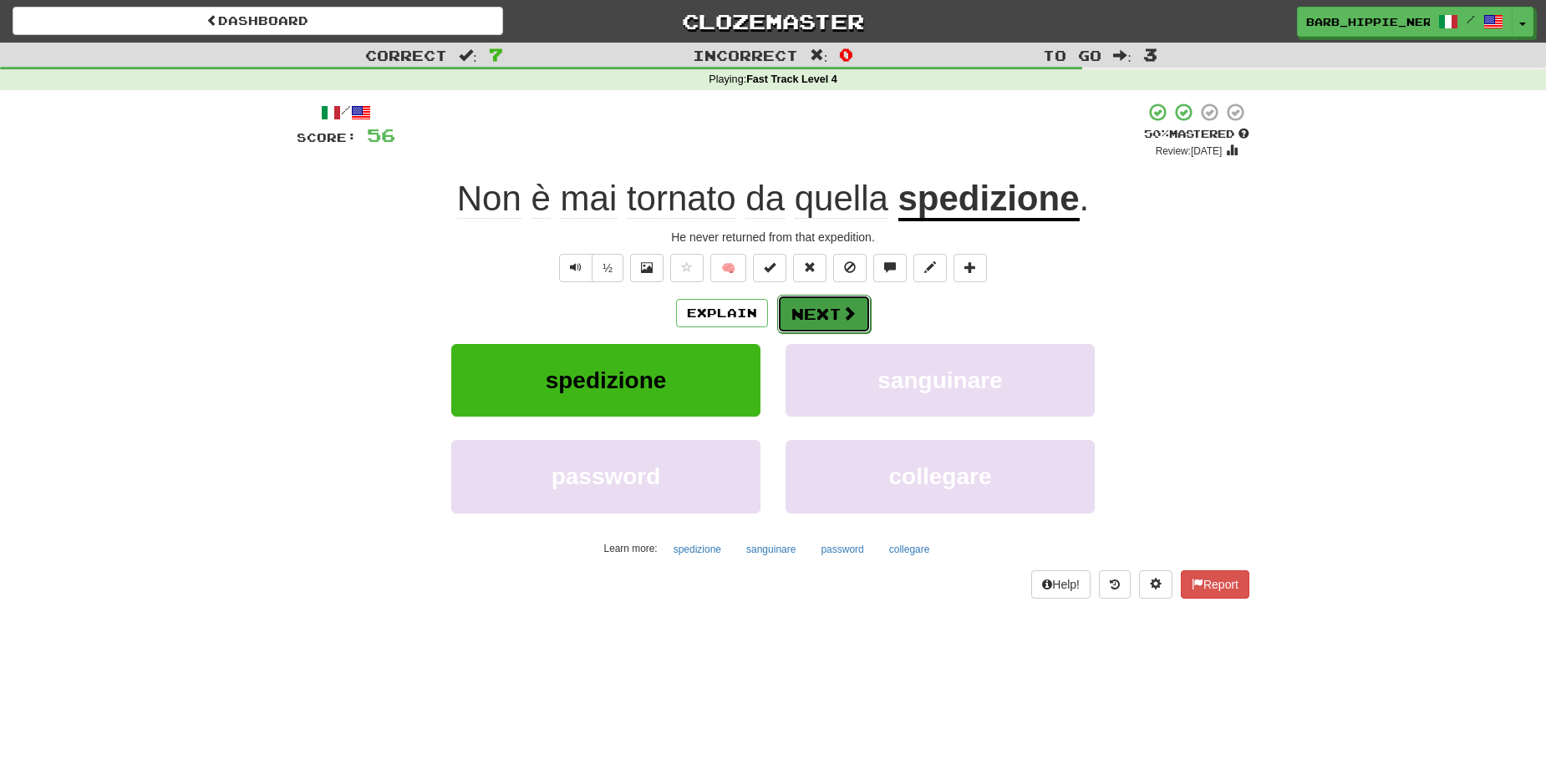
click at [841, 315] on span at bounding box center [849, 314] width 15 height 15
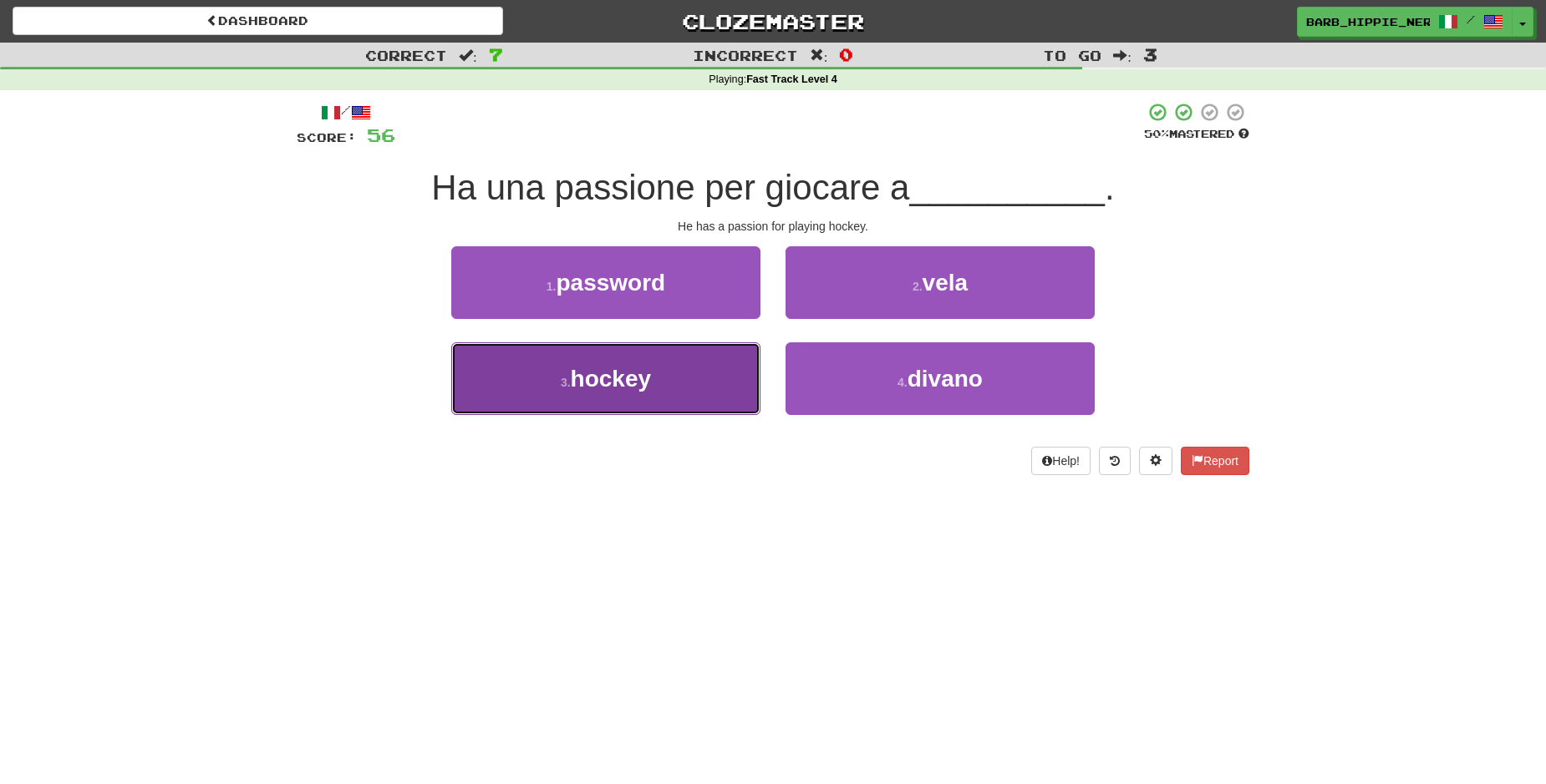
click at [705, 391] on button "3 . hockey" at bounding box center [606, 378] width 309 height 72
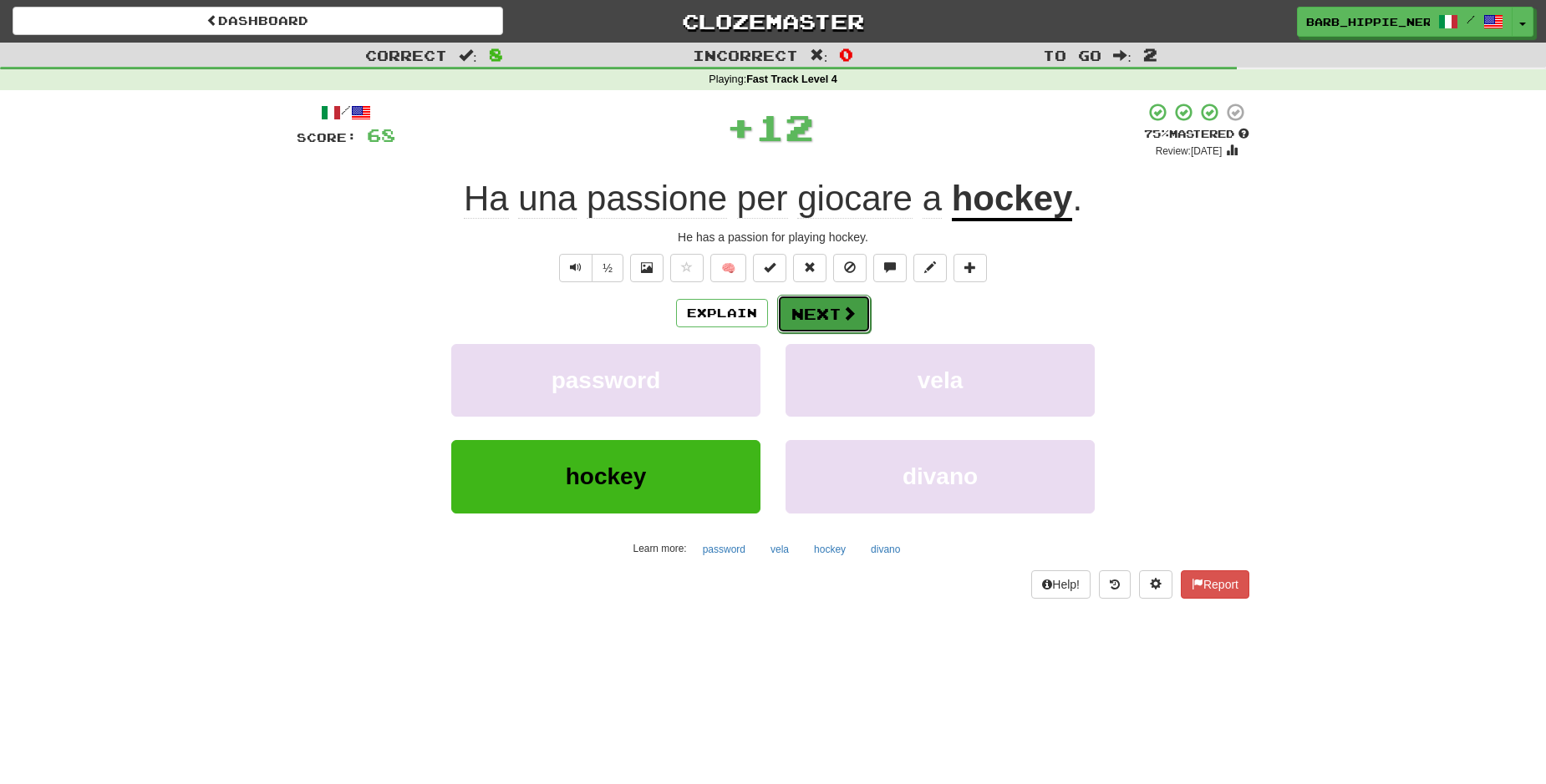
click at [841, 308] on span at bounding box center [849, 314] width 15 height 15
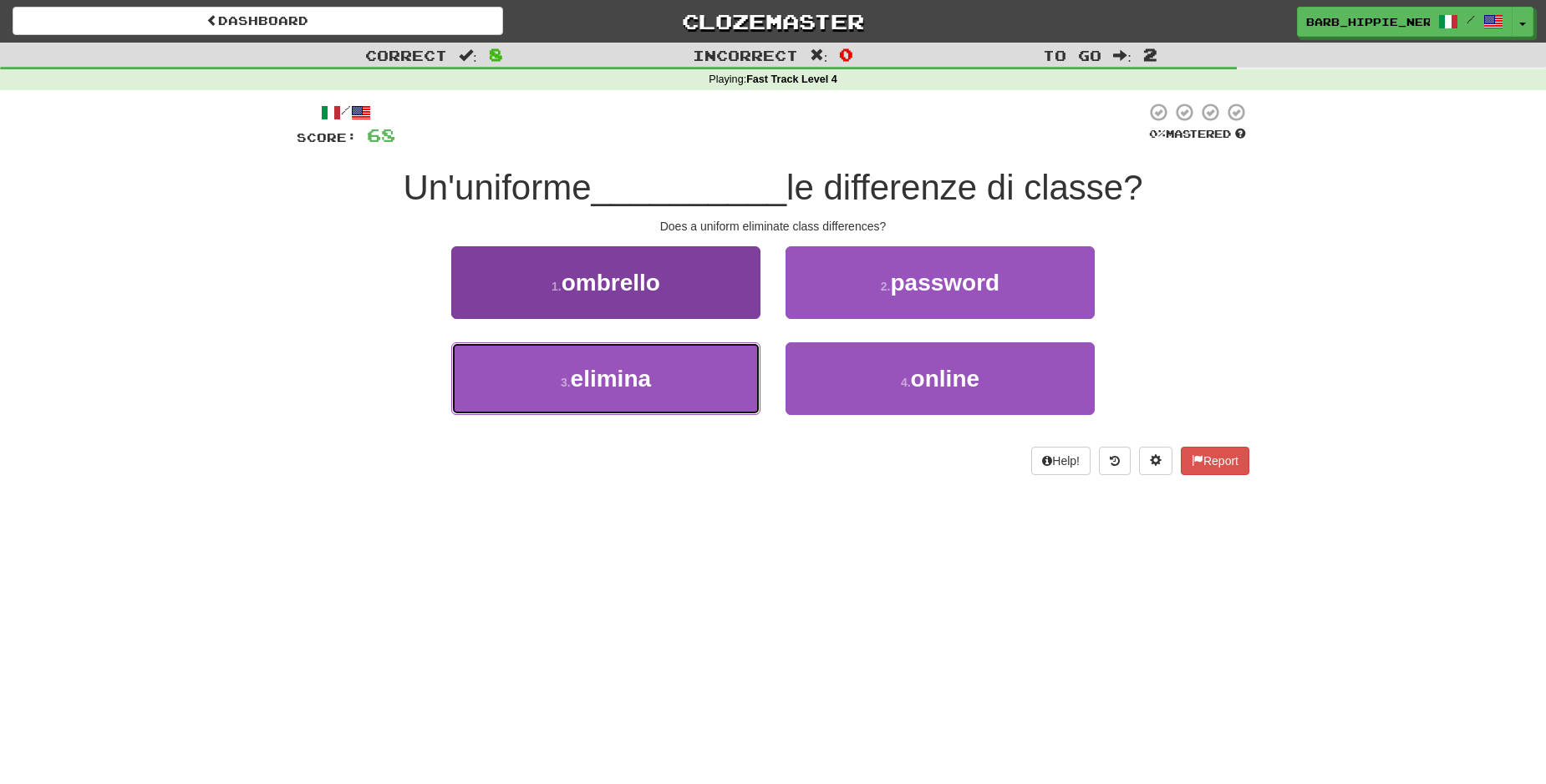
click at [709, 380] on button "3 . elimina" at bounding box center [606, 378] width 309 height 72
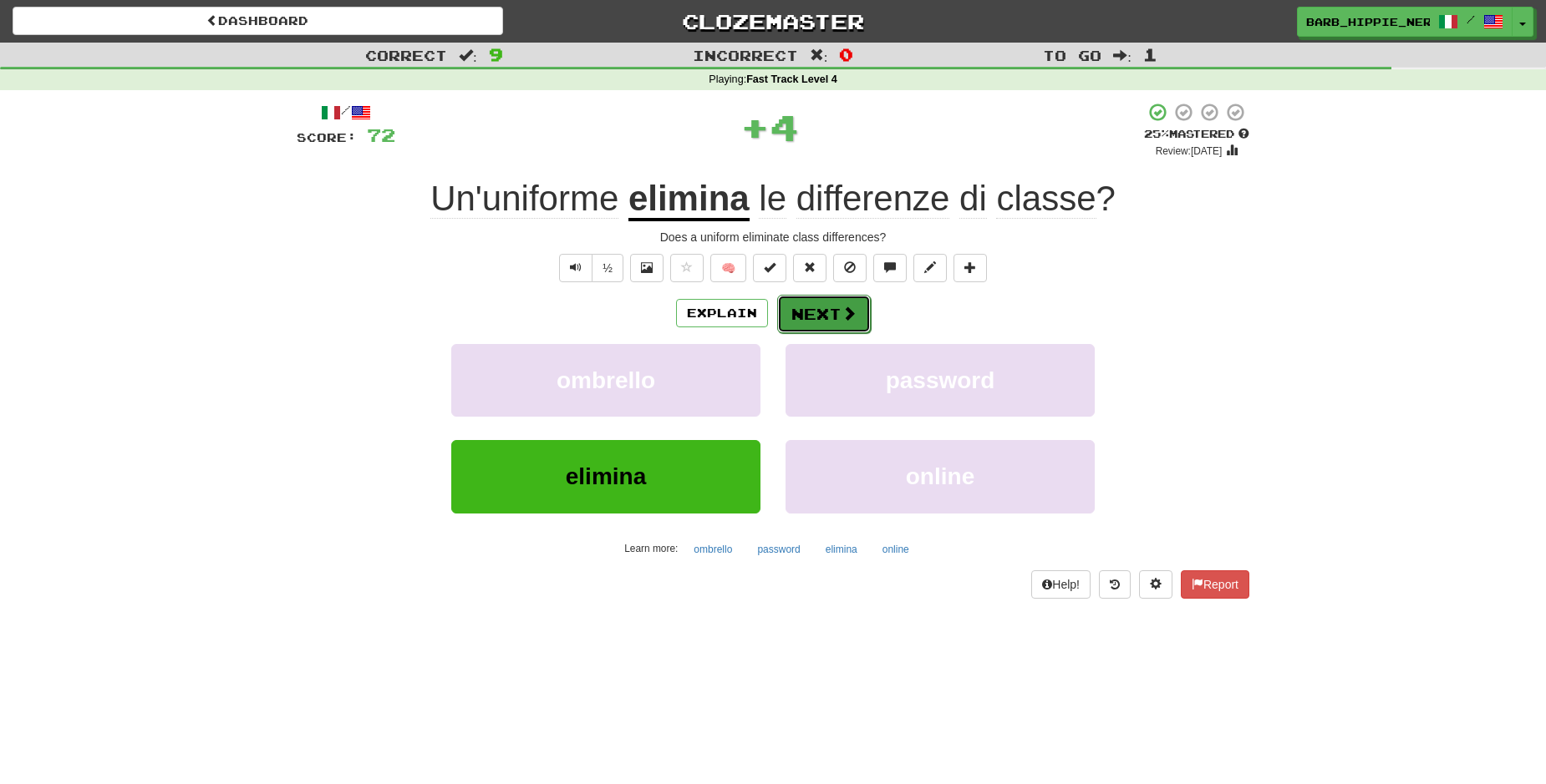
click at [841, 311] on span at bounding box center [849, 314] width 15 height 15
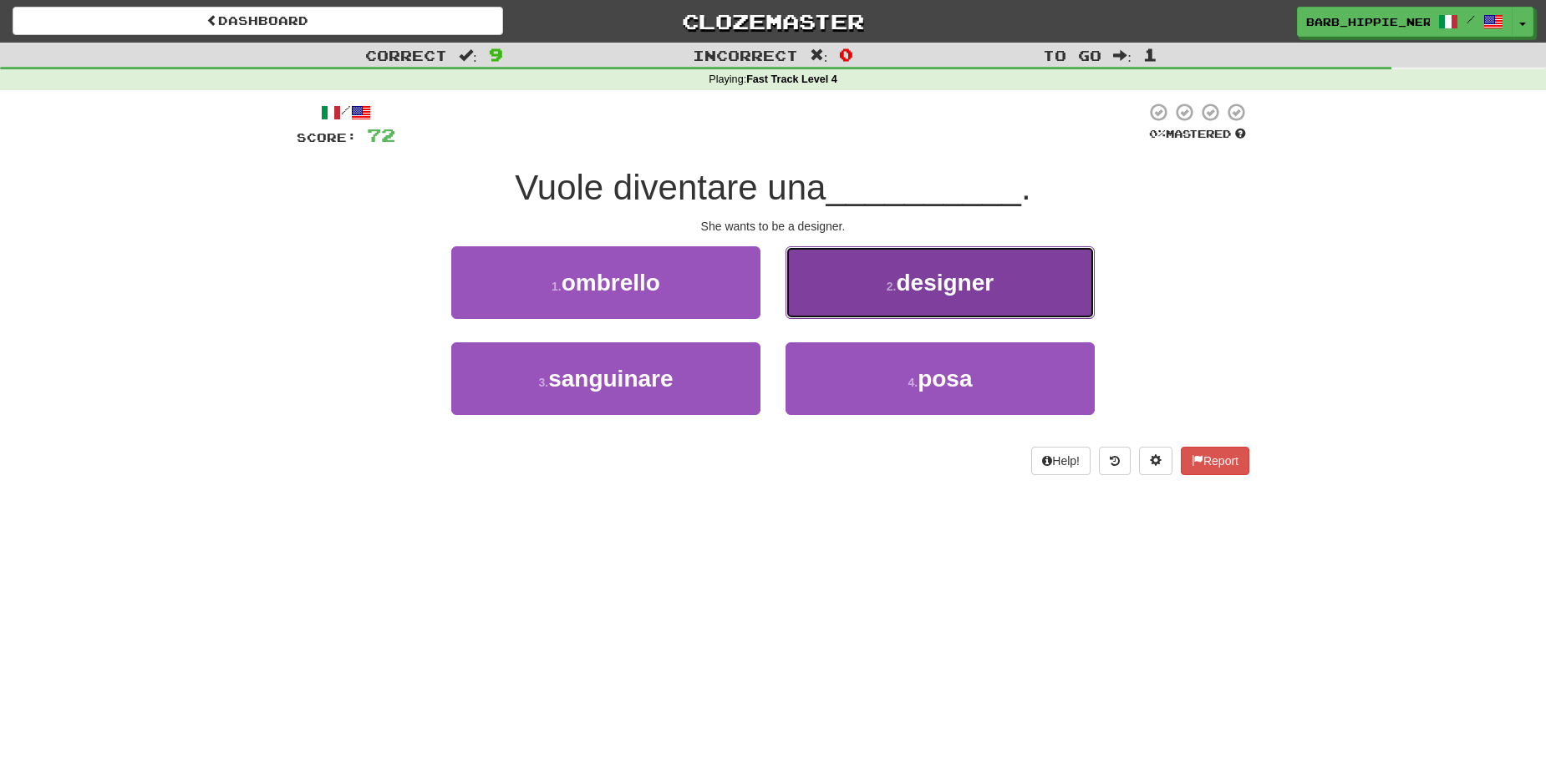
click at [927, 287] on span "designer" at bounding box center [944, 282] width 98 height 26
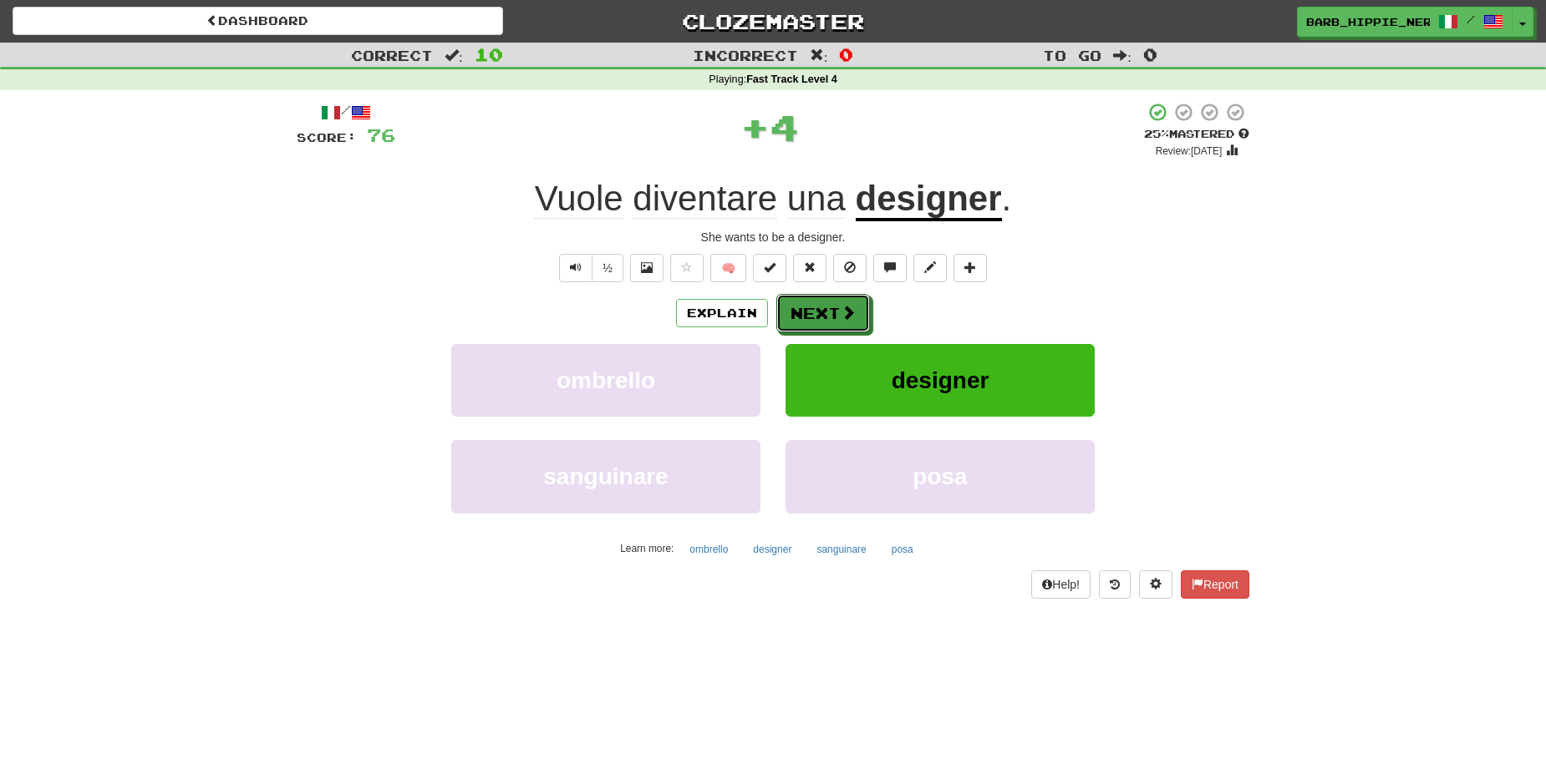
click at [841, 317] on span at bounding box center [848, 313] width 15 height 15
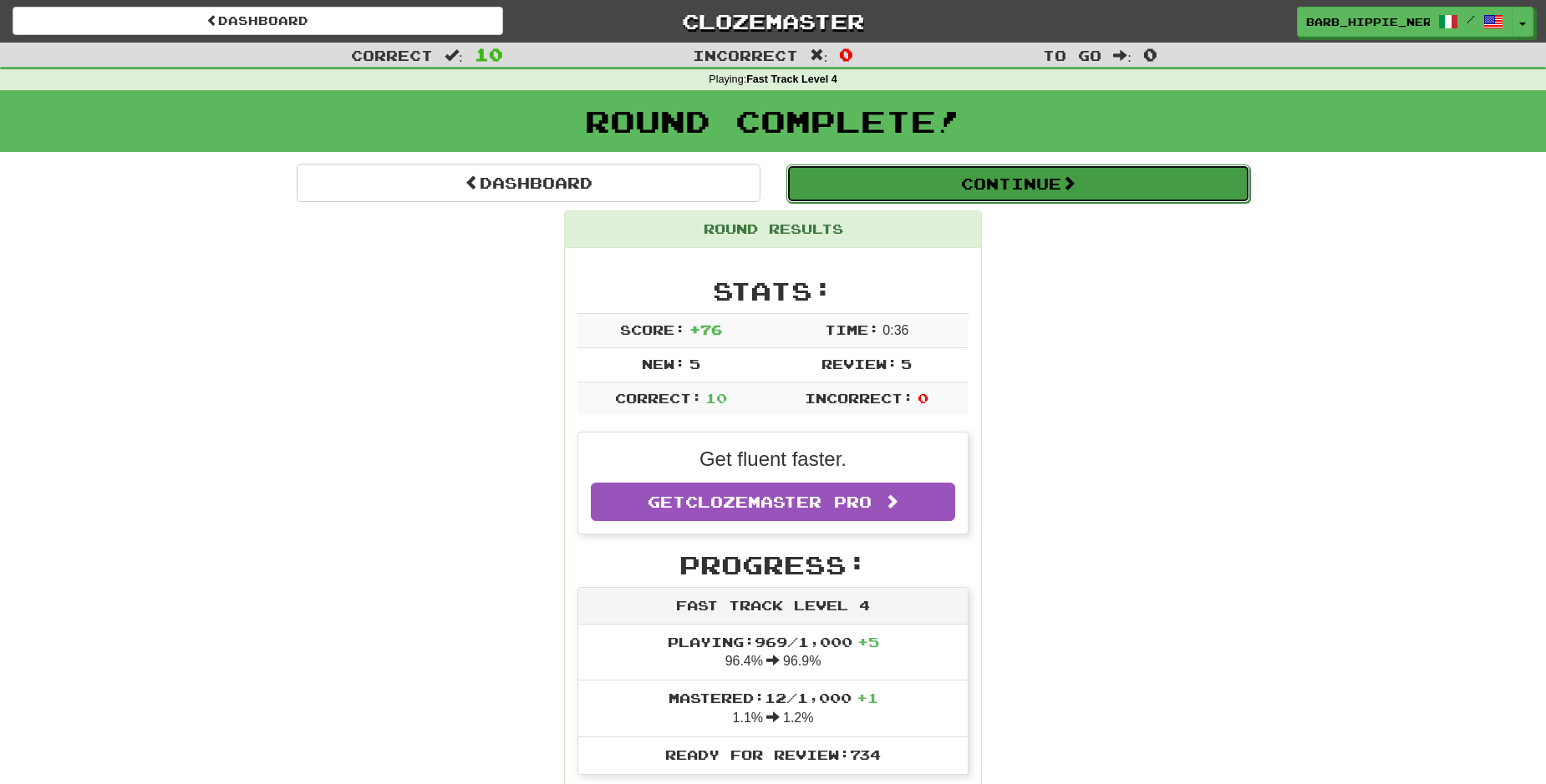
click at [1062, 182] on button "Continue" at bounding box center [1018, 183] width 464 height 38
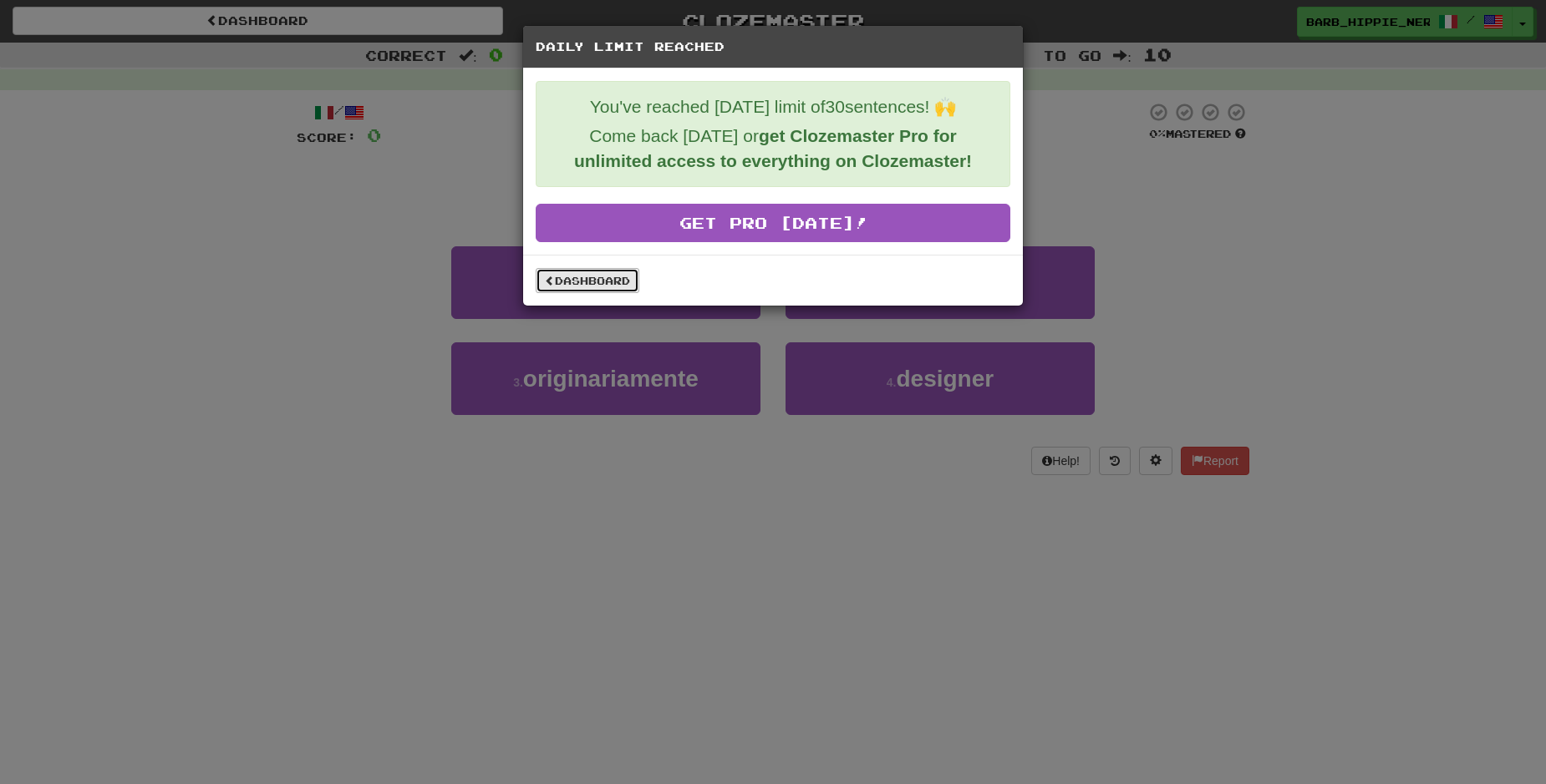
click at [583, 279] on link "Dashboard" at bounding box center [587, 280] width 104 height 25
